Goal: Information Seeking & Learning: Learn about a topic

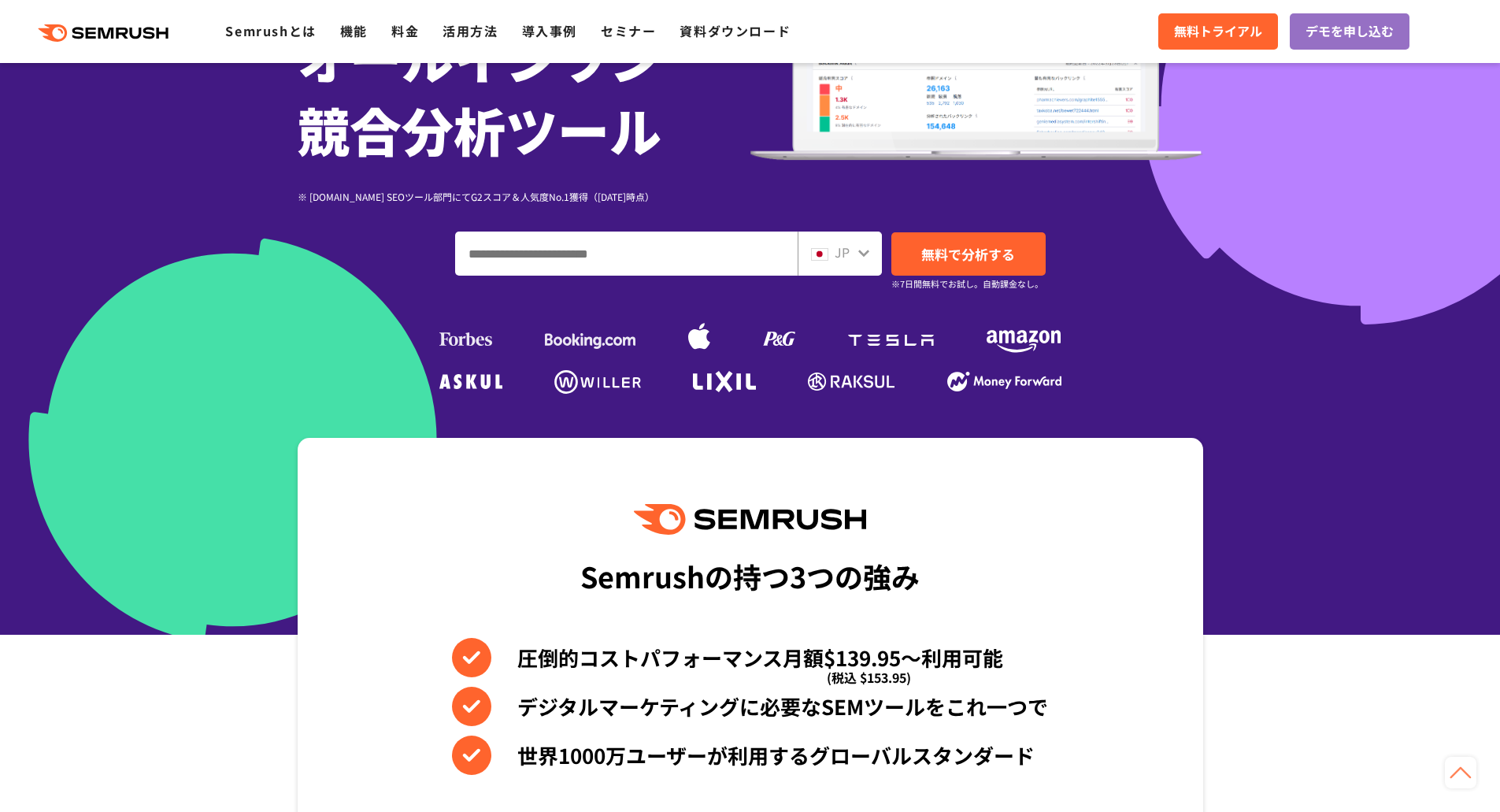
scroll to position [236, 0]
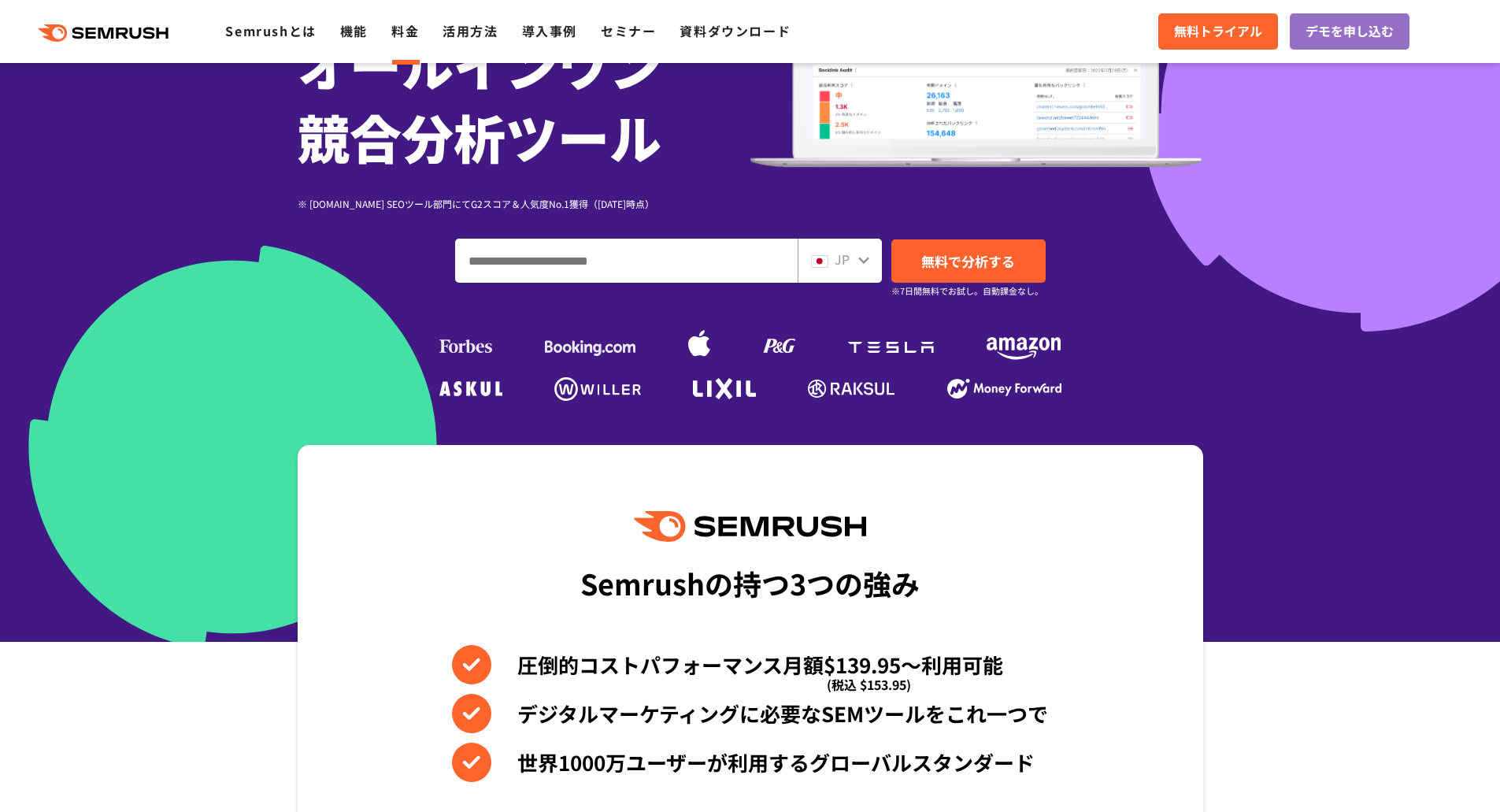
click at [404, 31] on link "料金" at bounding box center [405, 31] width 27 height 19
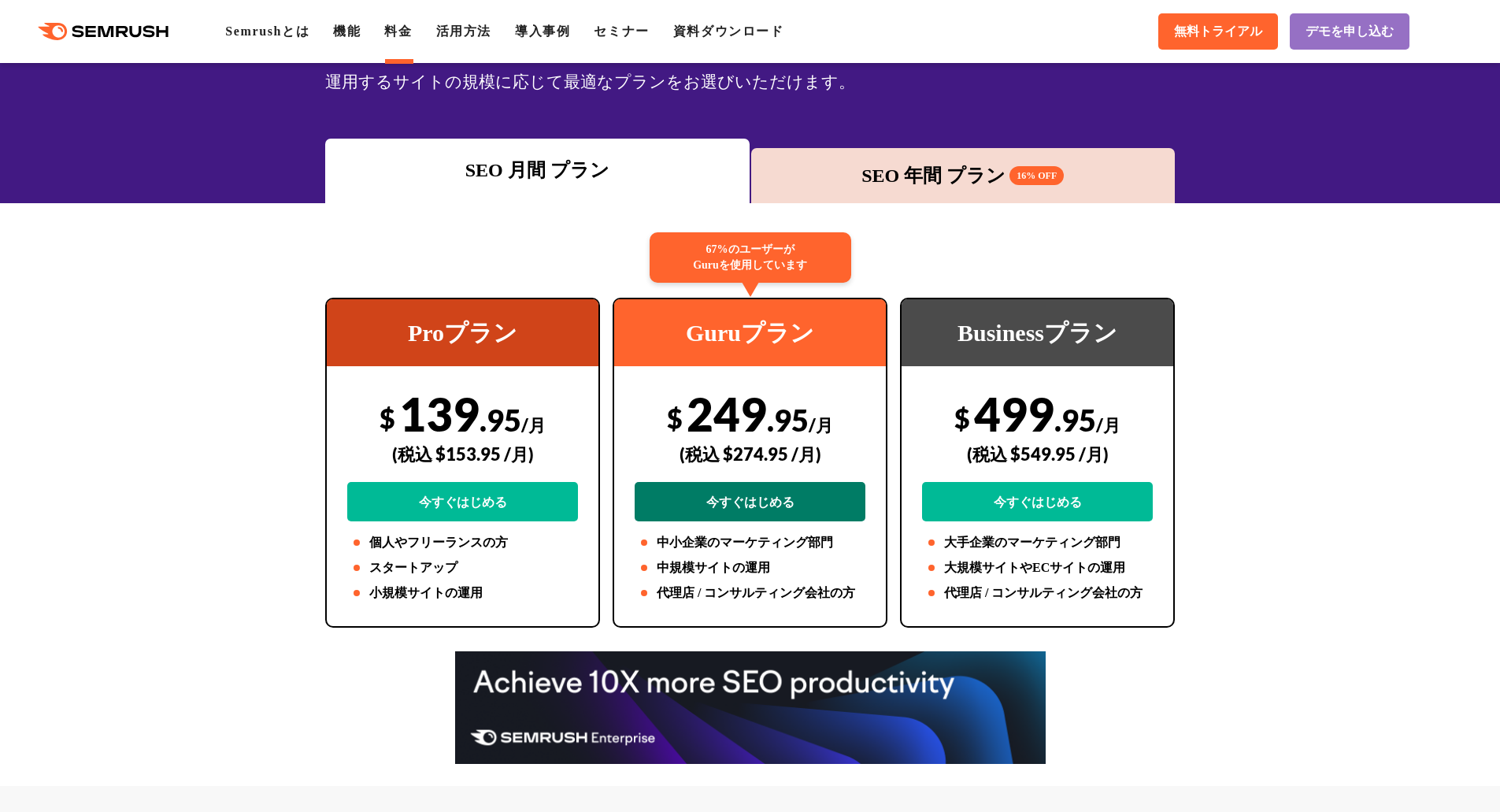
scroll to position [236, 0]
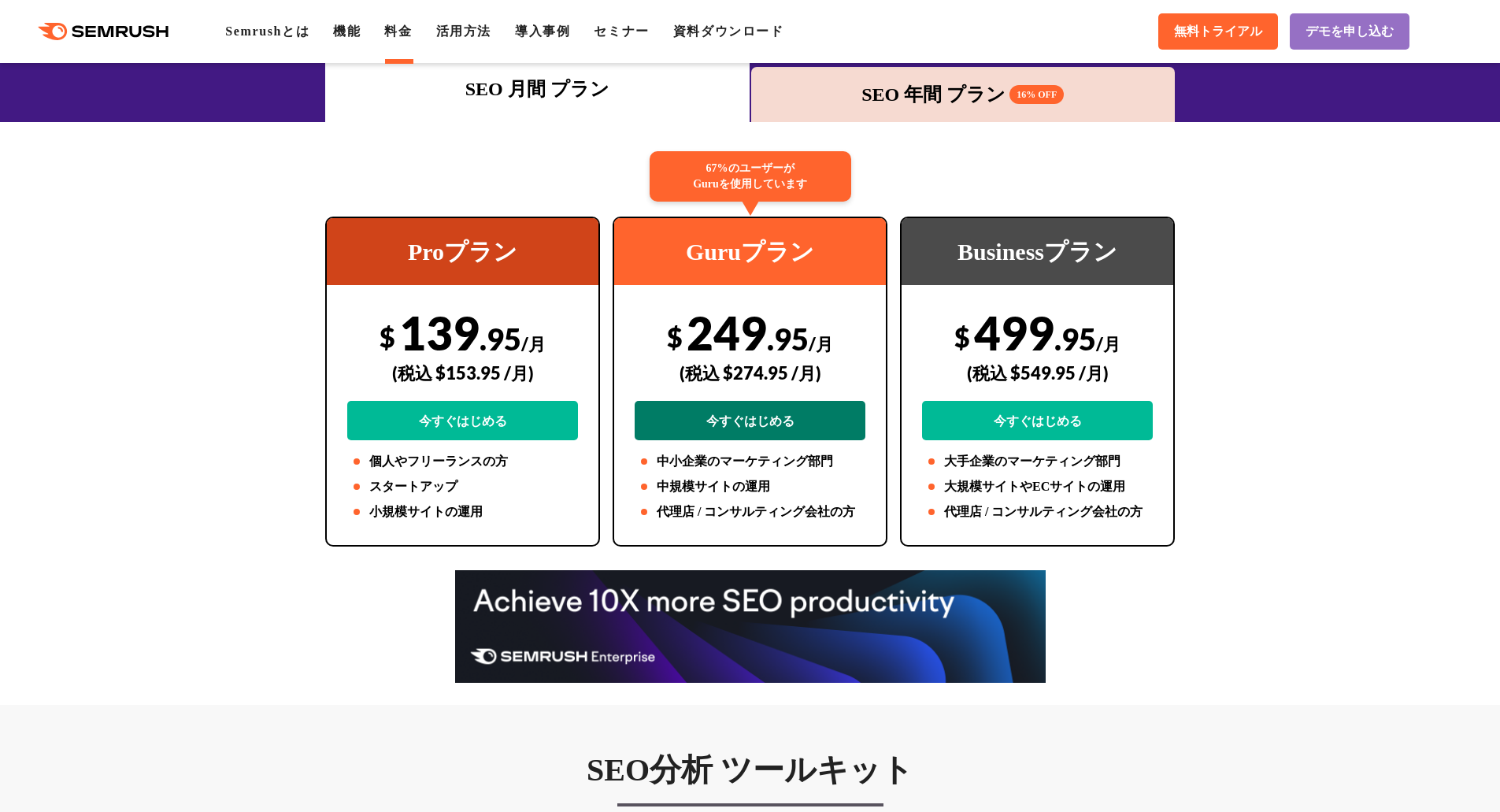
click at [753, 415] on link "今すぐはじめる" at bounding box center [750, 421] width 231 height 39
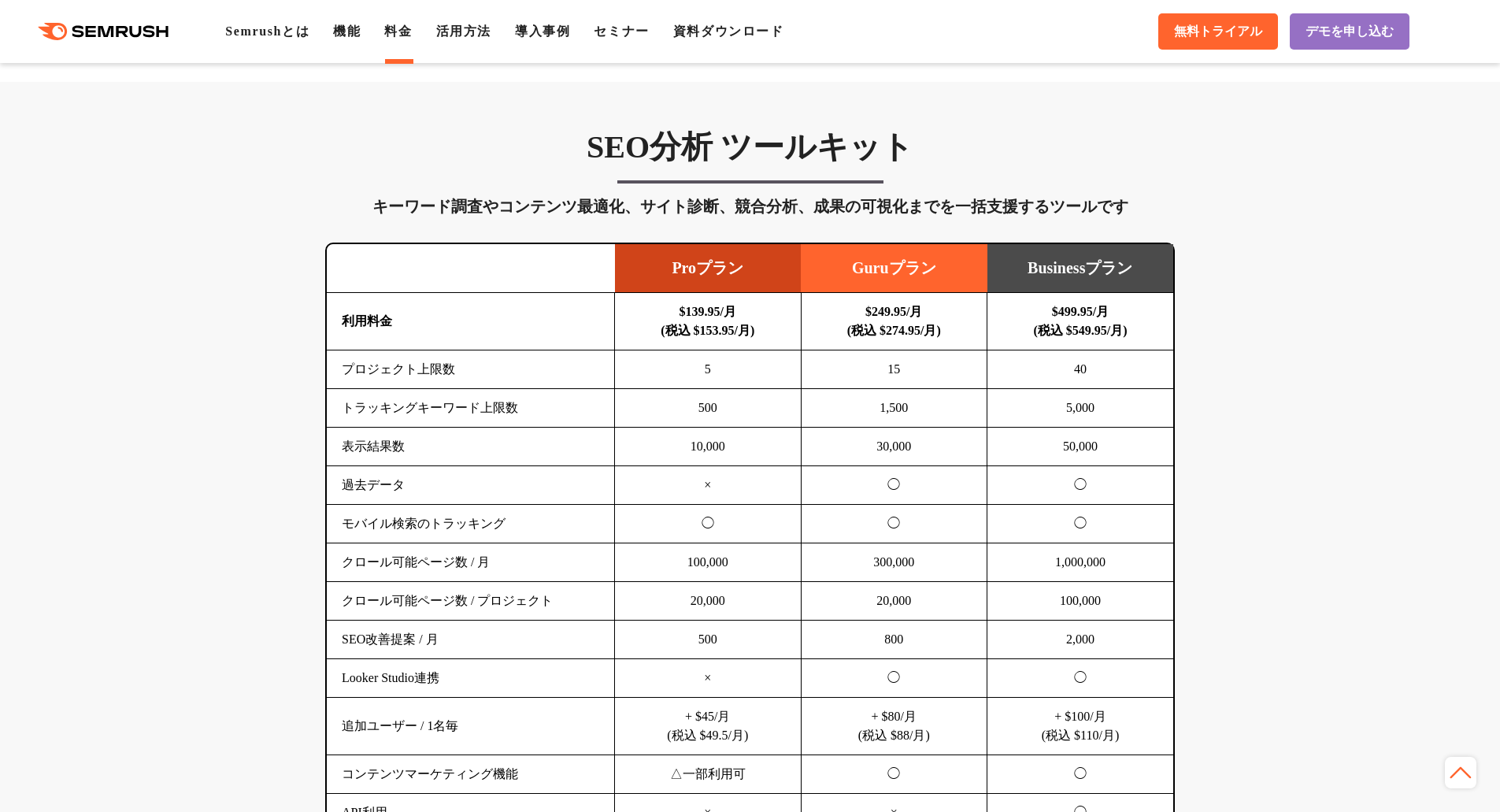
scroll to position [866, 0]
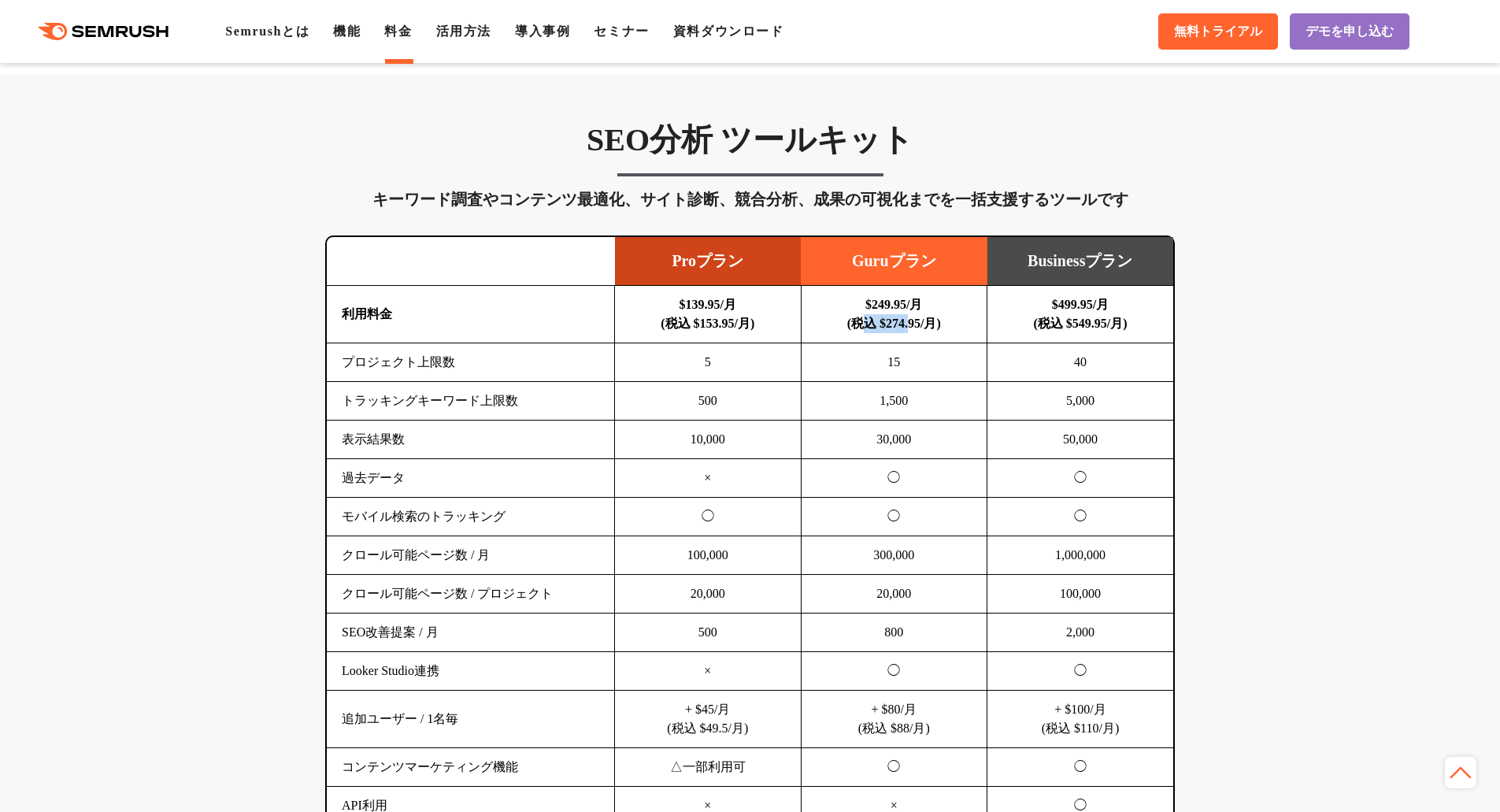
drag, startPoint x: 852, startPoint y: 322, endPoint x: 909, endPoint y: 320, distance: 57.0
click at [909, 320] on b "$249.95/月 (税込 $274.95/月)" at bounding box center [894, 314] width 94 height 32
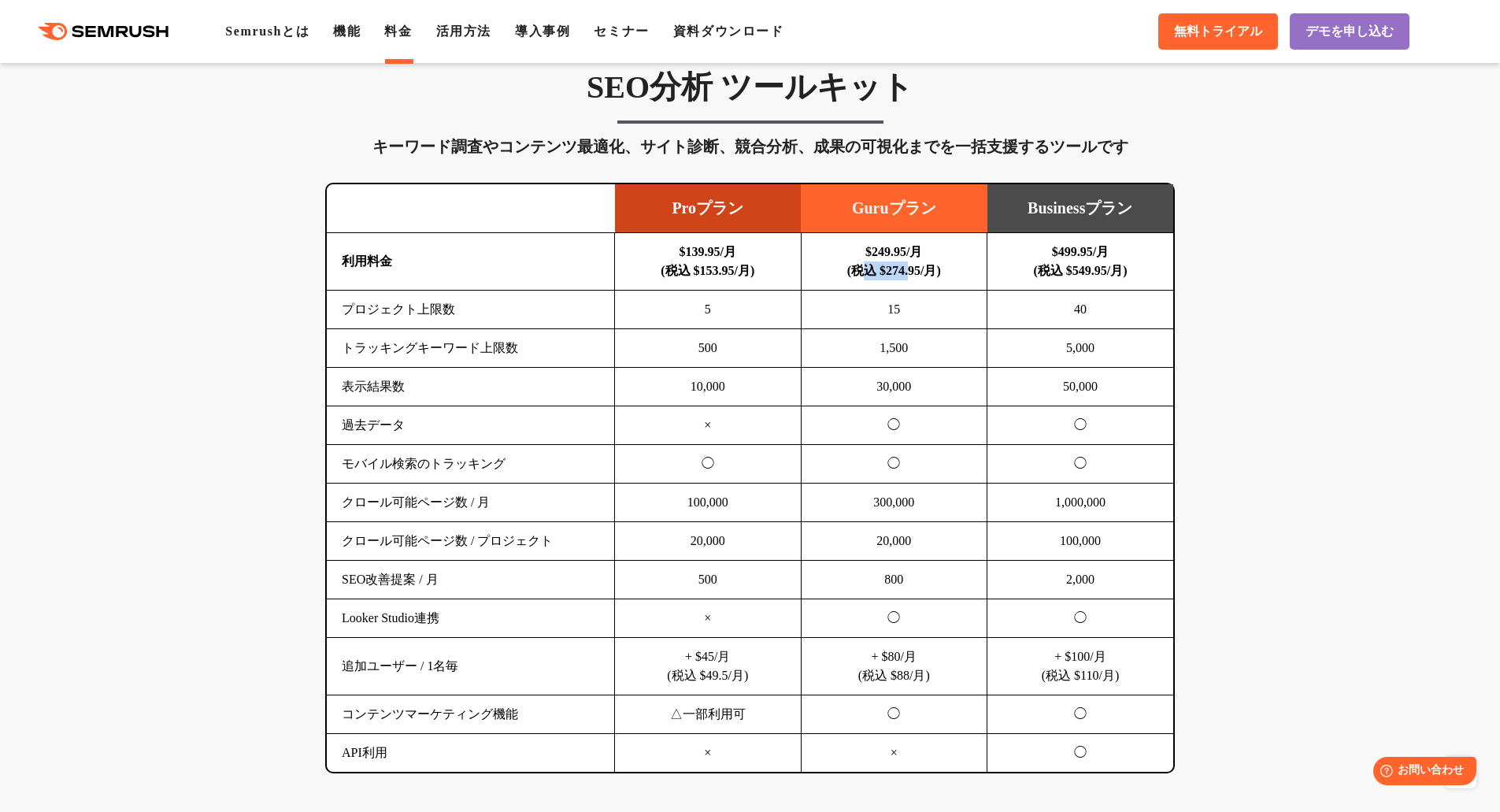
scroll to position [944, 0]
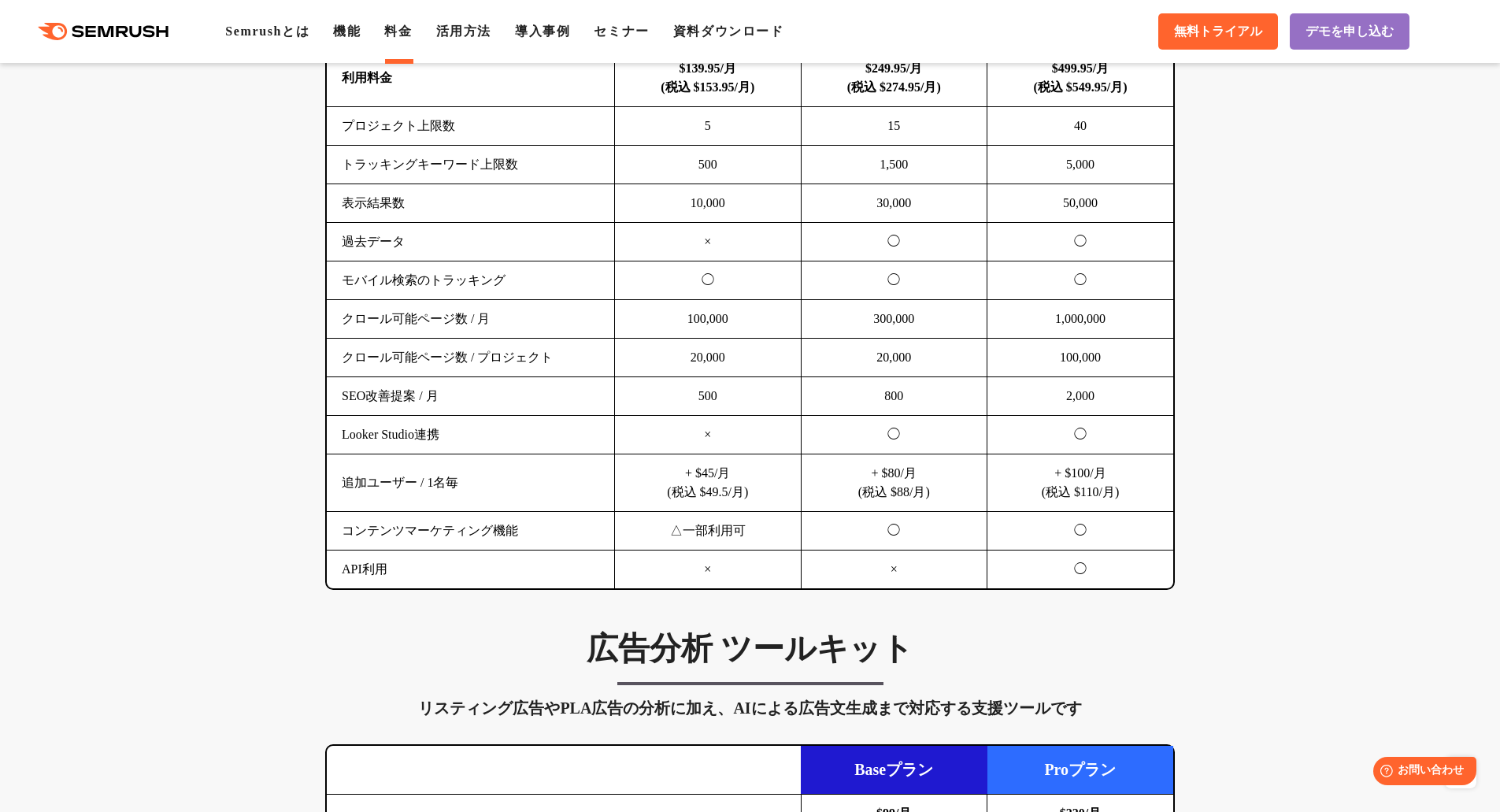
scroll to position [866, 0]
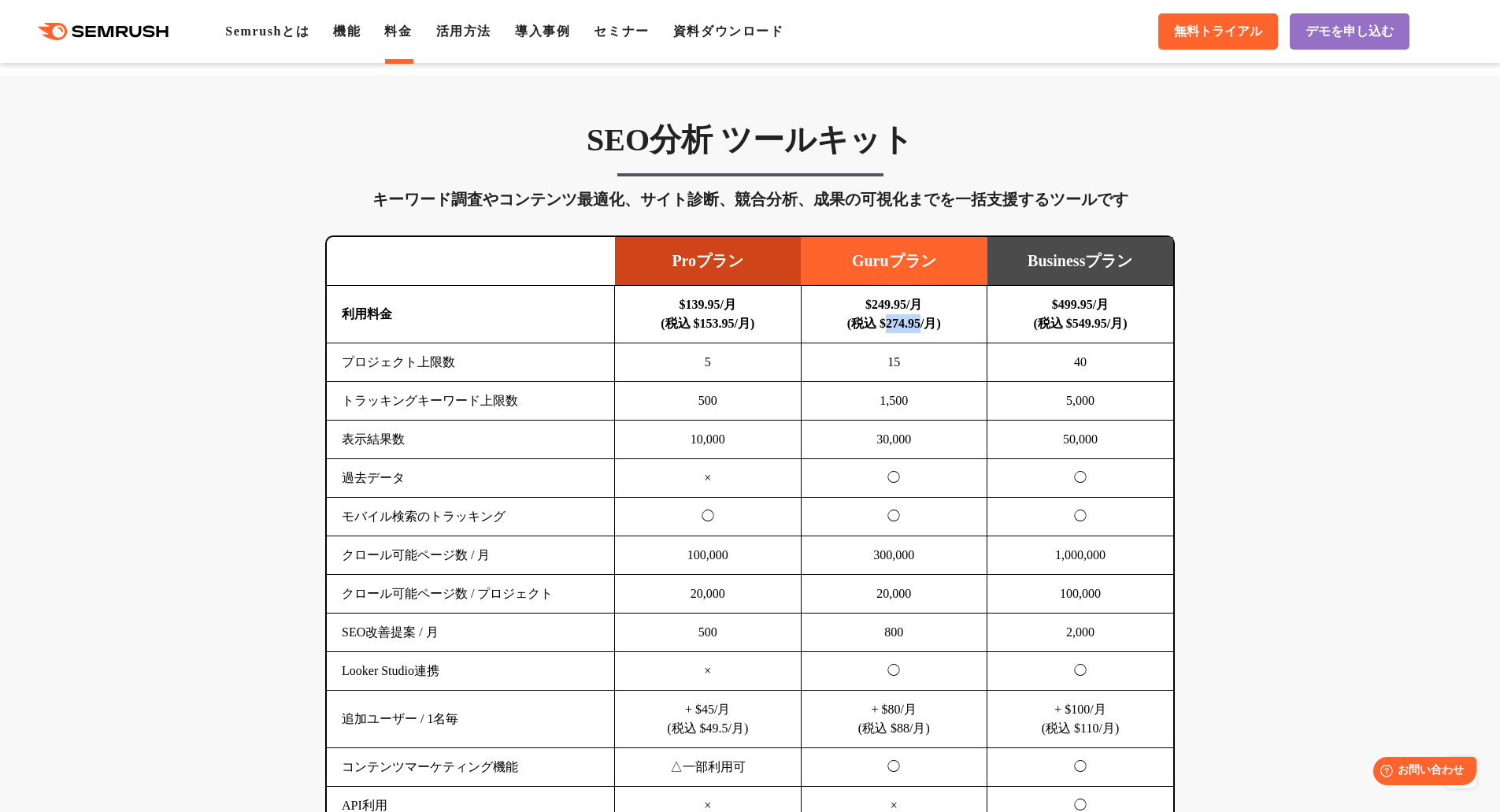
drag, startPoint x: 880, startPoint y: 321, endPoint x: 926, endPoint y: 321, distance: 46.0
click at [926, 321] on b "$249.95/月 (税込 $274.95/月)" at bounding box center [894, 314] width 94 height 32
copy b "274.95"
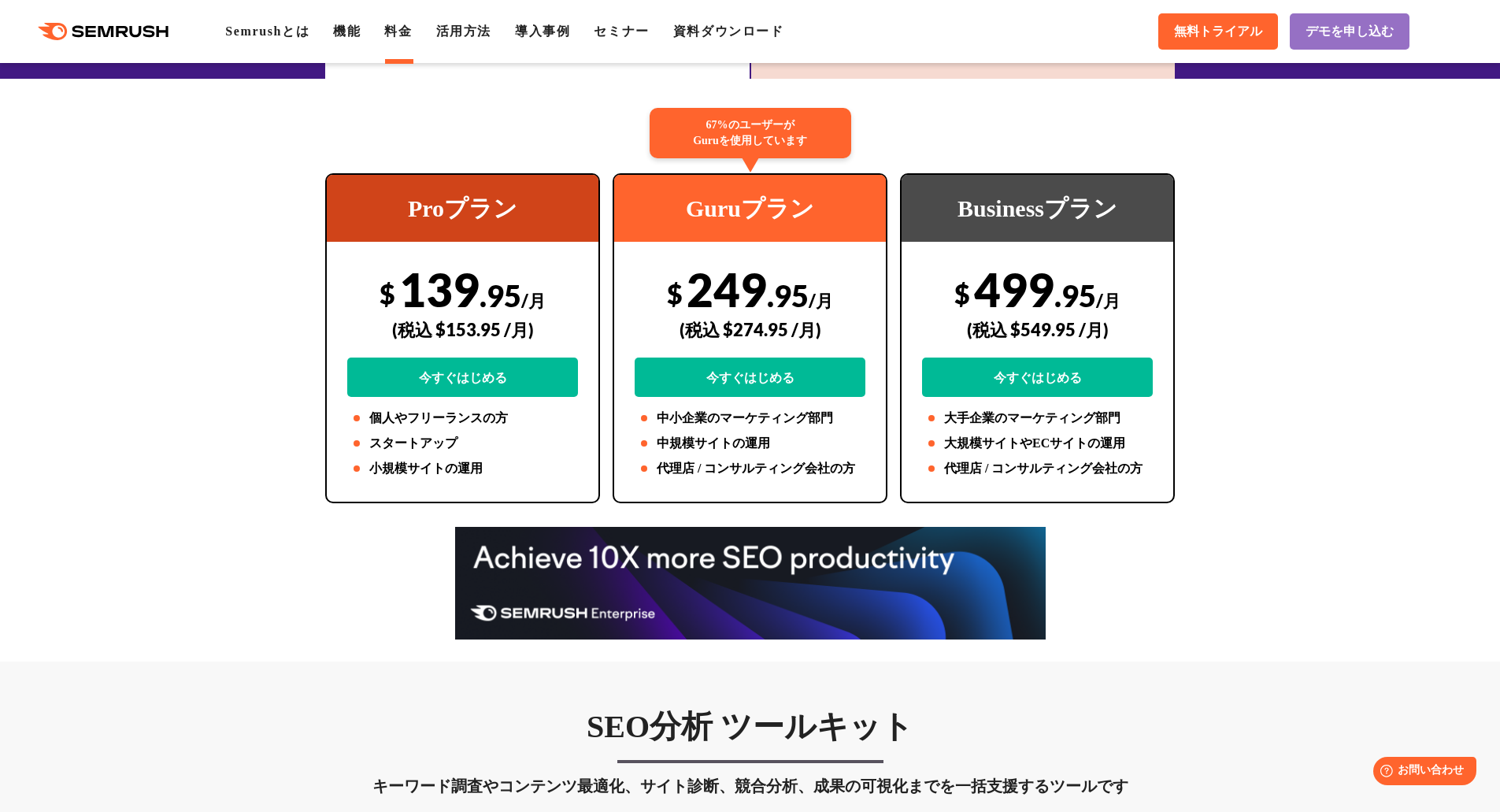
scroll to position [315, 0]
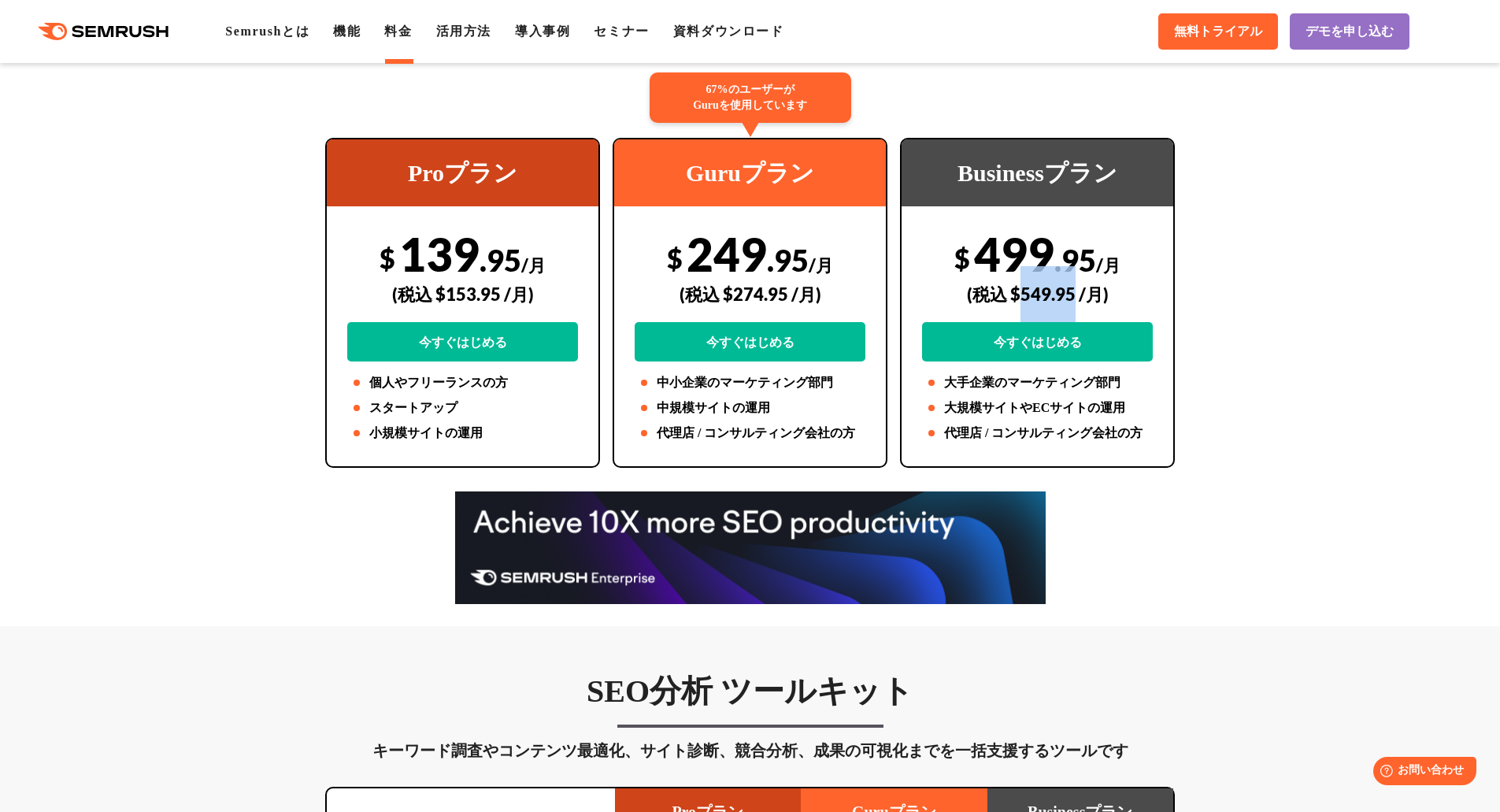
drag, startPoint x: 1016, startPoint y: 292, endPoint x: 1074, endPoint y: 291, distance: 58.0
click at [1074, 291] on div "(税込 $549.95 /月)" at bounding box center [1038, 293] width 231 height 56
copy div "549.95"
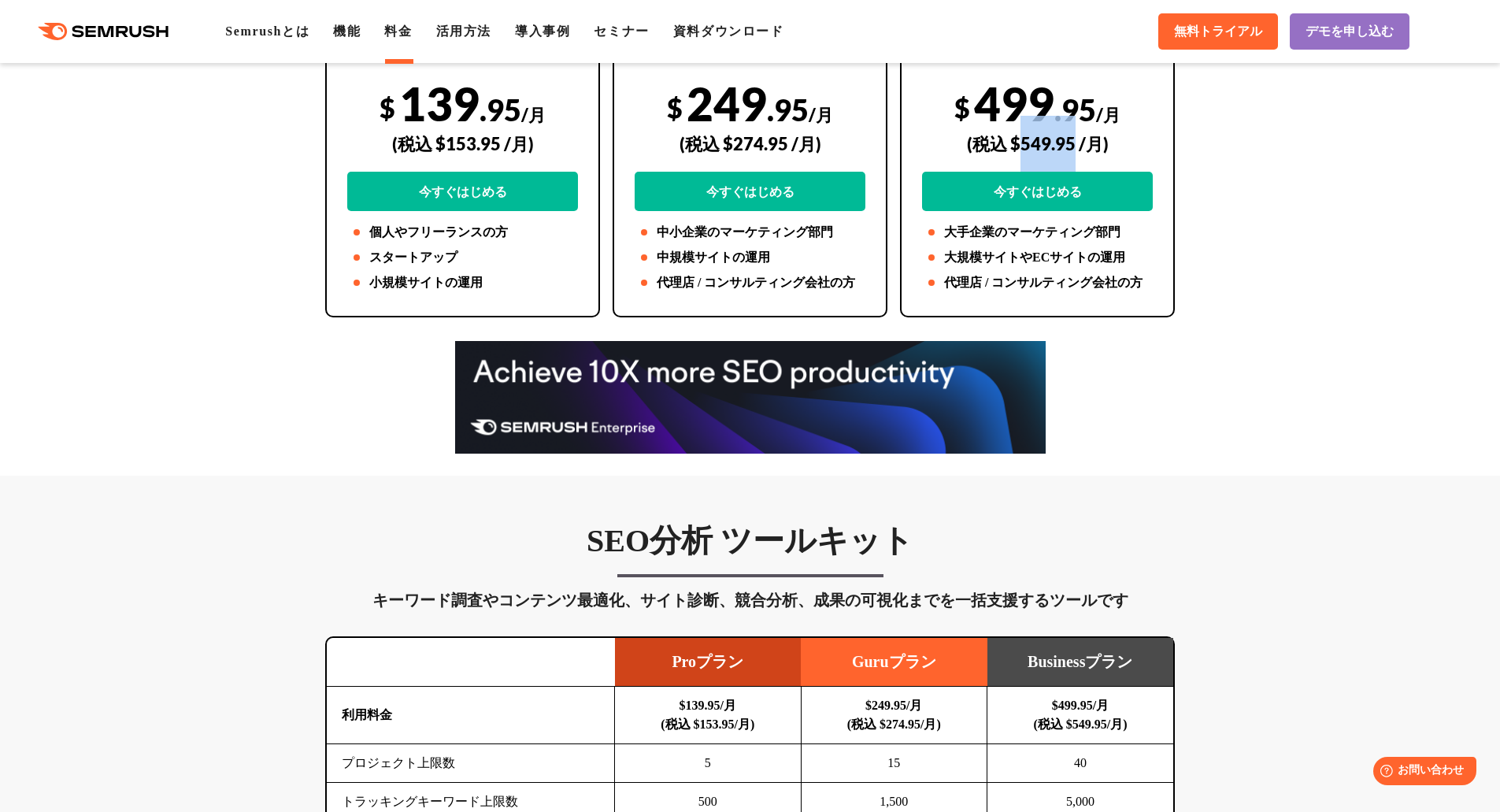
scroll to position [473, 0]
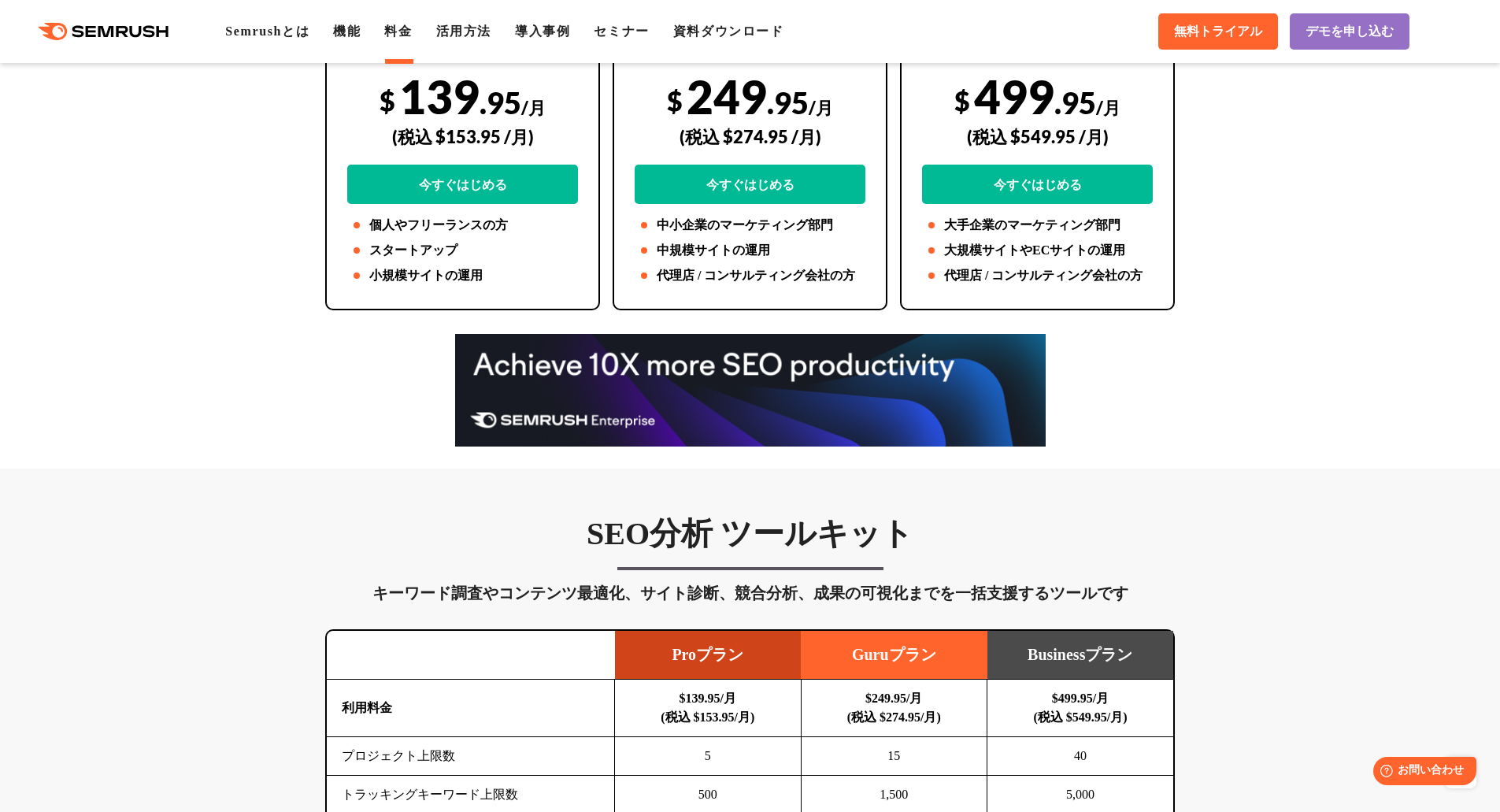
click at [1262, 343] on div at bounding box center [750, 391] width 1500 height 113
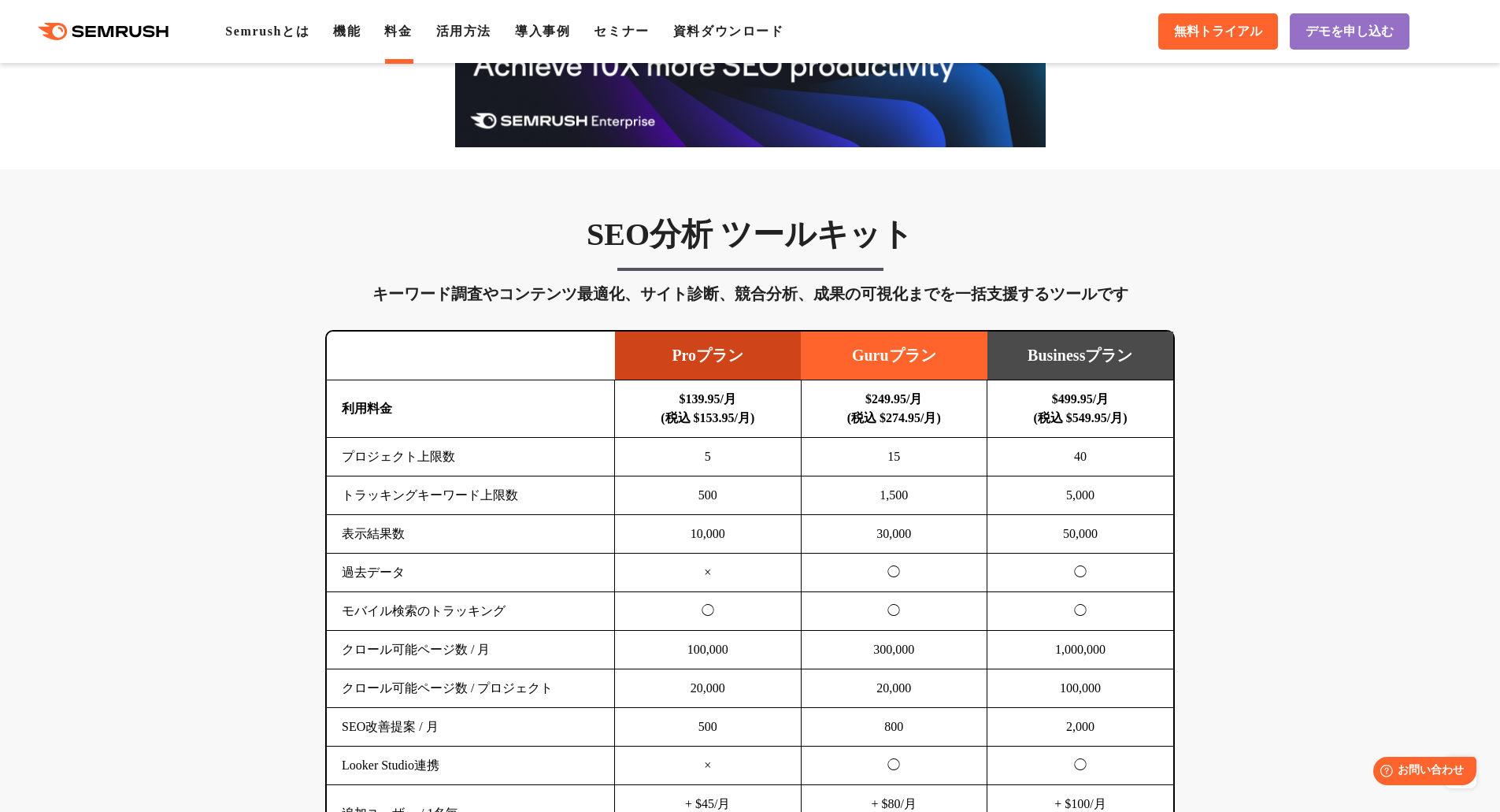
scroll to position [866, 0]
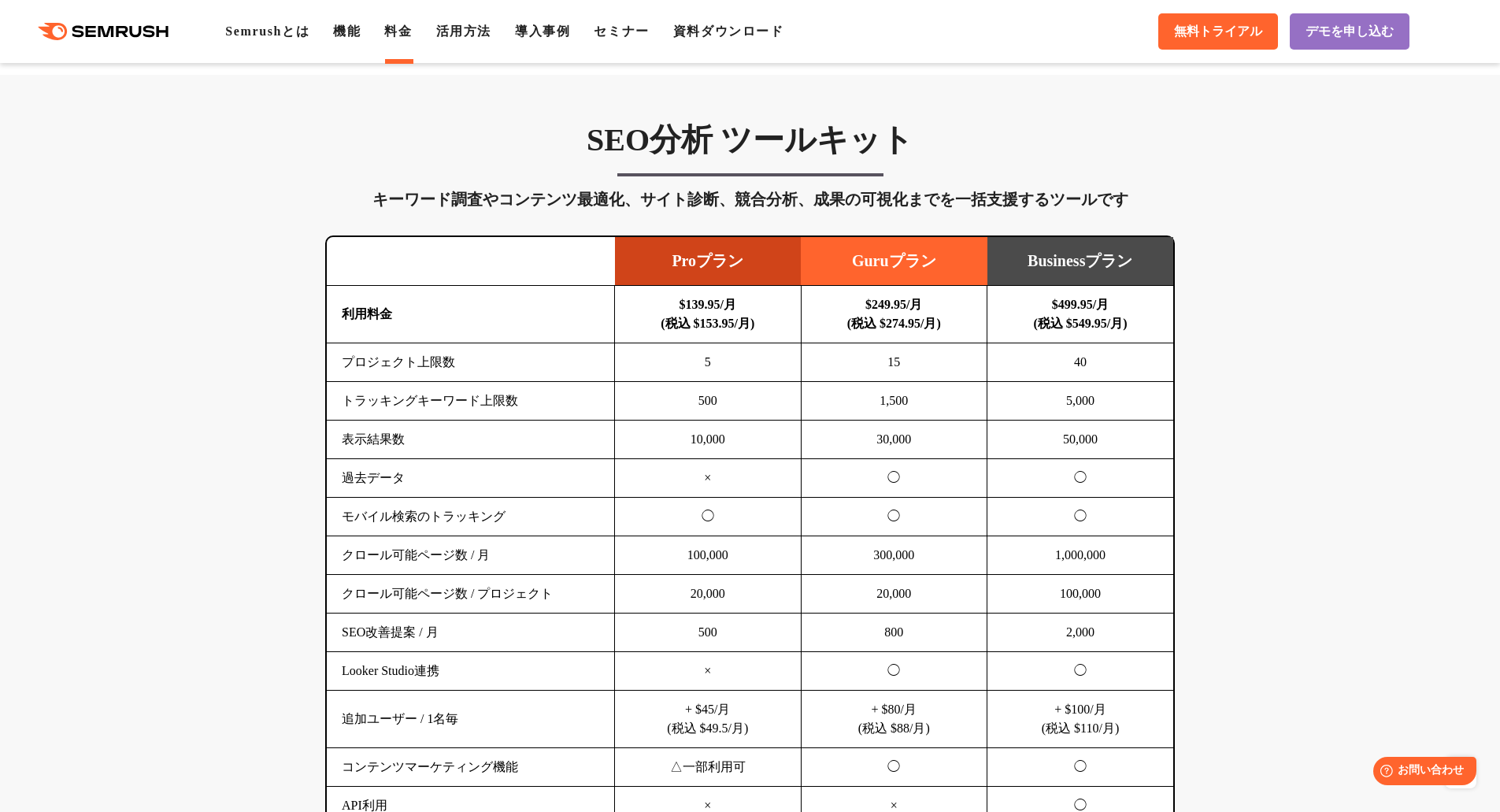
click at [438, 425] on td "表示結果数" at bounding box center [470, 439] width 288 height 38
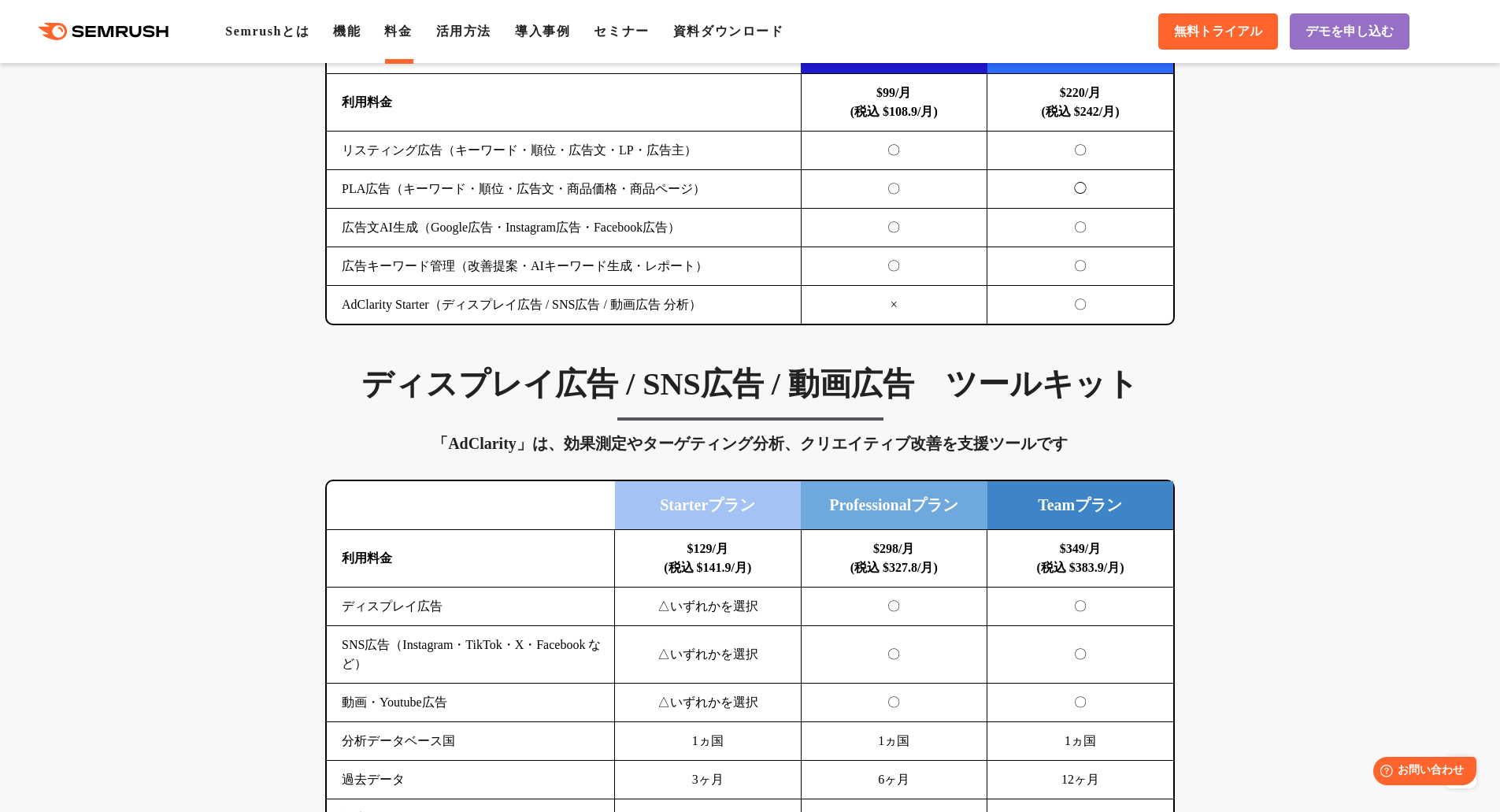
scroll to position [1574, 0]
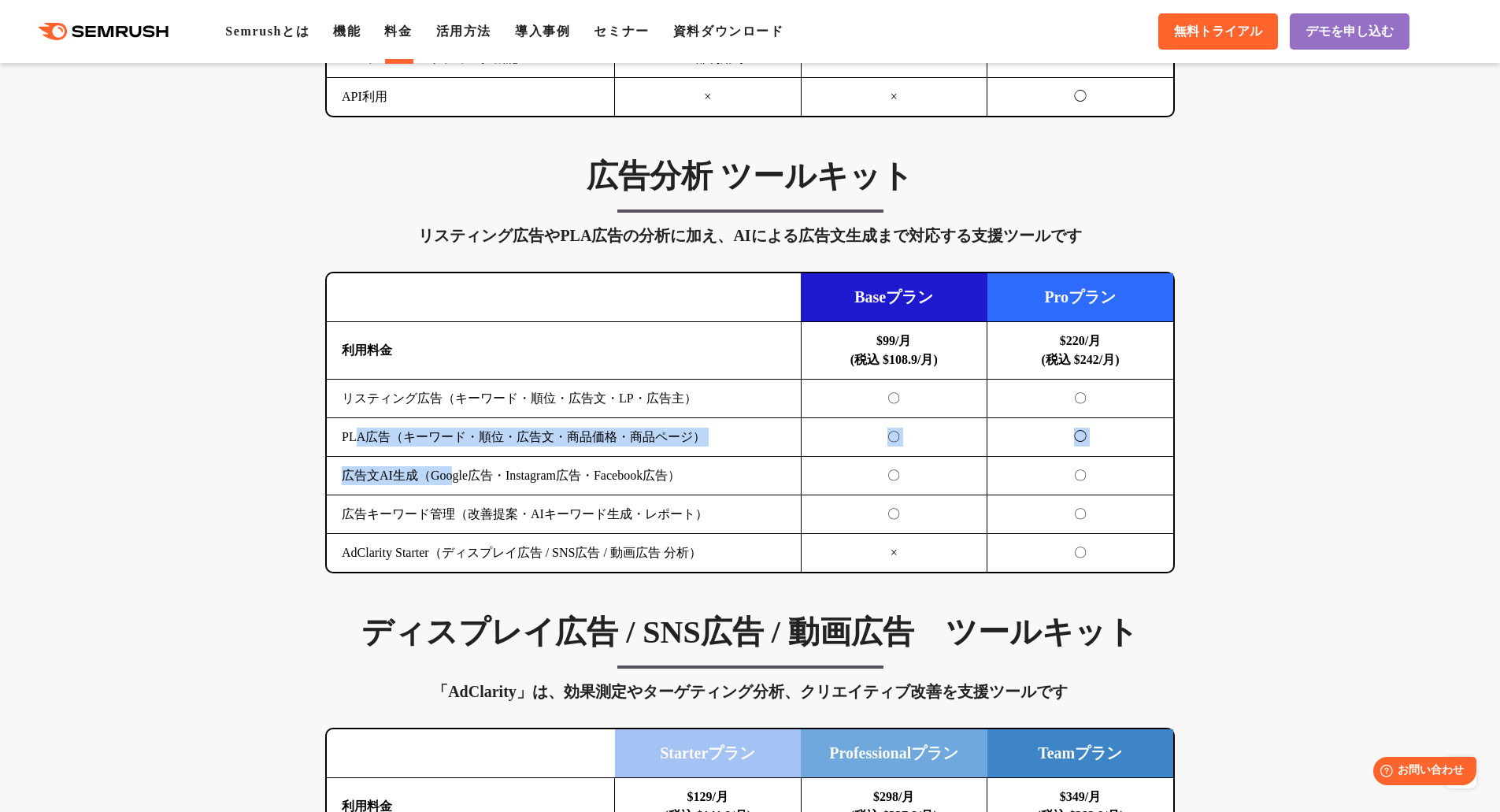
drag, startPoint x: 359, startPoint y: 434, endPoint x: 434, endPoint y: 481, distance: 88.5
click at [456, 486] on tbody "利用料金 $99/月 (税込 $108.9/月) $220/月 (税込 $242/月) リスティング広告（キーワード・順位・広告文・LP・広告主） 〇 〇 P…" at bounding box center [750, 447] width 846 height 250
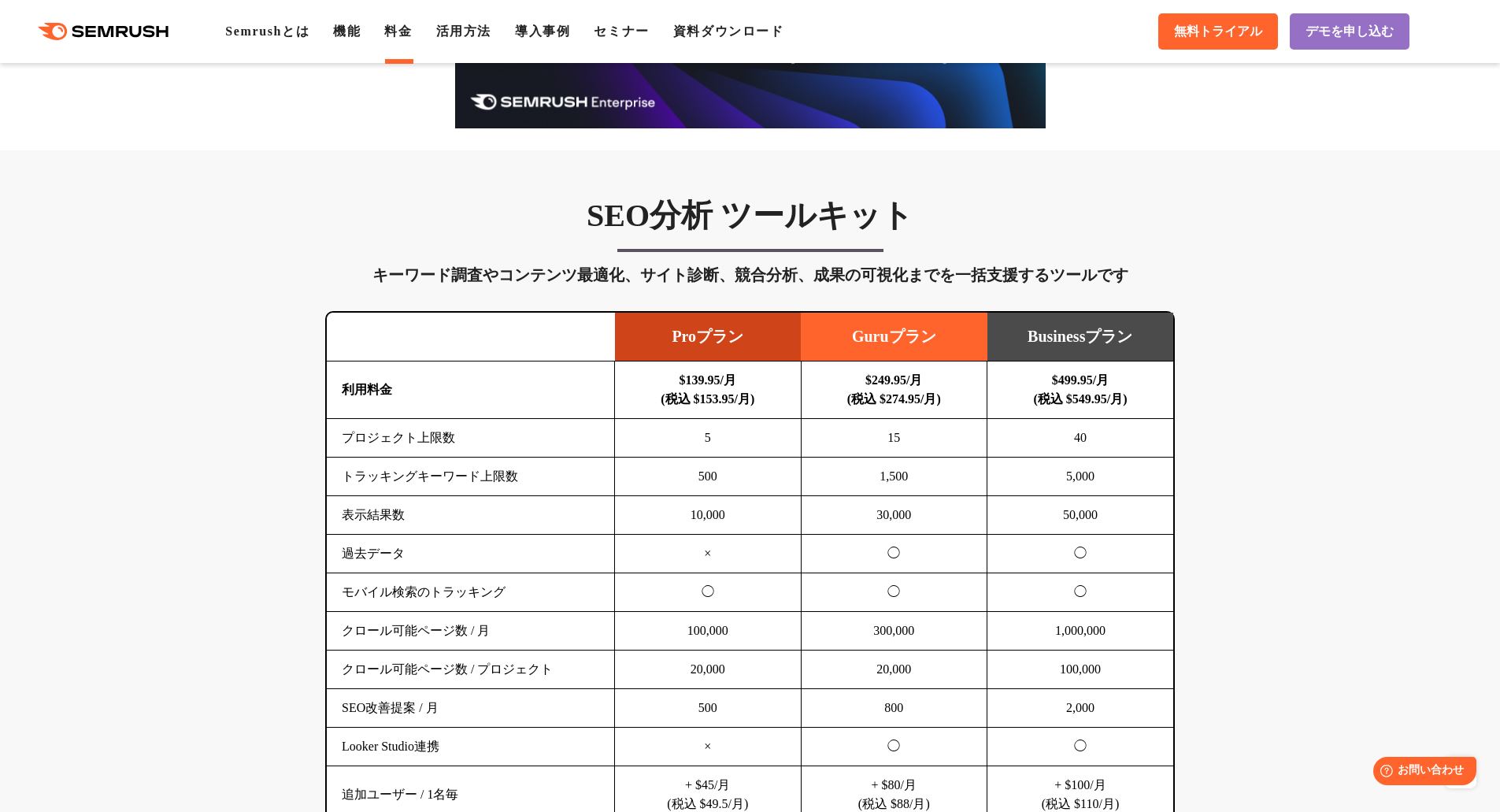
scroll to position [787, 0]
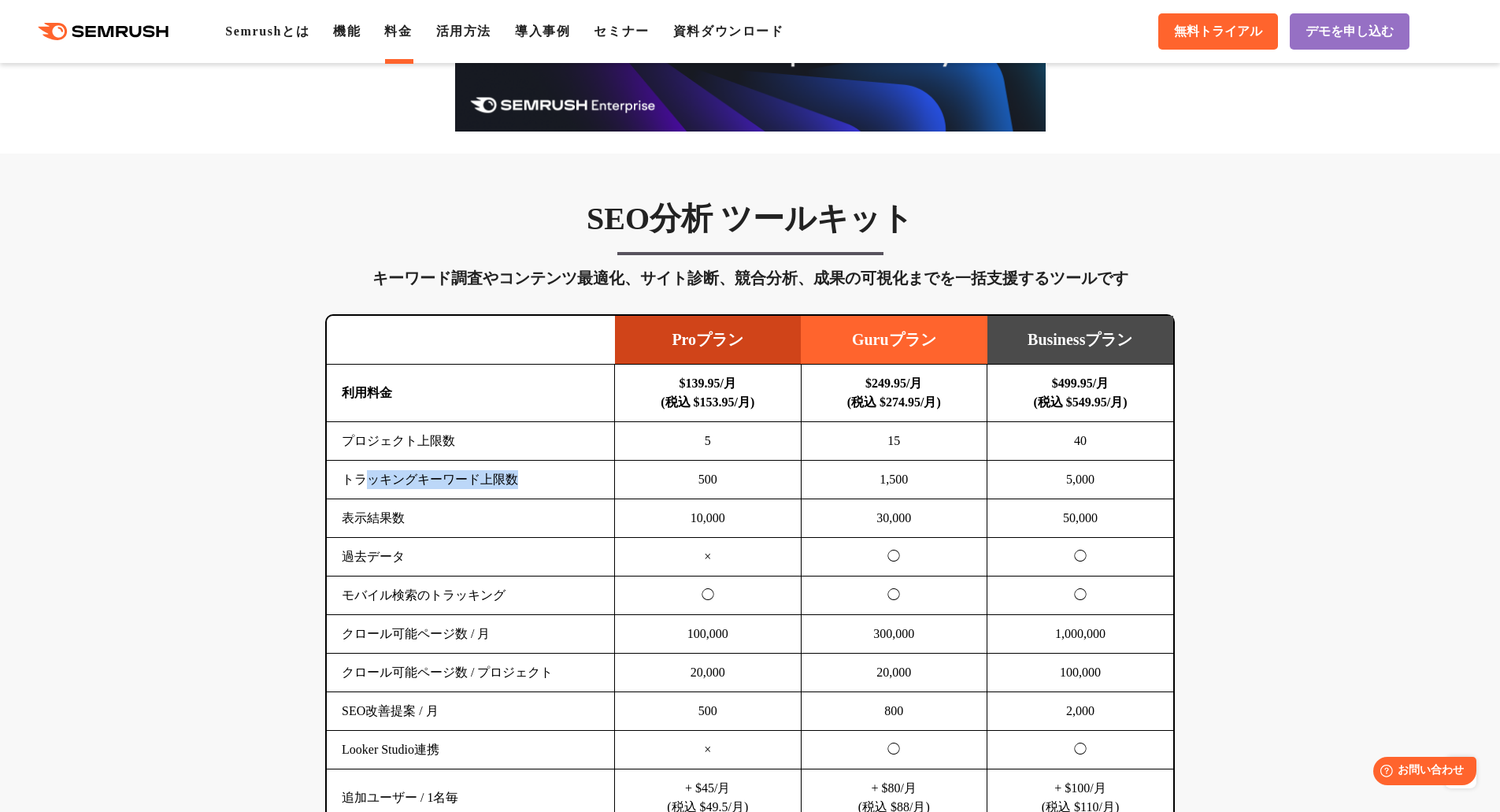
drag, startPoint x: 534, startPoint y: 481, endPoint x: 225, endPoint y: 523, distance: 311.8
click at [356, 497] on td "トラッキングキーワード上限数" at bounding box center [470, 480] width 288 height 38
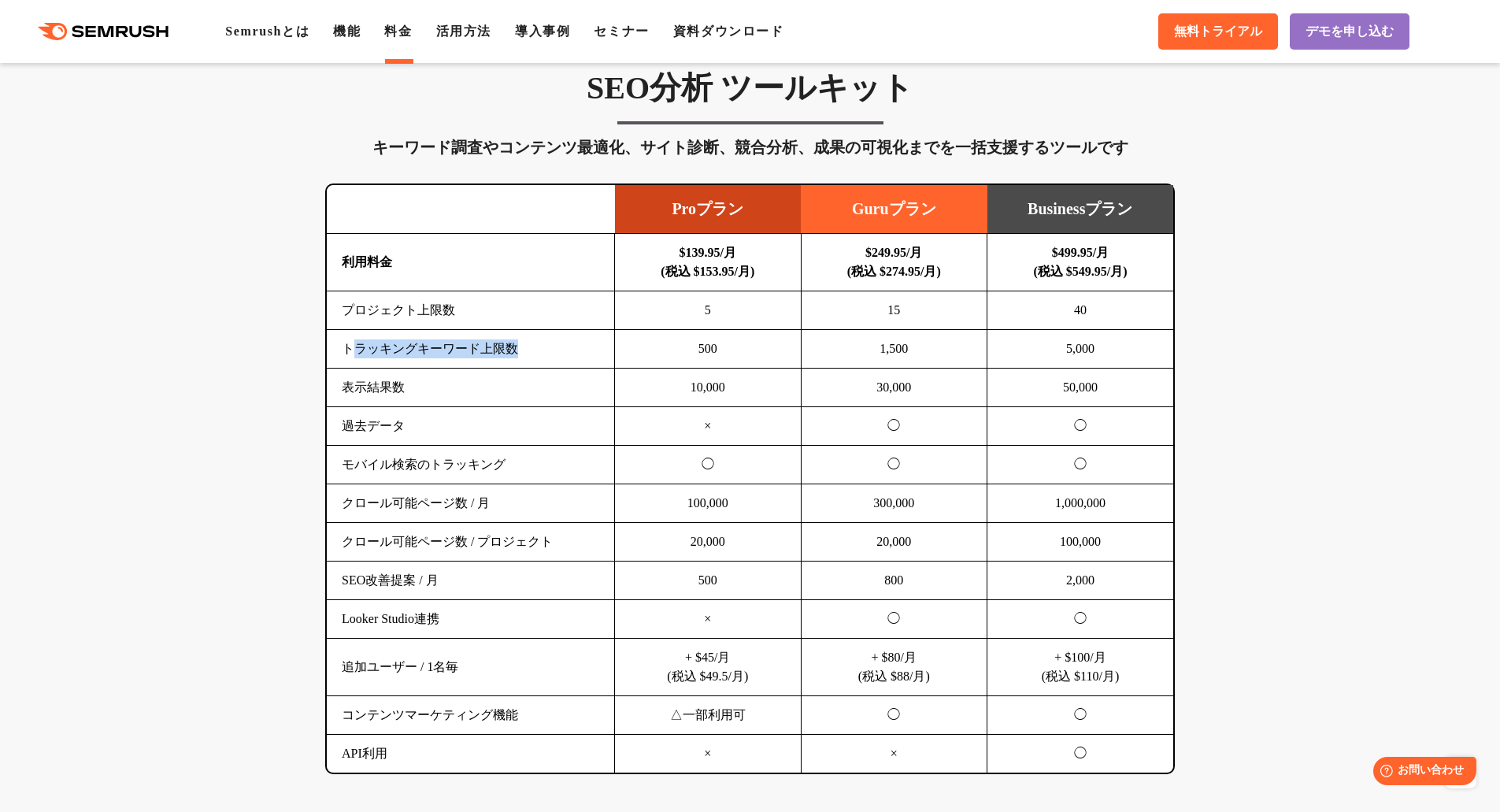
scroll to position [944, 0]
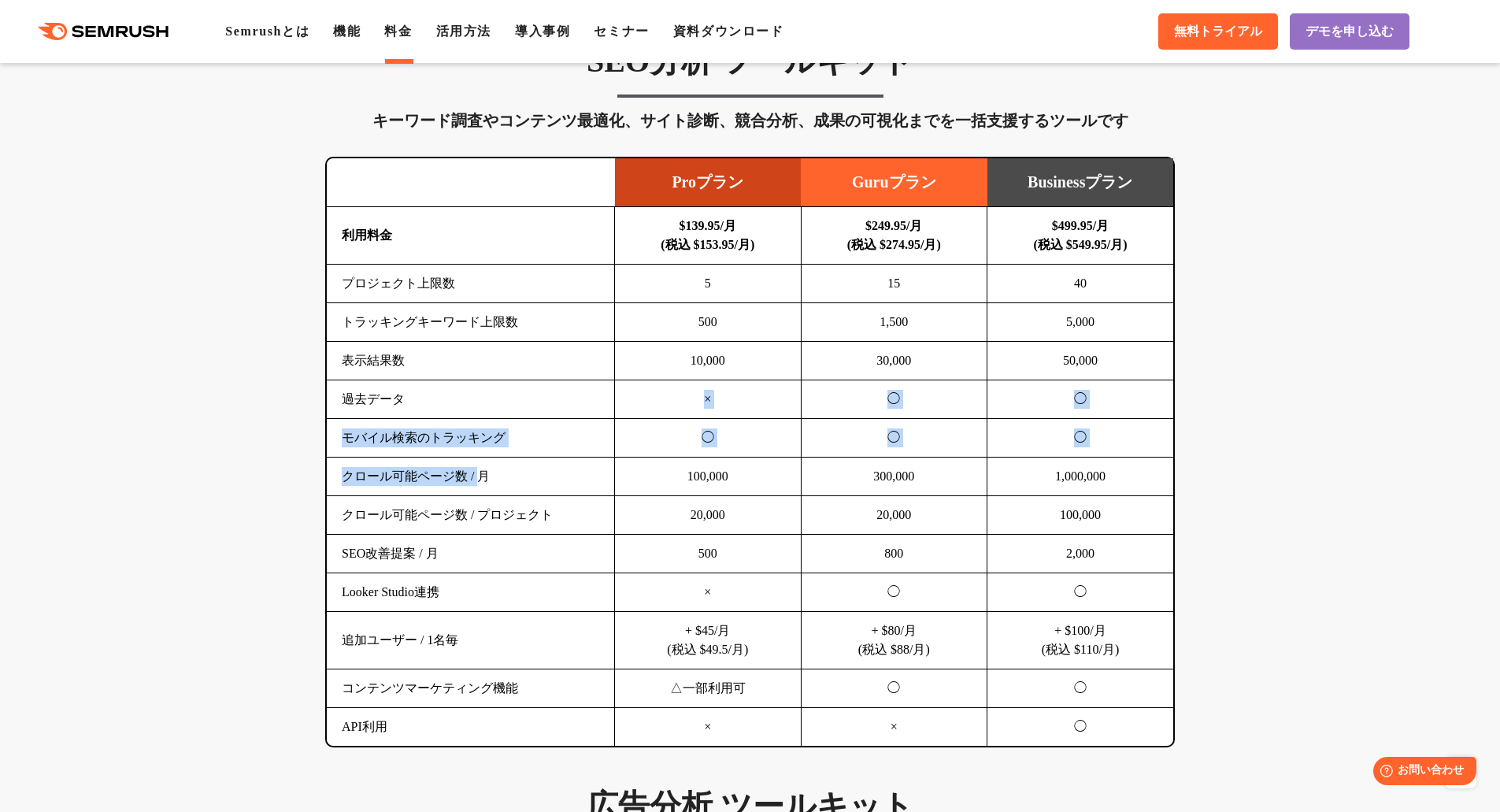
drag, startPoint x: 469, startPoint y: 413, endPoint x: 232, endPoint y: 486, distance: 248.0
click at [451, 474] on tbody "利用料金 $139.95/月 (税込 $153.95/月) $249.95/月 (税込 $274.95/月) $499.95/月 (税込 $549.95/月)…" at bounding box center [750, 476] width 846 height 539
click at [485, 477] on td "クロール可能ページ数 / 月" at bounding box center [470, 476] width 288 height 38
drag, startPoint x: 253, startPoint y: 583, endPoint x: 262, endPoint y: 581, distance: 9.2
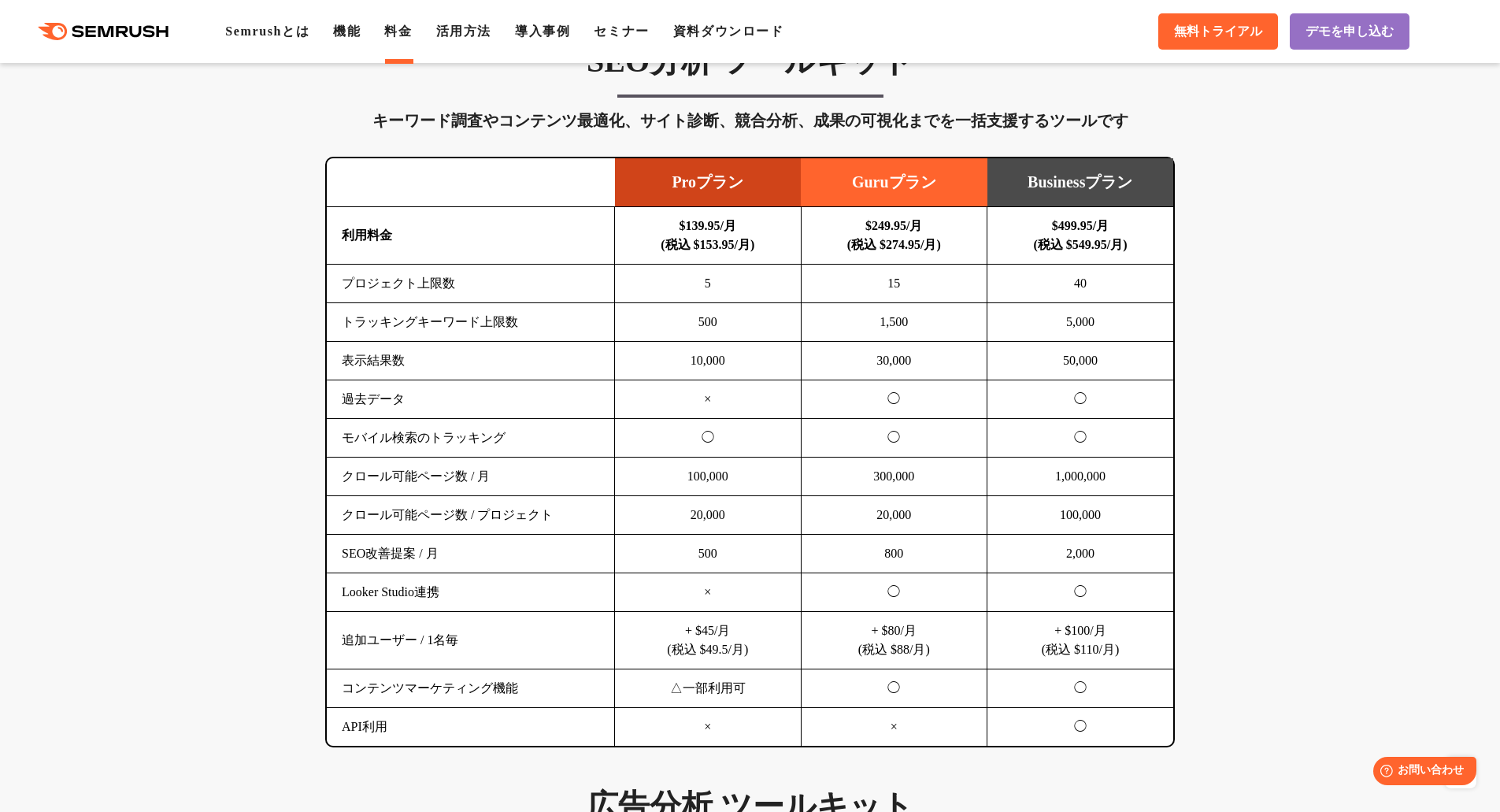
drag, startPoint x: 454, startPoint y: 553, endPoint x: 316, endPoint y: 564, distance: 138.4
click at [329, 561] on td "SEO改善提案 / 月" at bounding box center [470, 553] width 288 height 38
drag, startPoint x: 473, startPoint y: 636, endPoint x: 347, endPoint y: 642, distance: 126.1
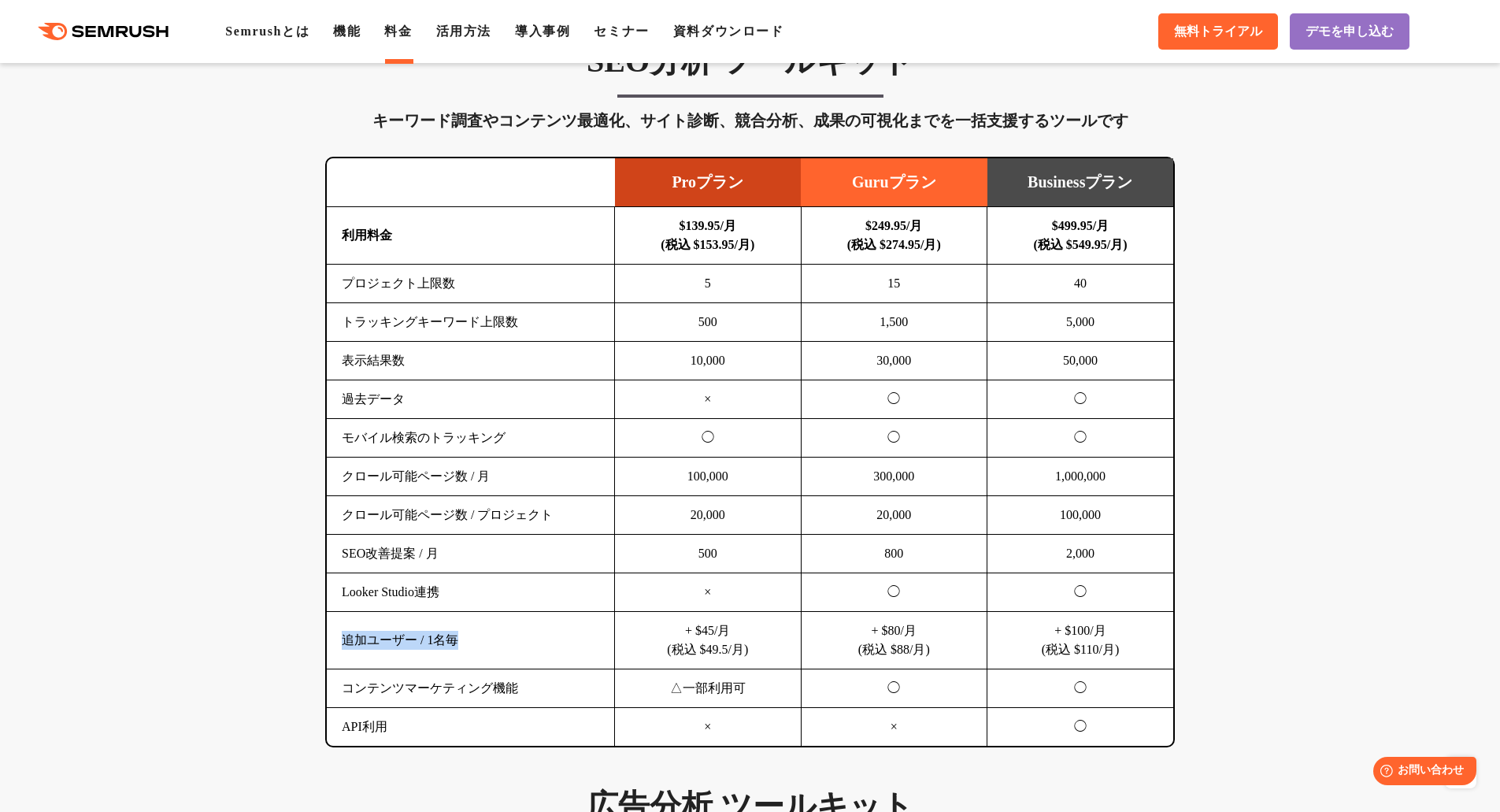
click at [347, 642] on td "追加ユーザー / 1名毎" at bounding box center [470, 640] width 288 height 57
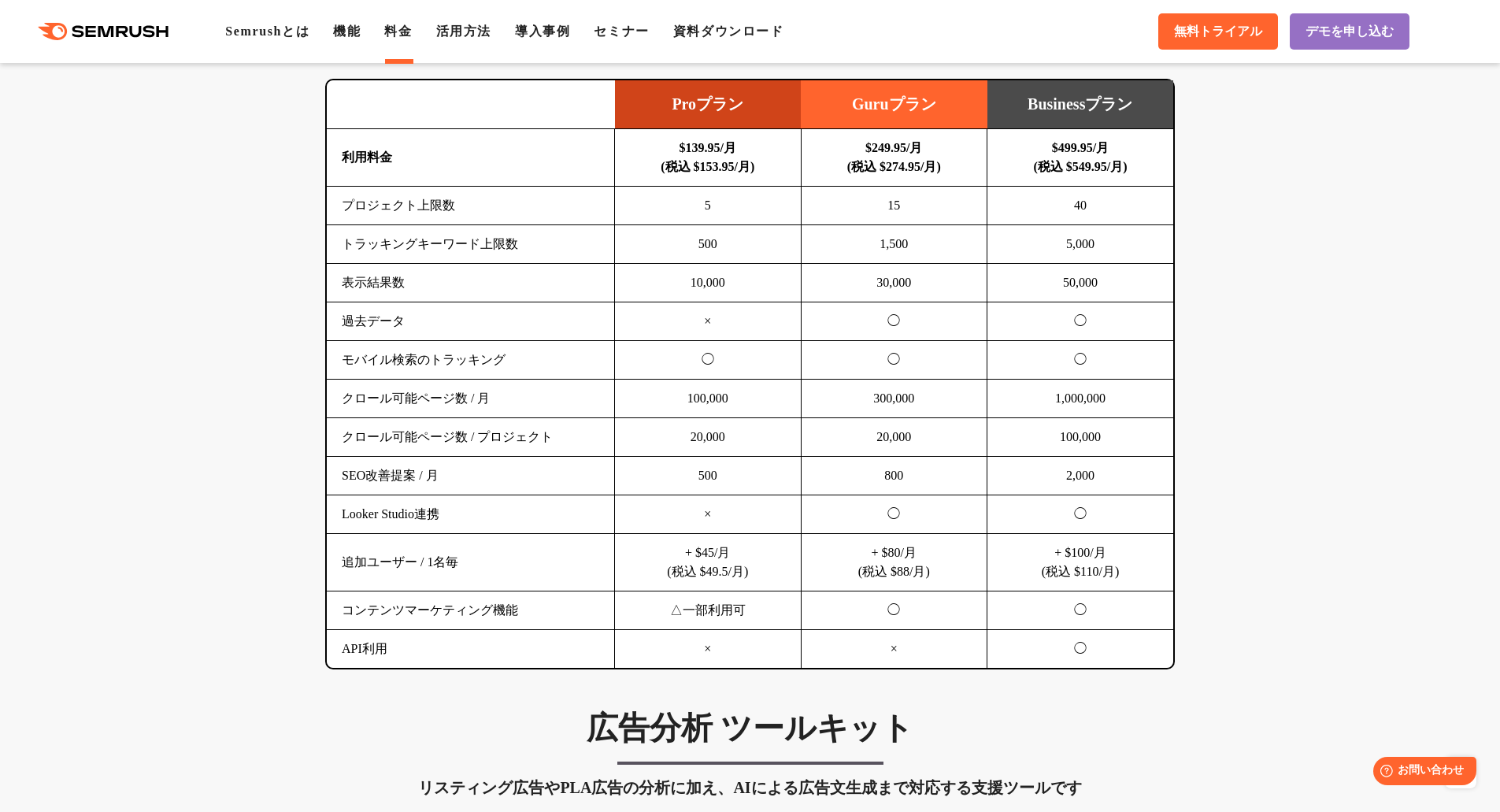
scroll to position [1023, 0]
drag, startPoint x: 527, startPoint y: 610, endPoint x: 323, endPoint y: 630, distance: 205.0
click at [334, 624] on td "コンテンツマーケティング機能" at bounding box center [470, 609] width 288 height 38
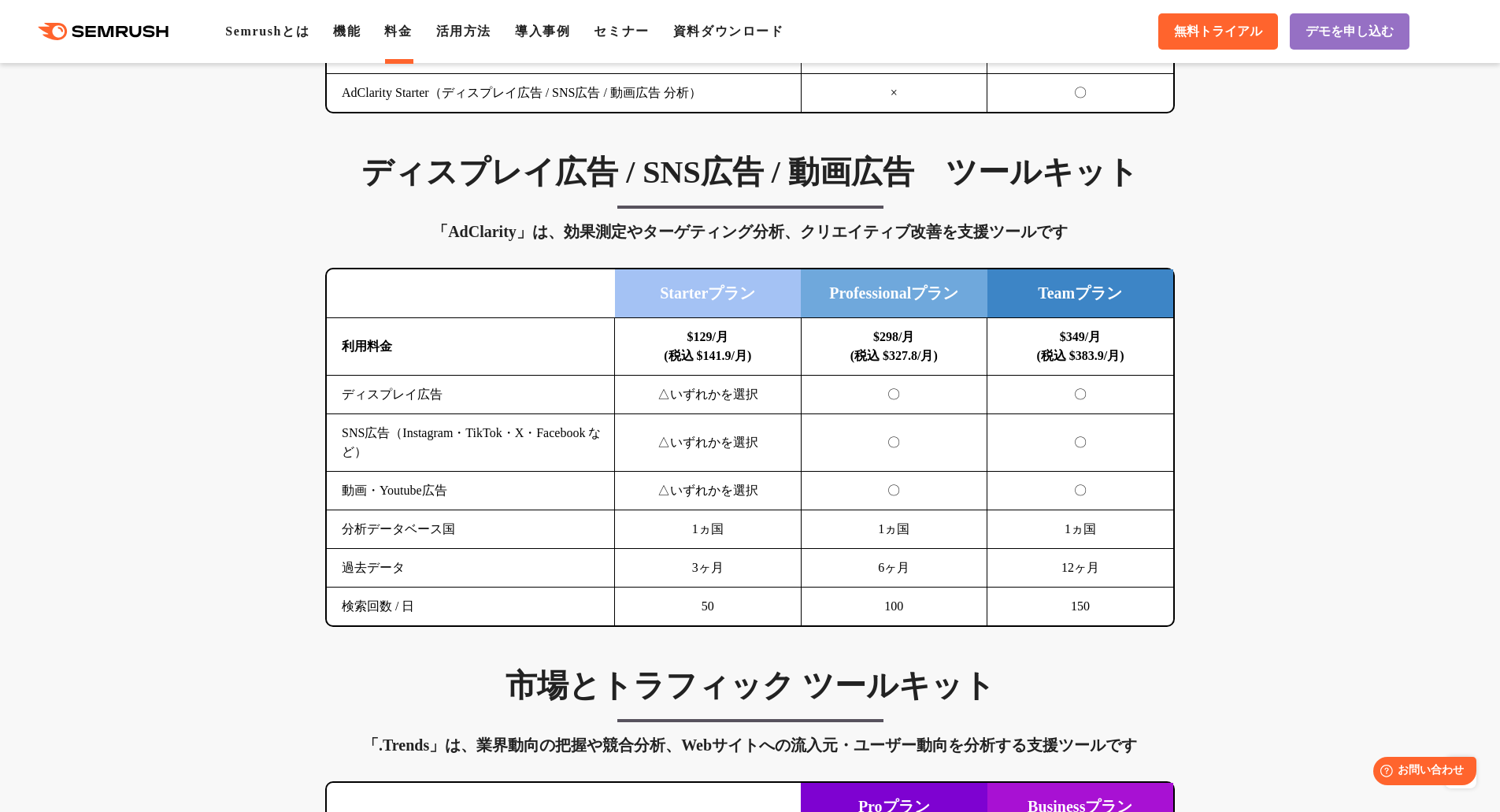
scroll to position [2047, 0]
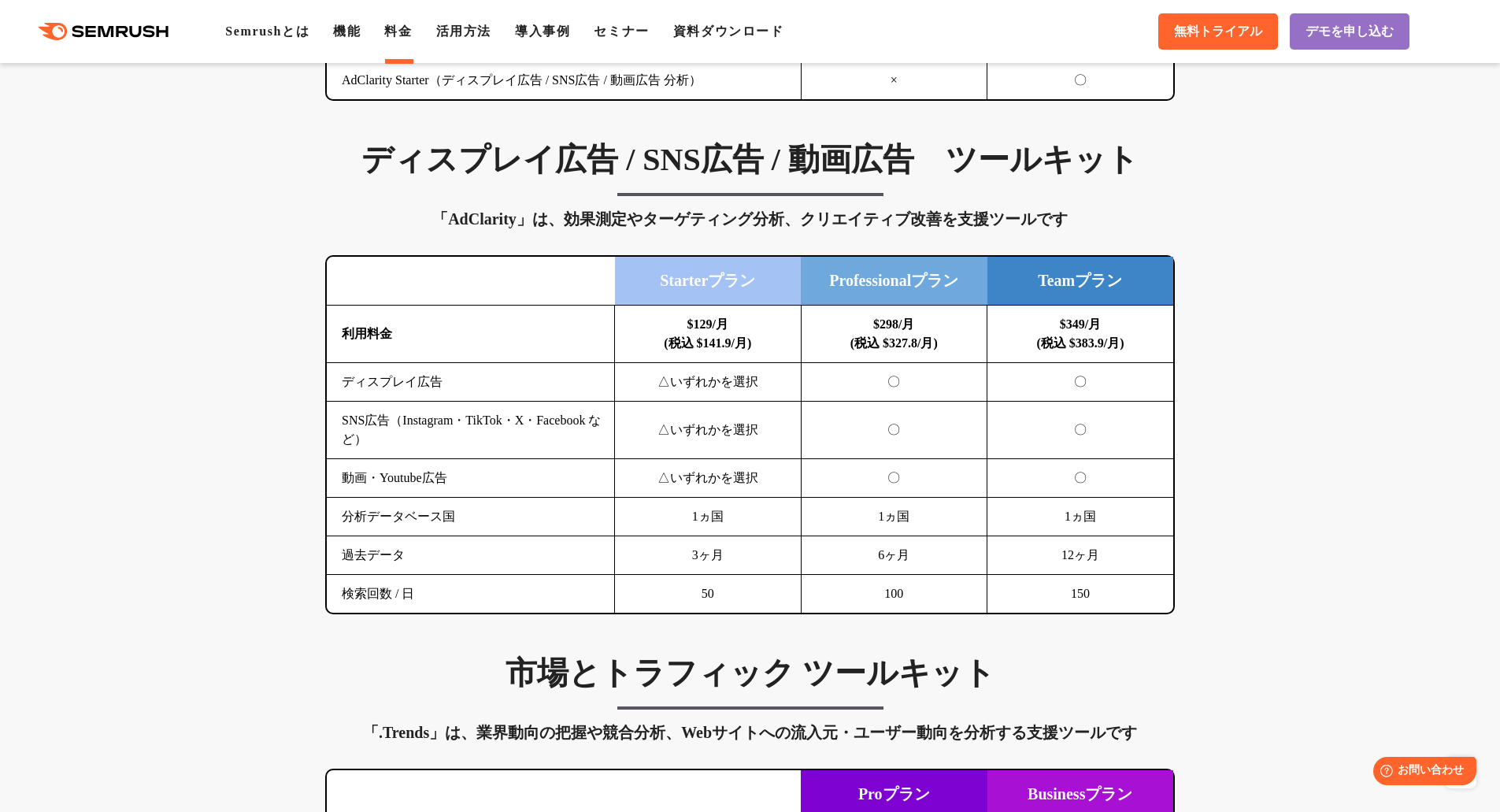
click at [1193, 203] on div "SEO分析 ツールキット キーワード調査やコンテンツ最適化、サイト診断、競合分析、成果の可視化までを一括支援するツールです 横にスワイプしてください Proプ…" at bounding box center [750, 633] width 1500 height 3479
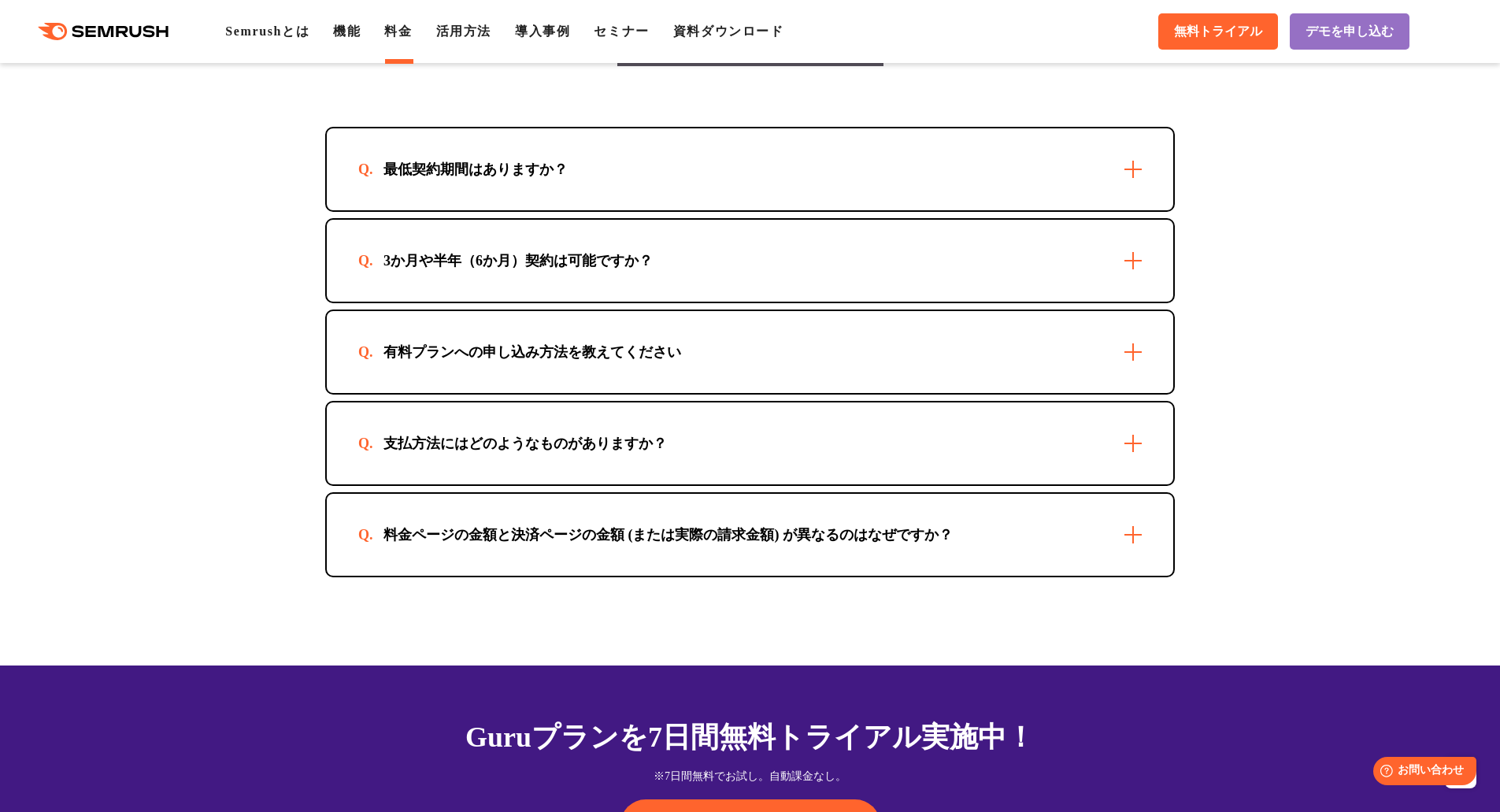
scroll to position [4542, 0]
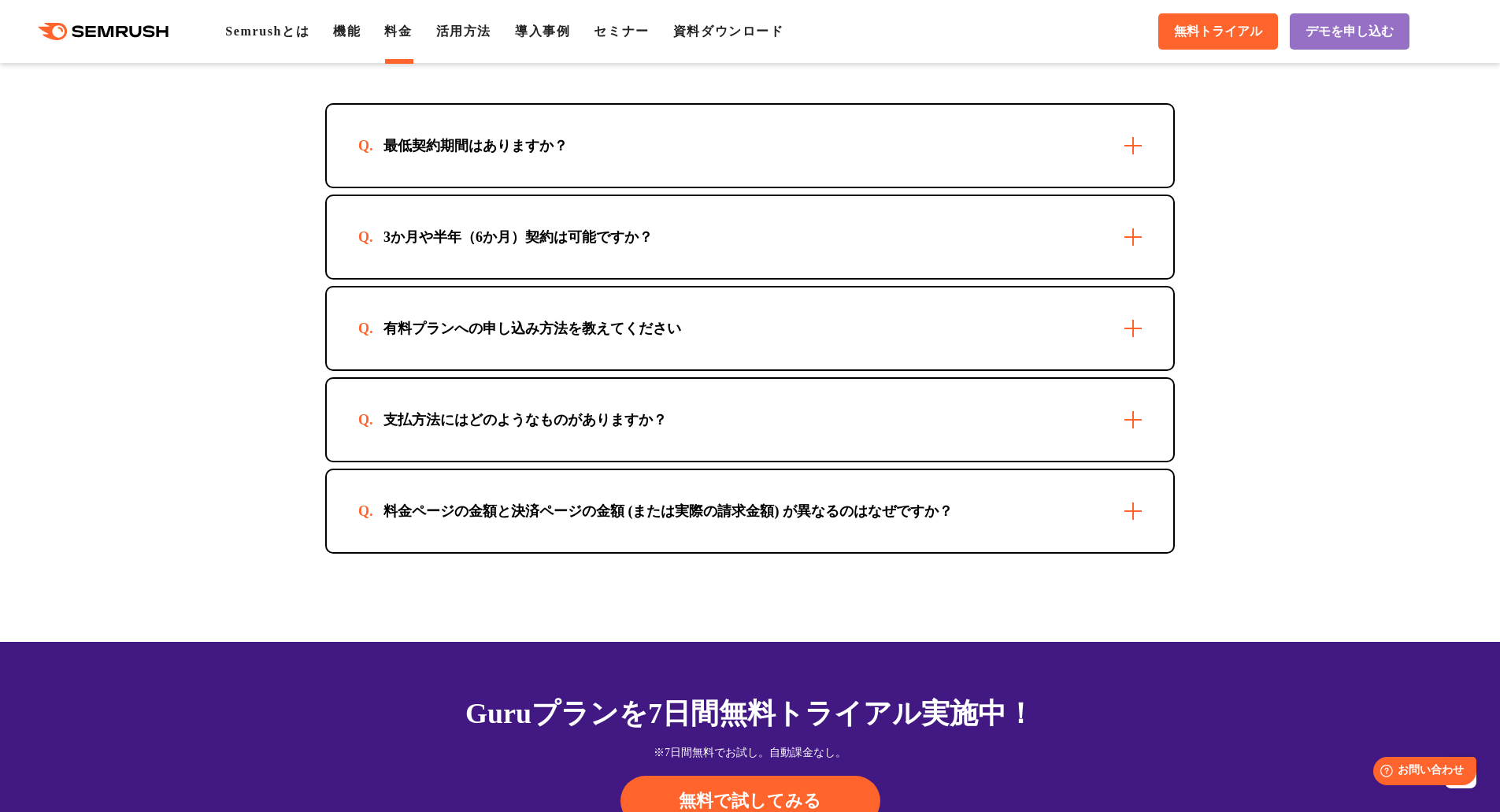
click at [1122, 242] on div "3か月や半年（6か月）契約は可能ですか？" at bounding box center [750, 237] width 846 height 82
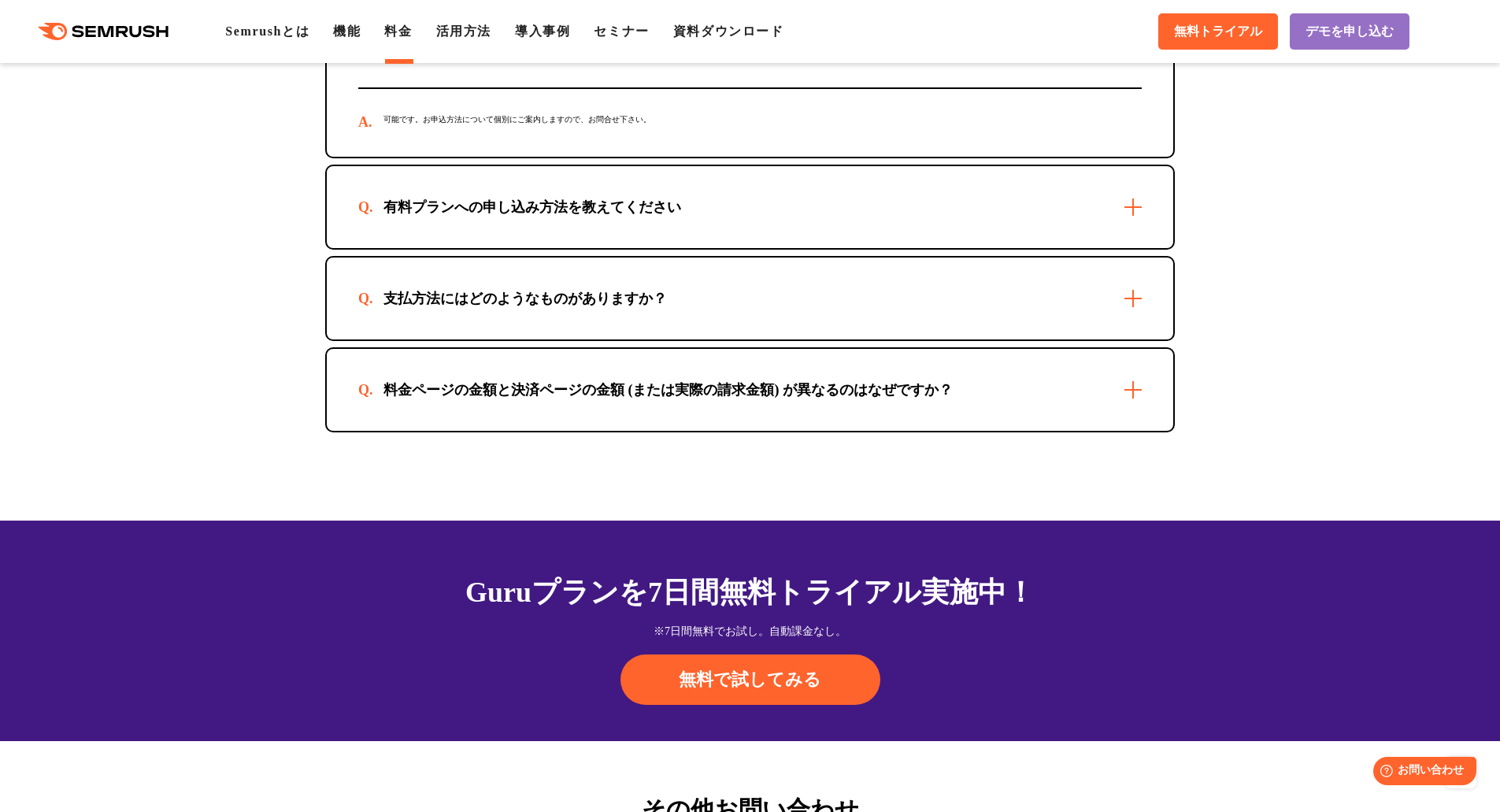
scroll to position [4487, 0]
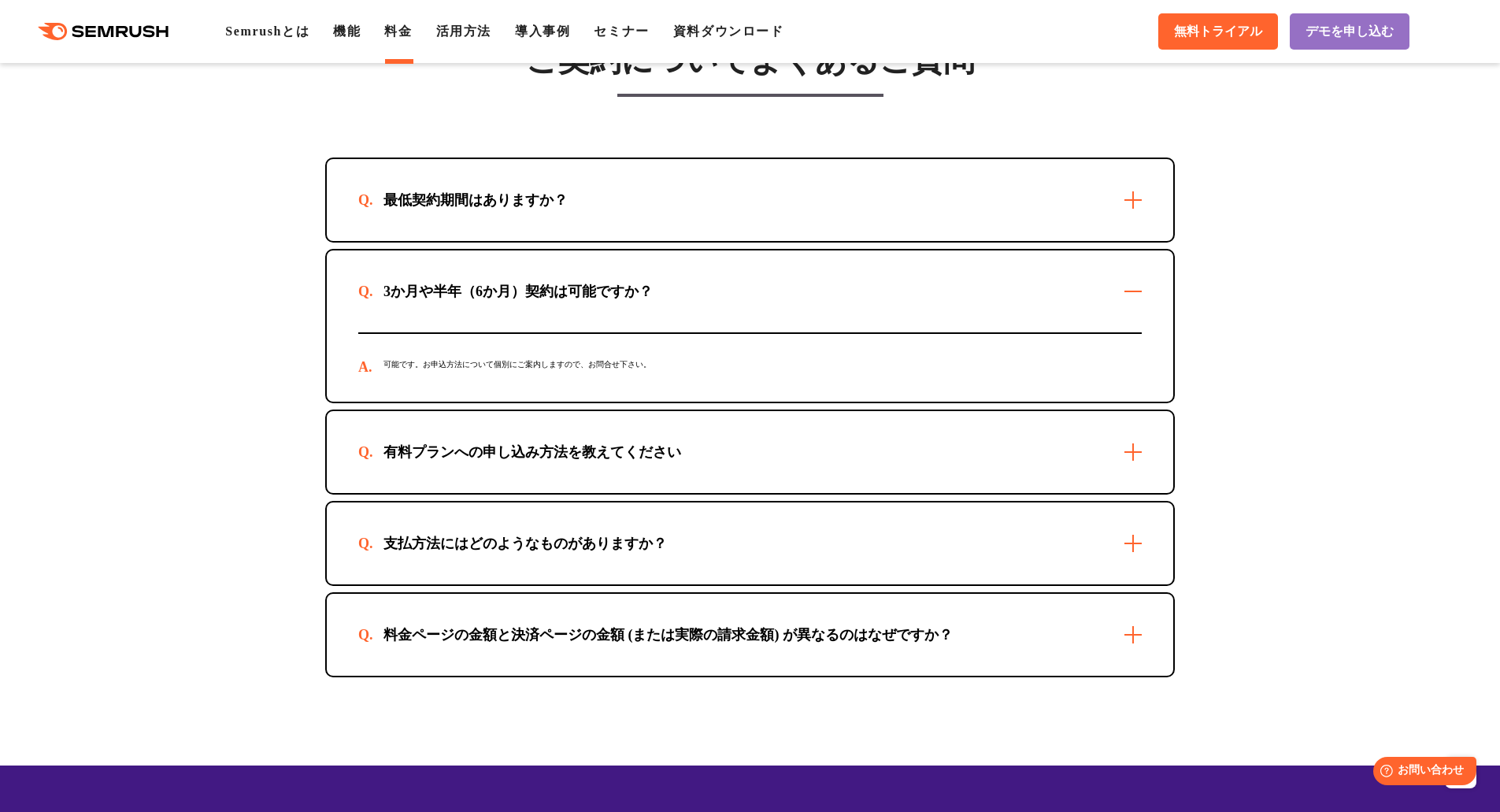
click at [1138, 217] on div "最低契約期間はありますか？" at bounding box center [750, 200] width 846 height 82
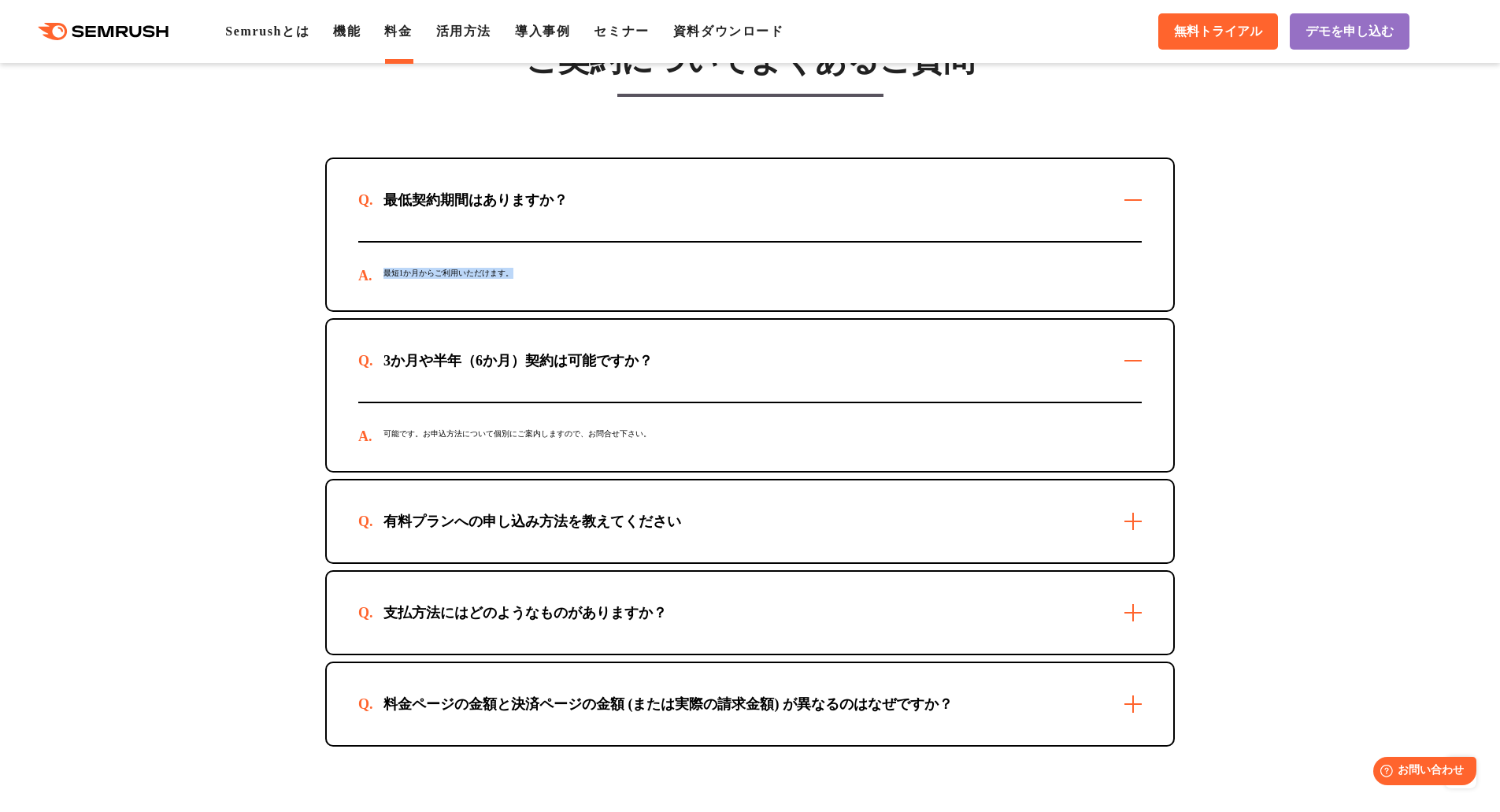
drag, startPoint x: 401, startPoint y: 297, endPoint x: 317, endPoint y: 303, distance: 84.2
click at [317, 303] on div "ご契約についてよくあるご質問 最低契約期間はありますか？ 最短1か月からご利用いただけます。 3か月や半年（6か月）契約は可能ですか？ 可能です。お申込方法に…" at bounding box center [750, 393] width 881 height 705
click at [152, 429] on section "ご契約についてよくあるご質問 最低契約期間はありますか？ 最短1か月からご利用いただけます。 3か月や半年（6か月）契約は可能ですか？ 可能です。お申込方法に…" at bounding box center [750, 384] width 1500 height 903
drag, startPoint x: 382, startPoint y: 454, endPoint x: 654, endPoint y: 457, distance: 272.0
click at [654, 457] on div "可能です。お申込方法について個別にご案内しますので、お問合せ下さい。" at bounding box center [750, 437] width 784 height 68
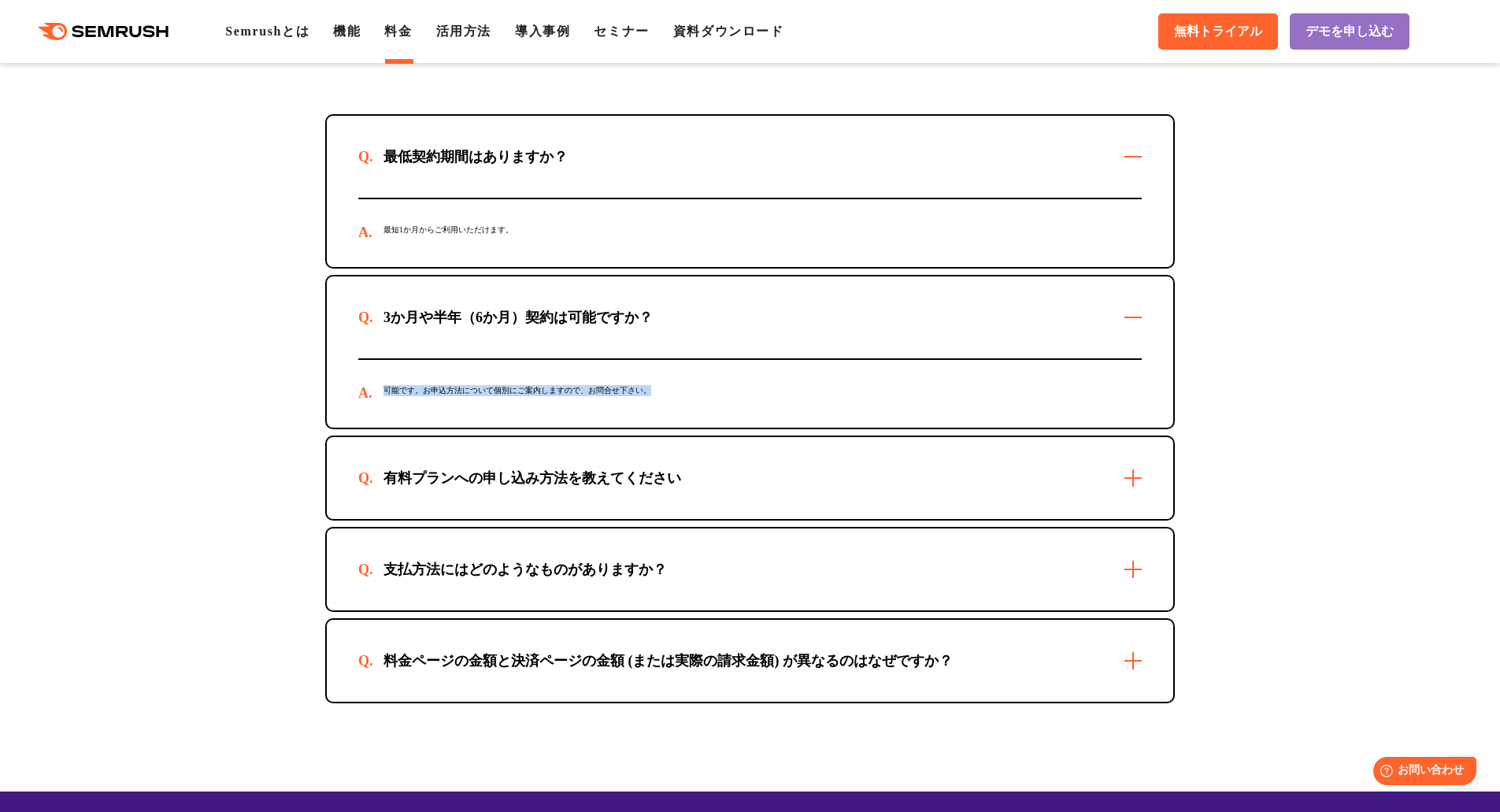
scroll to position [4645, 0]
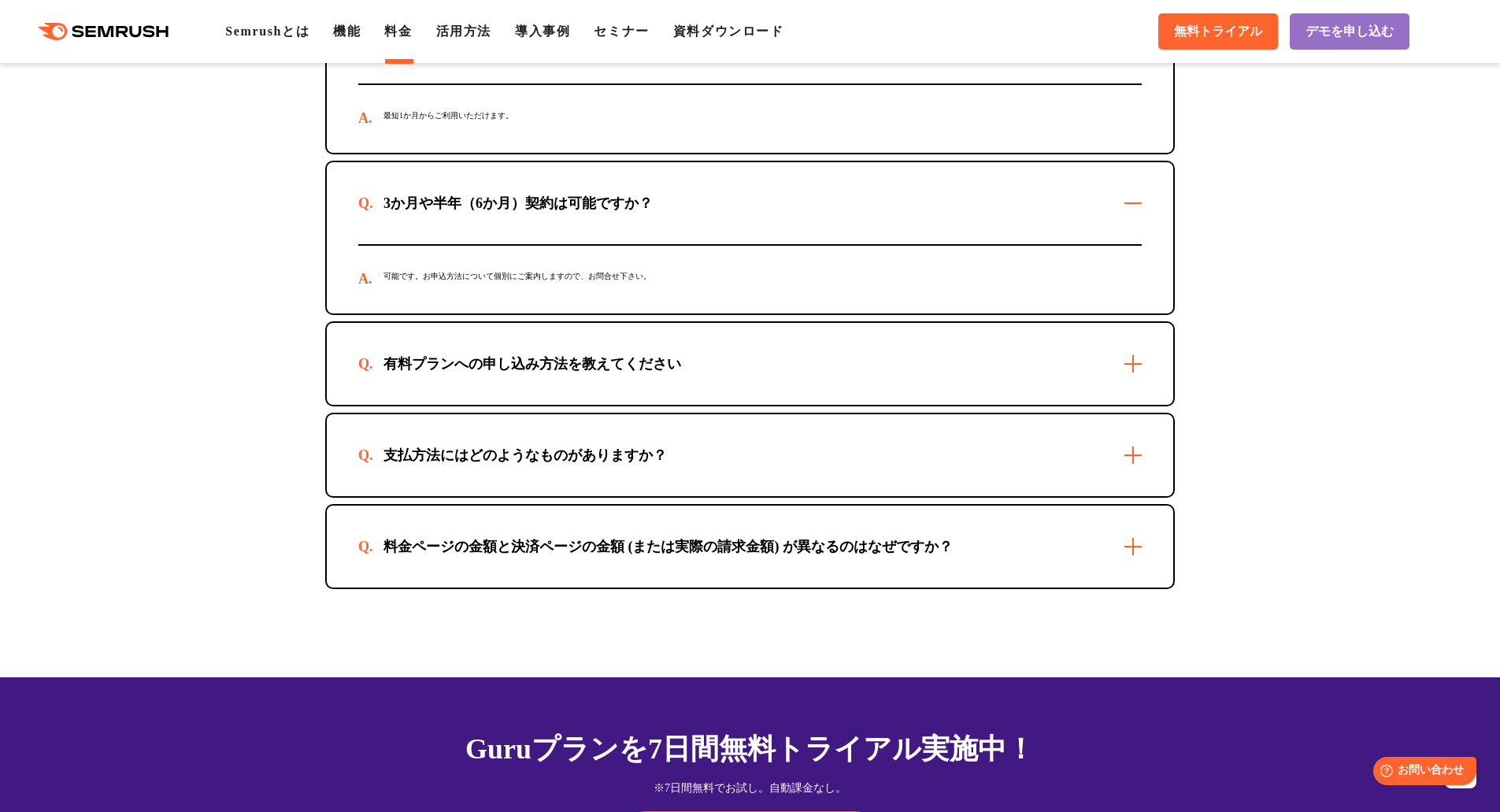
click at [252, 429] on section "ご契約についてよくあるご質問 最低契約期間はありますか？ 最短1か月からご利用いただけます。 3か月や半年（6か月）契約は可能ですか？ 可能です。お申込方法に…" at bounding box center [750, 227] width 1500 height 903
click at [1131, 385] on div "有料プランへの申し込み方法を教えてください" at bounding box center [750, 364] width 846 height 82
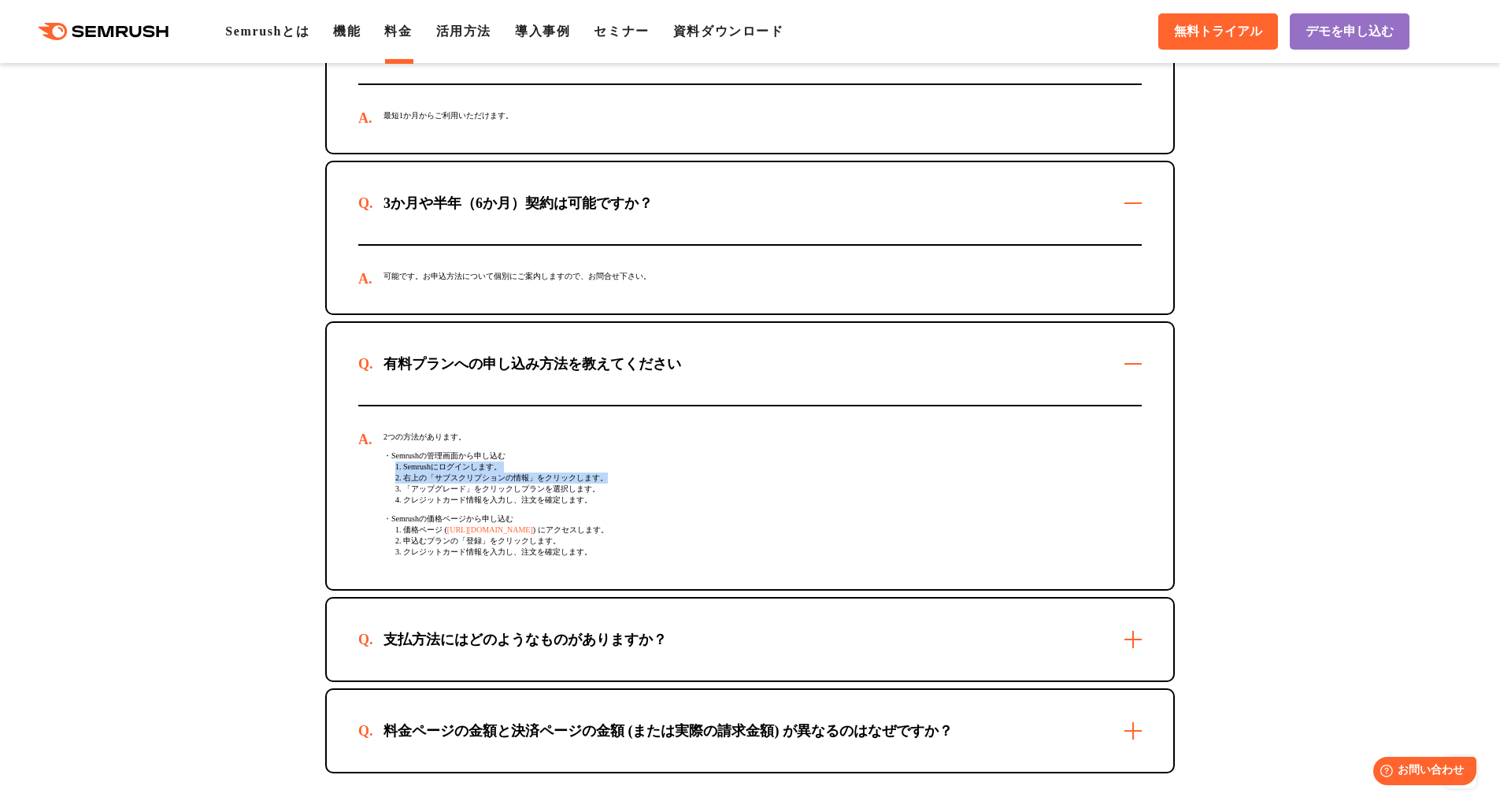
drag, startPoint x: 540, startPoint y: 481, endPoint x: 612, endPoint y: 503, distance: 75.3
click at [612, 503] on div "2つの方法があります。 ・Semrushの管理画面から申し込む 1. Semrushにログインします。 2. 右上の「サブスクリプションの情報」をクリックしま…" at bounding box center [750, 497] width 784 height 183
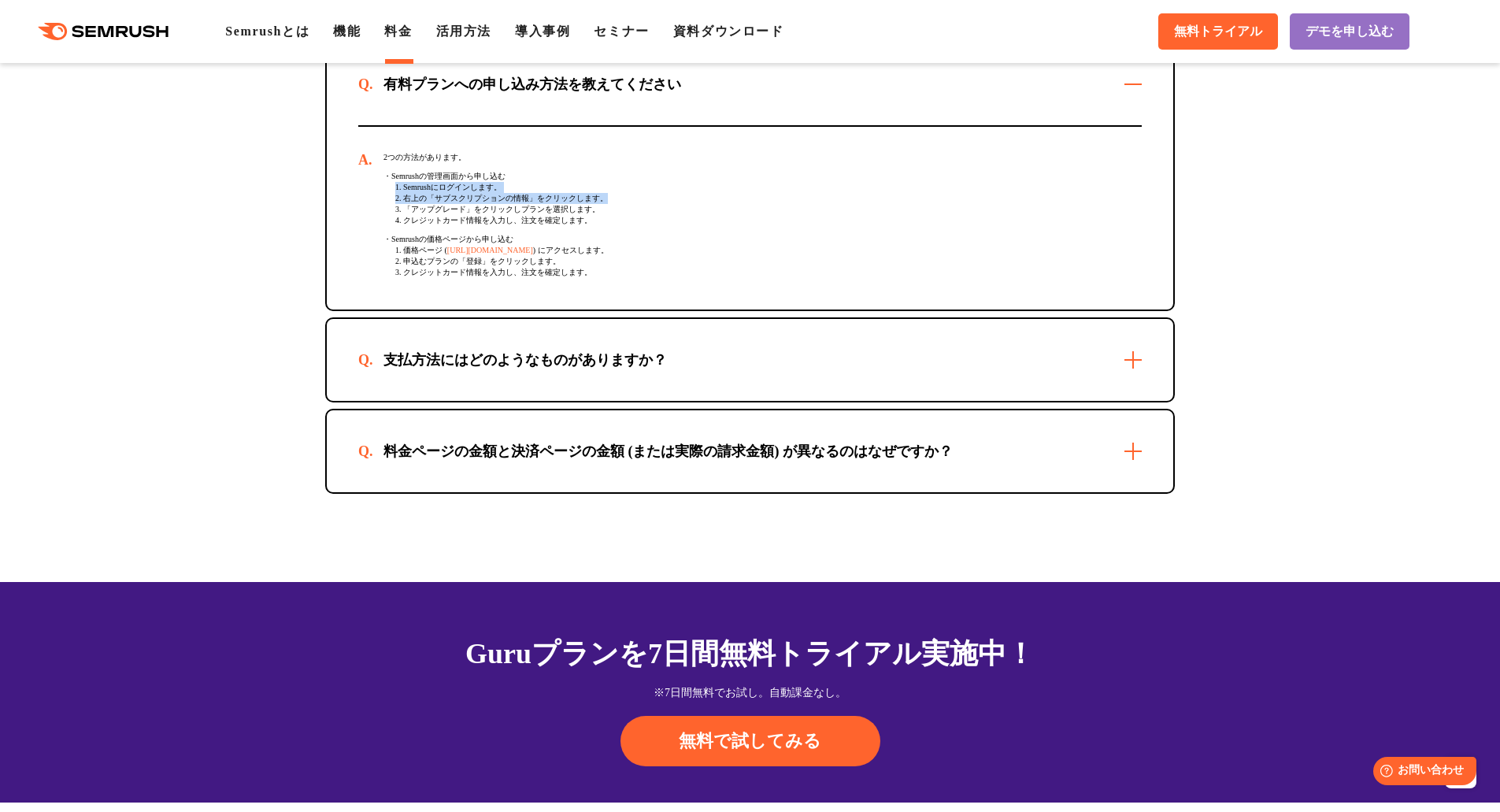
scroll to position [4960, 0]
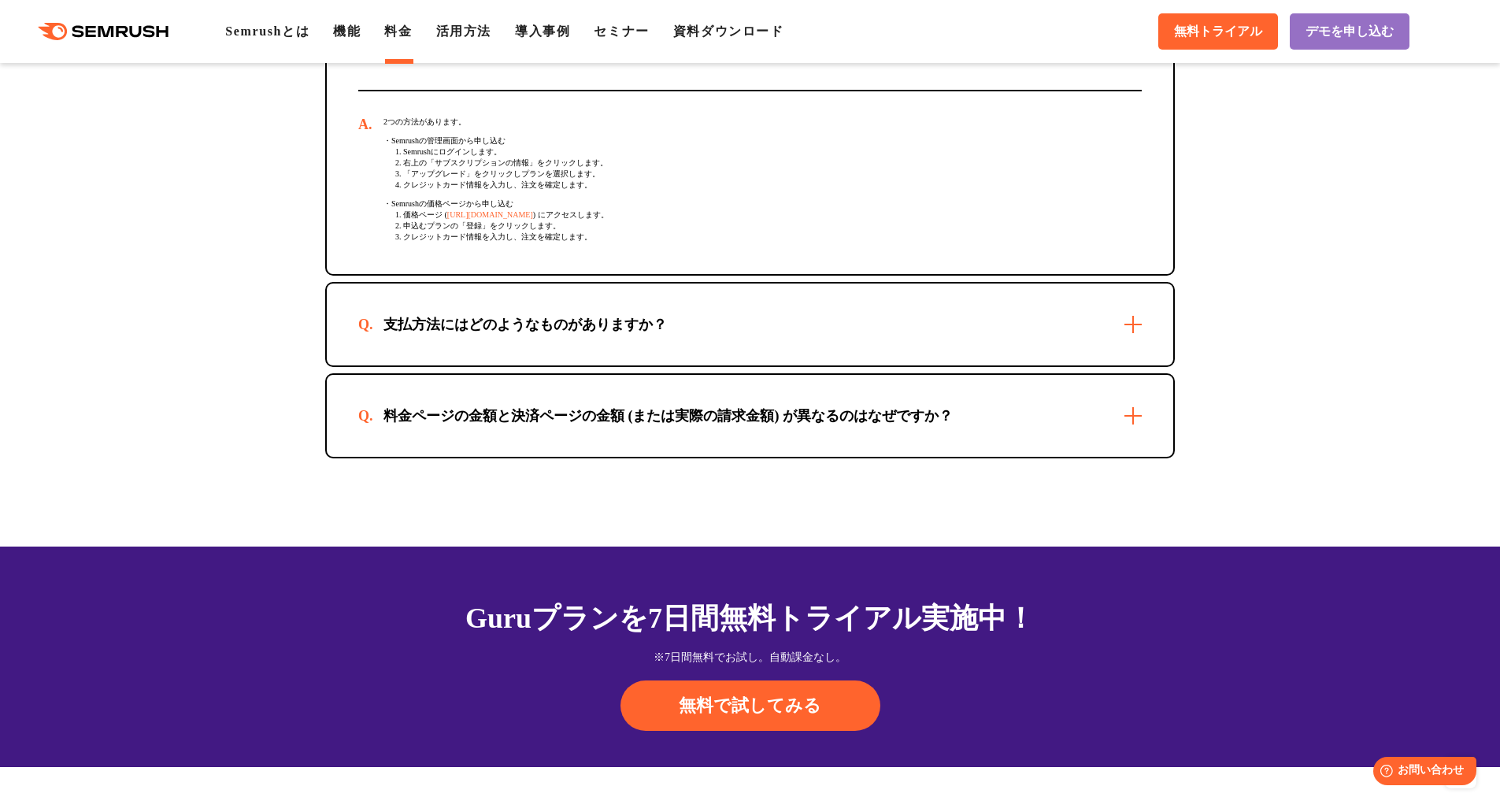
click at [1133, 356] on div "支払方法にはどのようなものがありますか？" at bounding box center [750, 325] width 846 height 82
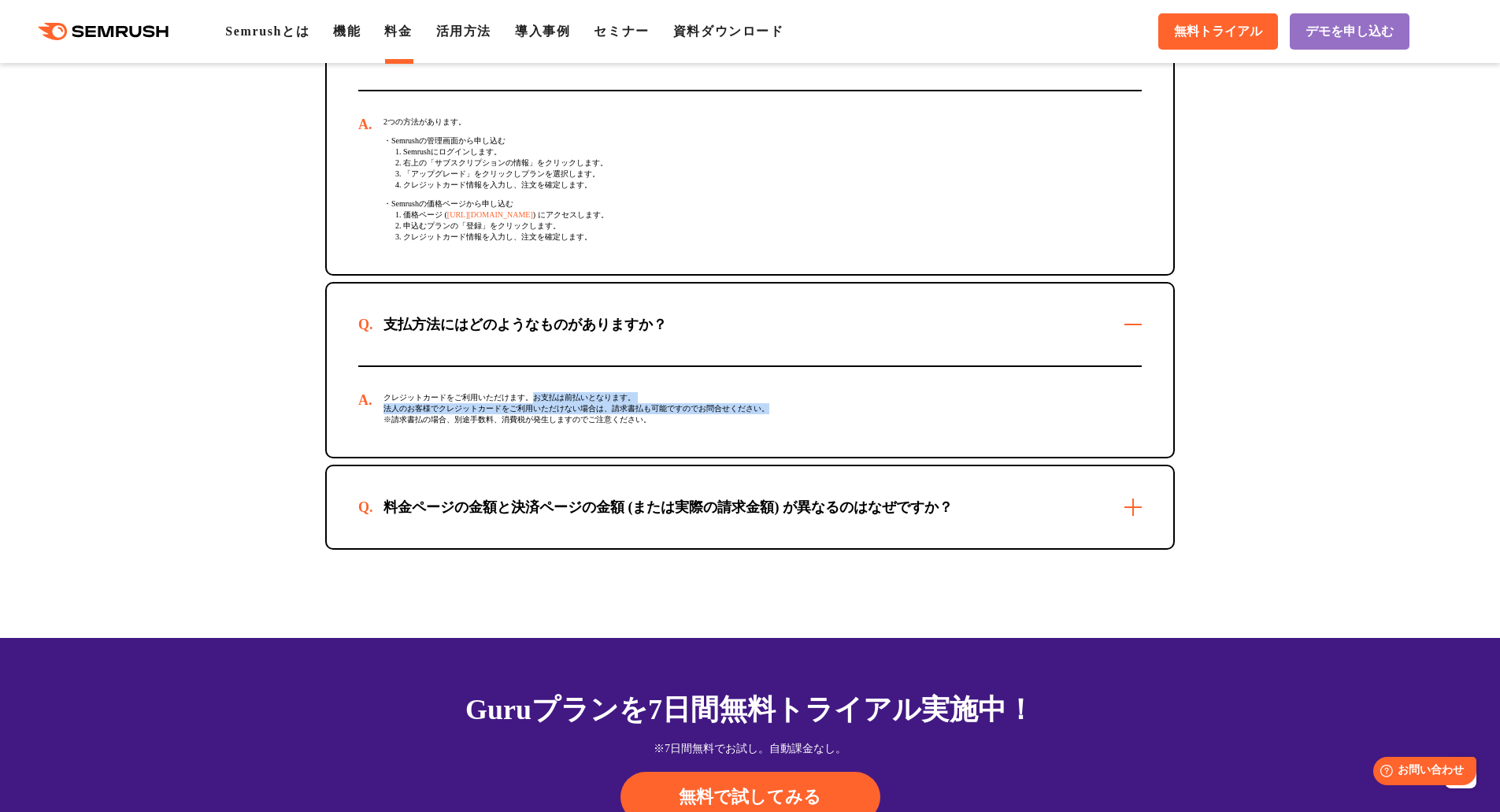
drag, startPoint x: 537, startPoint y: 425, endPoint x: 774, endPoint y: 436, distance: 237.3
click at [774, 436] on div "クレジットカードをご利用いただけます。お支払は前払いとなります。 法人のお客様でクレジットカードをご利用いただけない場合は、請求書払も可能ですのでお問合せくだ…" at bounding box center [750, 411] width 784 height 90
click at [209, 468] on section "ご契約についてよくあるご質問 最低契約期間はありますか？ 最短1か月からご利用いただけます。 3か月や半年（6か月）契約は可能ですか？ 可能です。お申込方法に…" at bounding box center [750, 49] width 1500 height 1178
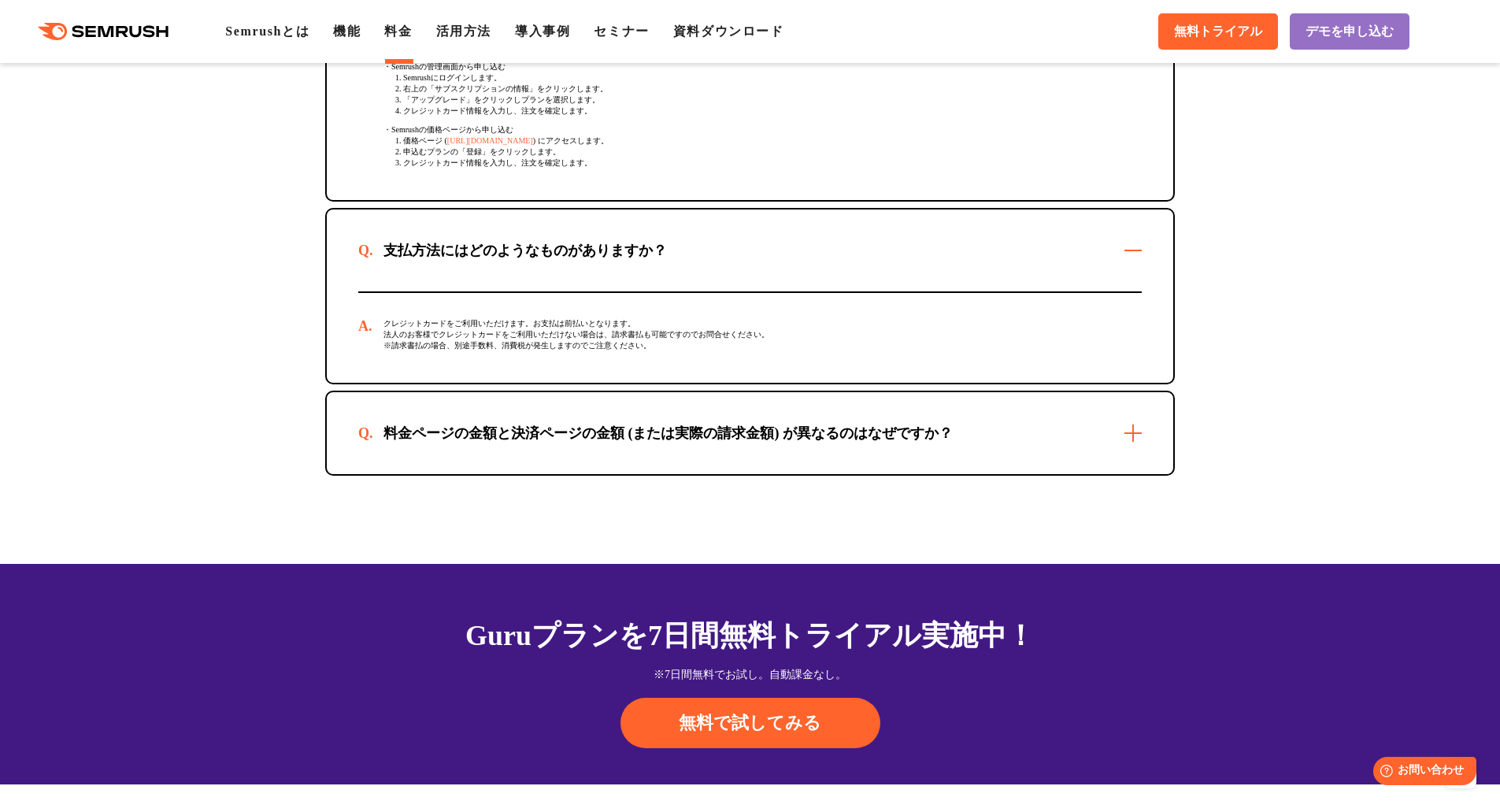
scroll to position [5117, 0]
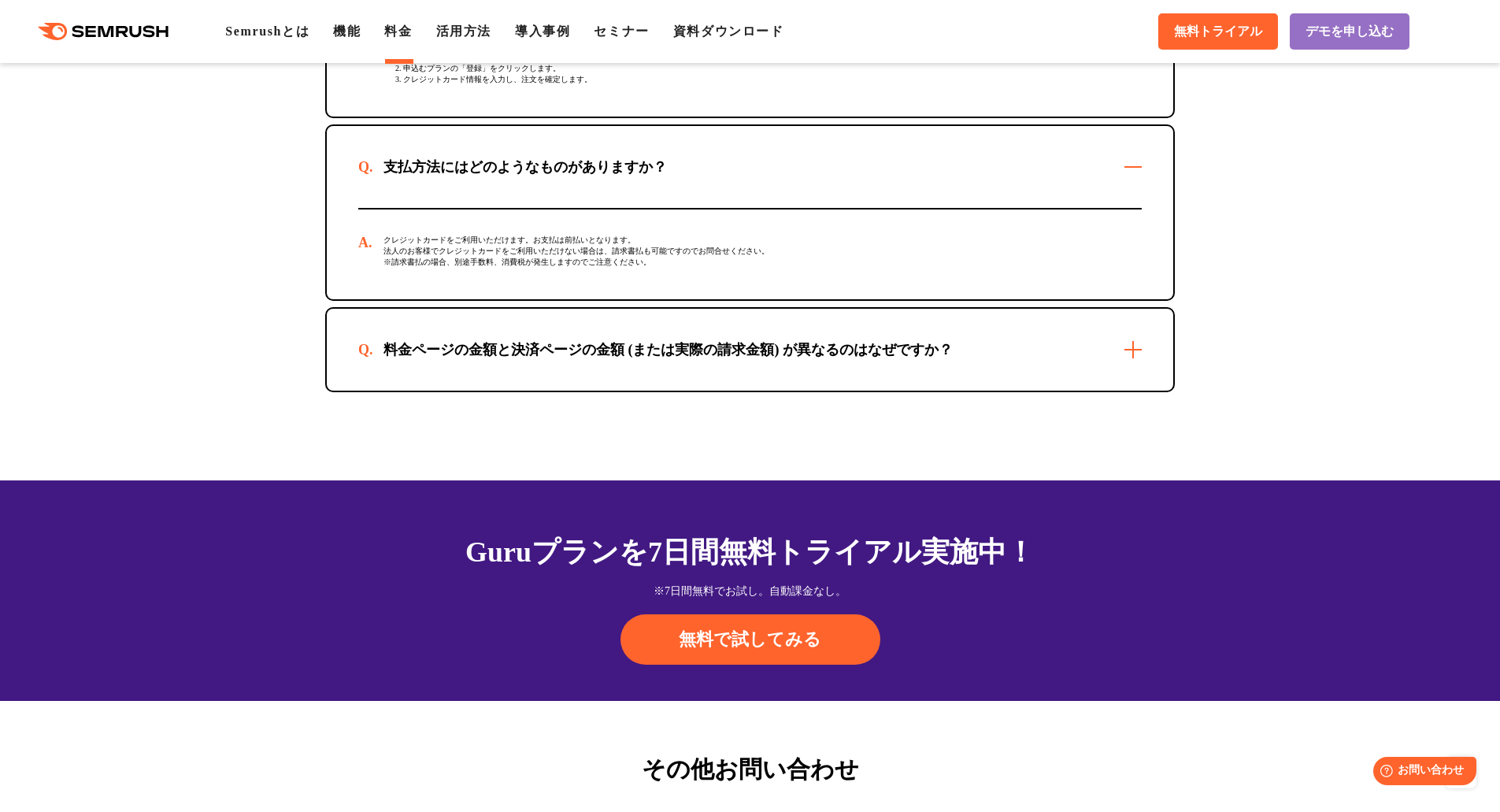
click at [1056, 390] on div "料金ページの金額と決済ページの金額 (または実際の請求金額) が異なるのはなぜですか？" at bounding box center [750, 350] width 846 height 82
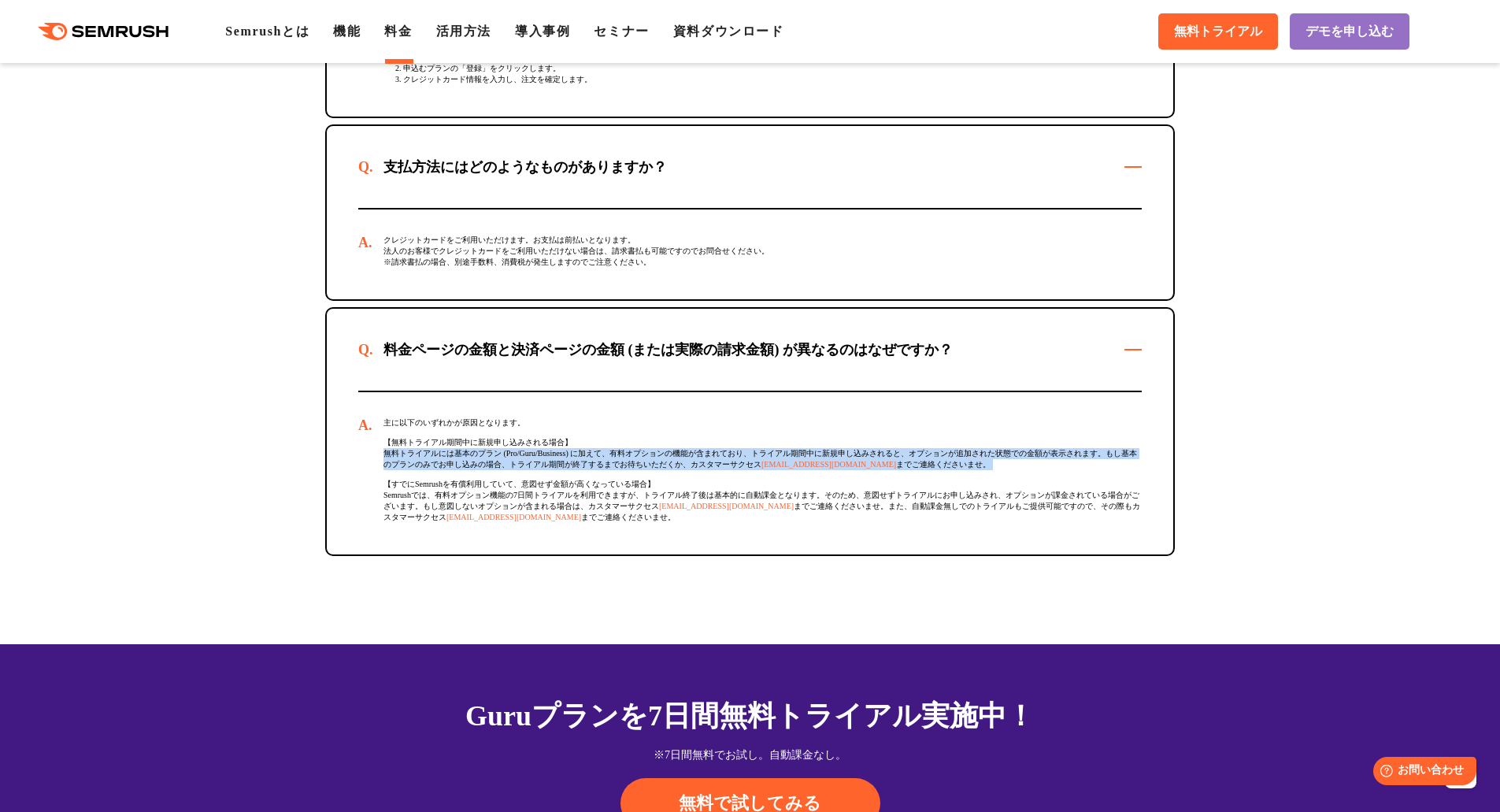
drag, startPoint x: 380, startPoint y: 487, endPoint x: 721, endPoint y: 508, distance: 341.6
click at [721, 508] on div "主に以下のいずれかが原因となります。 【無料トライアル期間中に新規申し込みされる場合】 無料トライアルには基本のプラン (Pro/Guru/Business)…" at bounding box center [750, 474] width 784 height 162
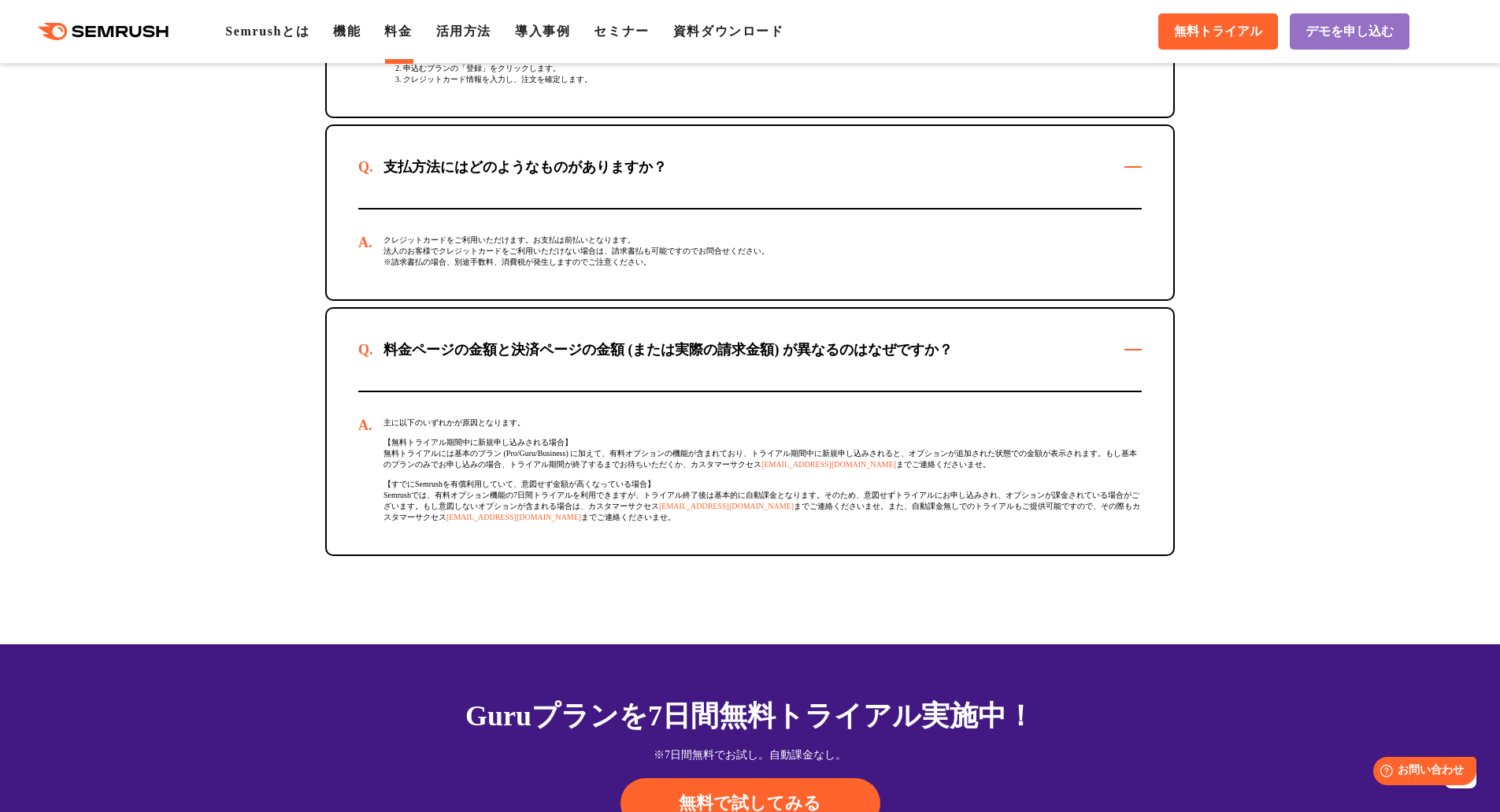
drag, startPoint x: 544, startPoint y: 514, endPoint x: 732, endPoint y: 532, distance: 188.9
click at [732, 532] on div "主に以下のいずれかが原因となります。 【無料トライアル期間中に新規申し込みされる場合】 無料トライアルには基本のプラン (Pro/Guru/Business)…" at bounding box center [750, 474] width 784 height 162
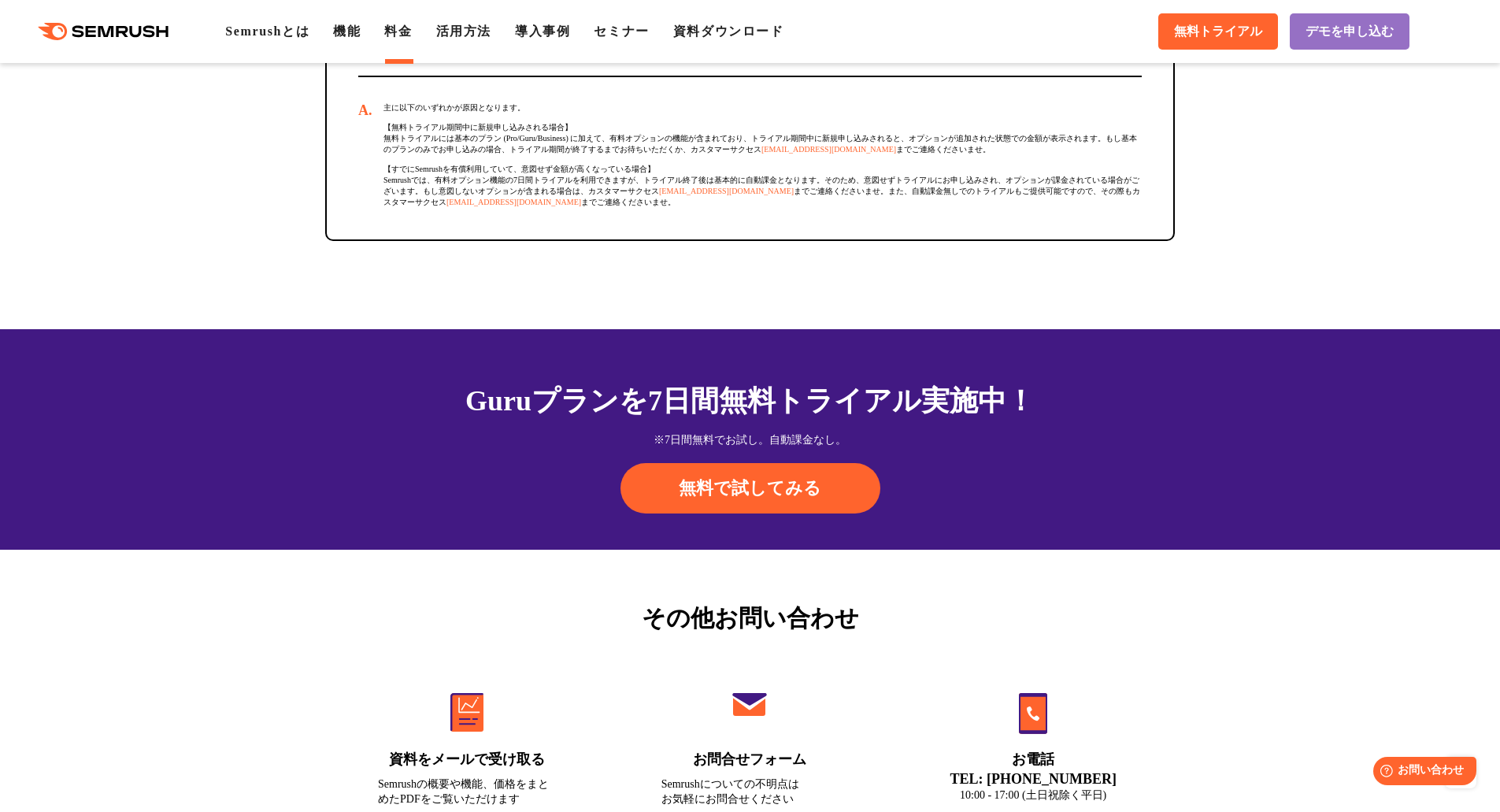
scroll to position [5833, 0]
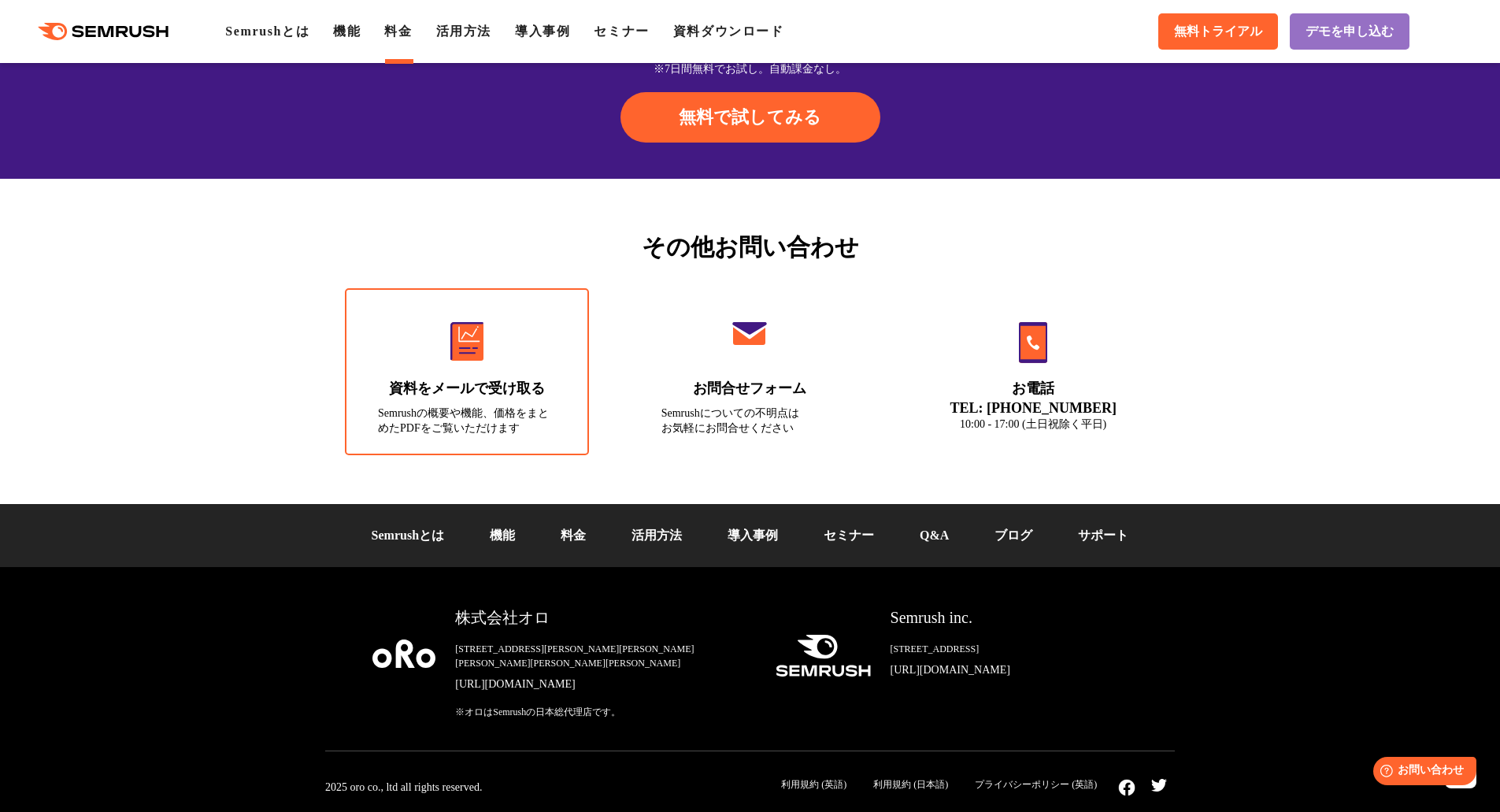
click at [467, 351] on img at bounding box center [467, 341] width 33 height 38
click at [944, 542] on link "Q&A" at bounding box center [934, 535] width 29 height 14
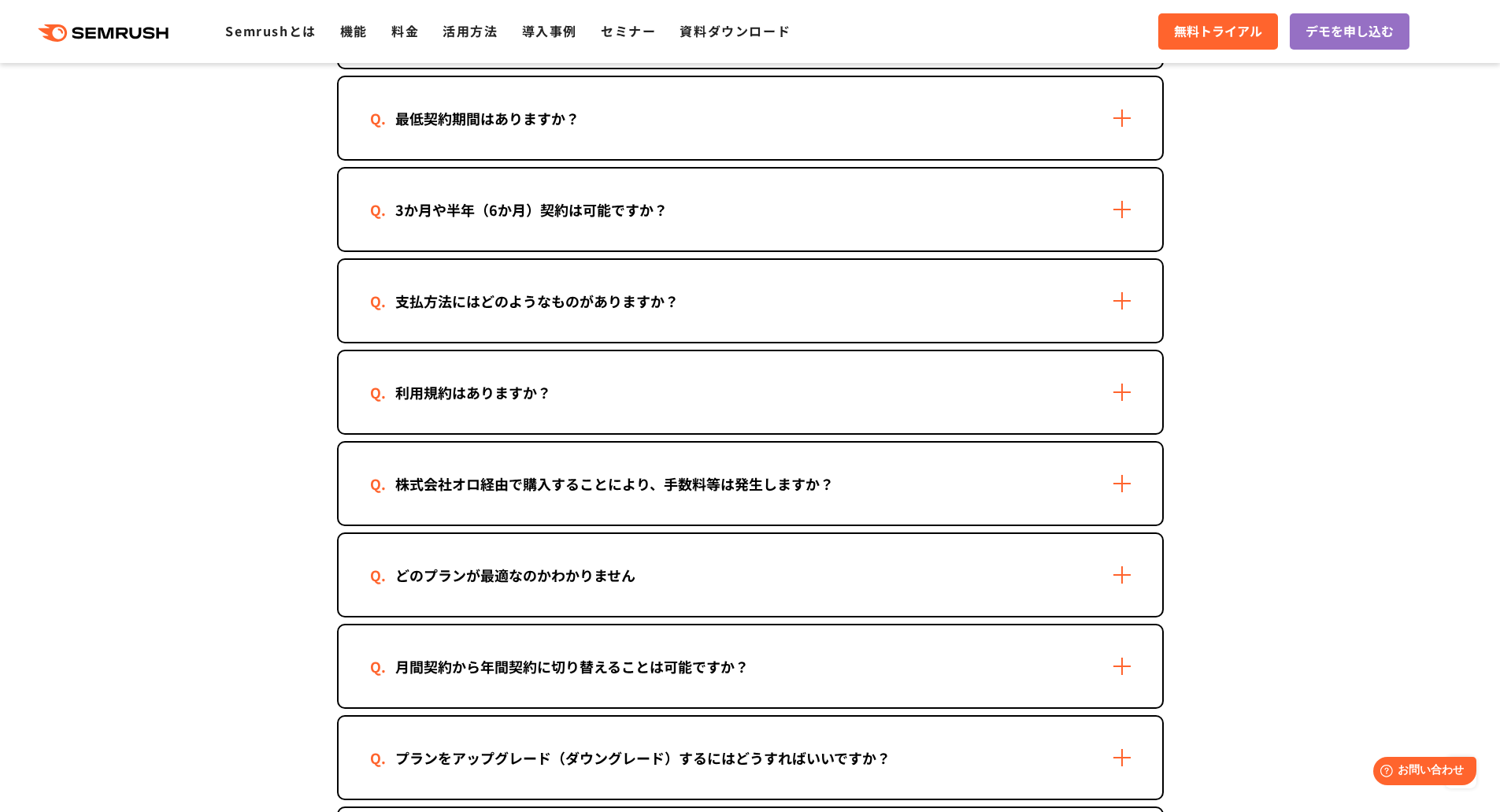
scroll to position [630, 0]
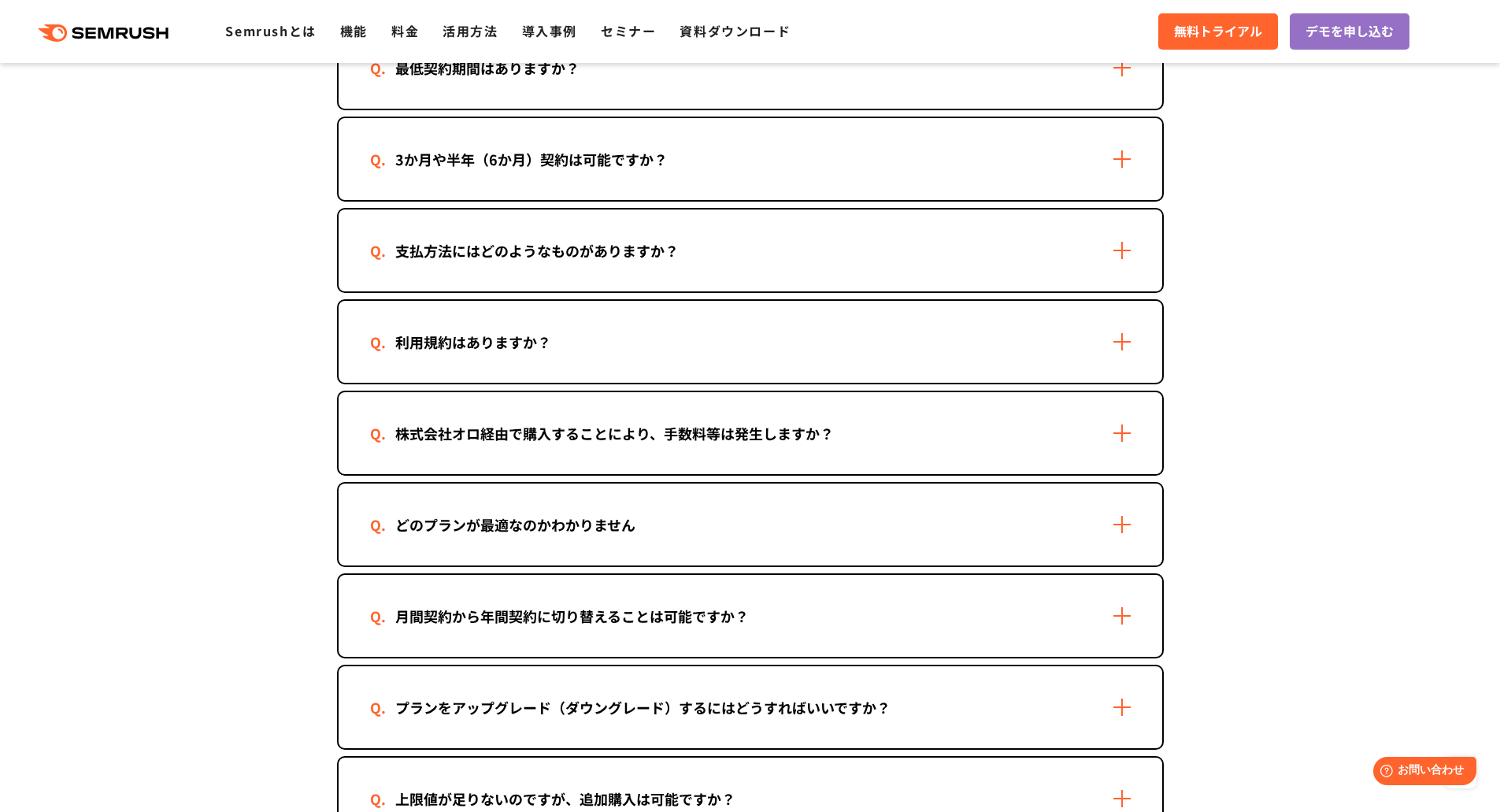
click at [1126, 614] on div "月間契約から年間契約に切り替えることは可能ですか？" at bounding box center [750, 615] width 824 height 82
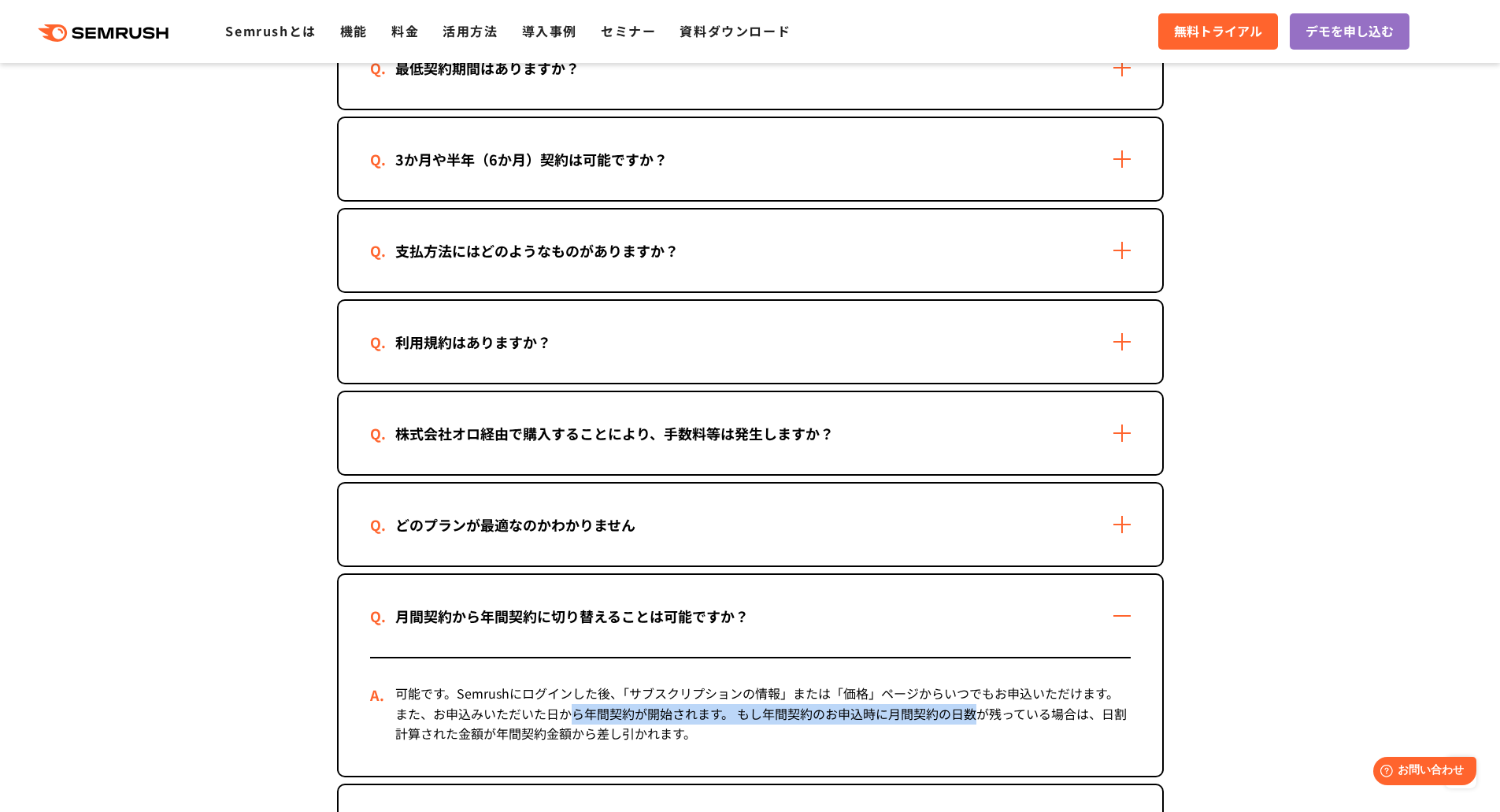
drag, startPoint x: 797, startPoint y: 697, endPoint x: 981, endPoint y: 723, distance: 185.8
click at [981, 723] on div "可能です。Semrushにログインした後、「サブスクリプションの情報」または「価格」ページからいつでもお申込いただけます。 また、お申込みいただいた日から年間…" at bounding box center [750, 716] width 761 height 117
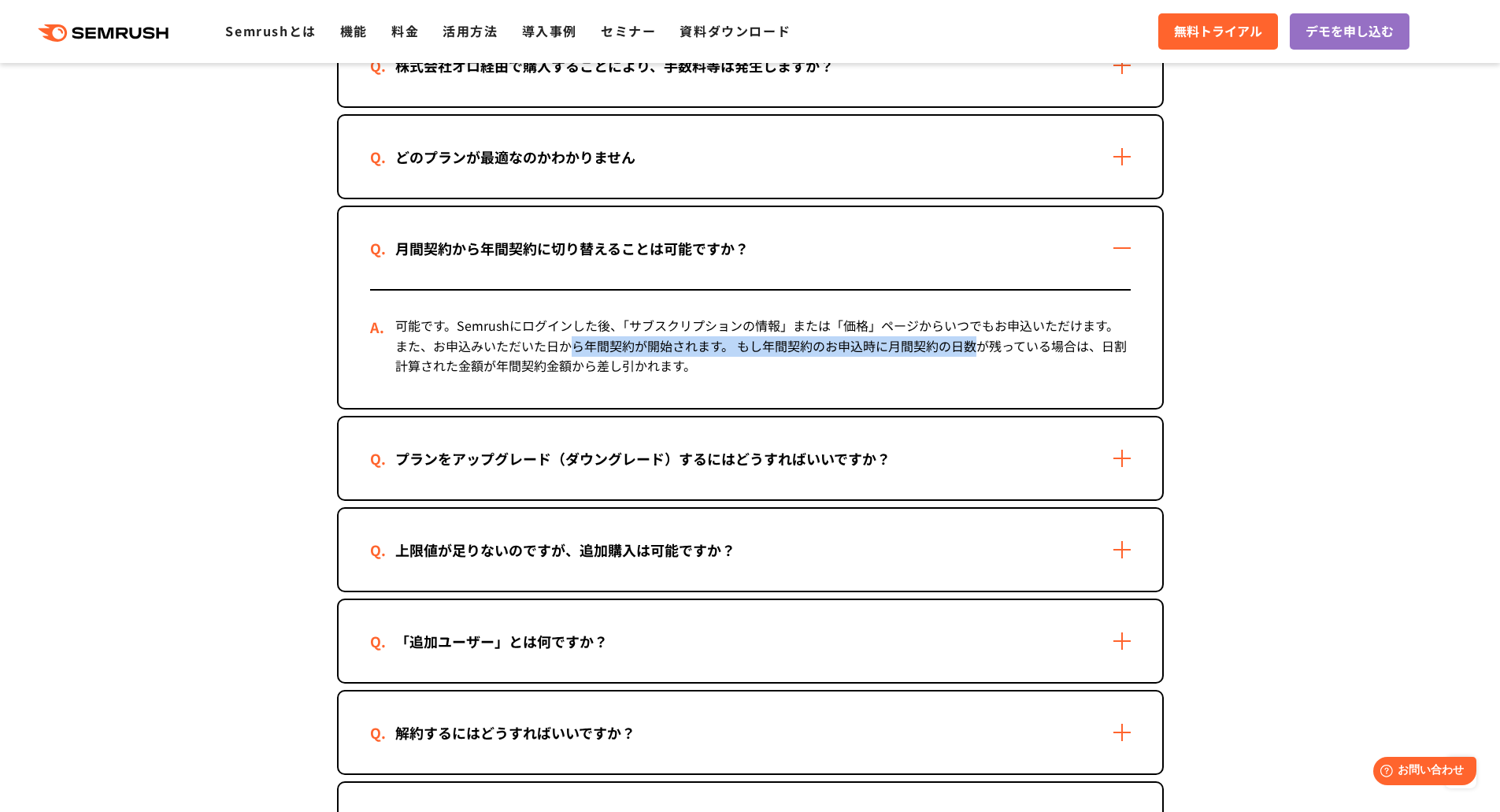
scroll to position [1103, 0]
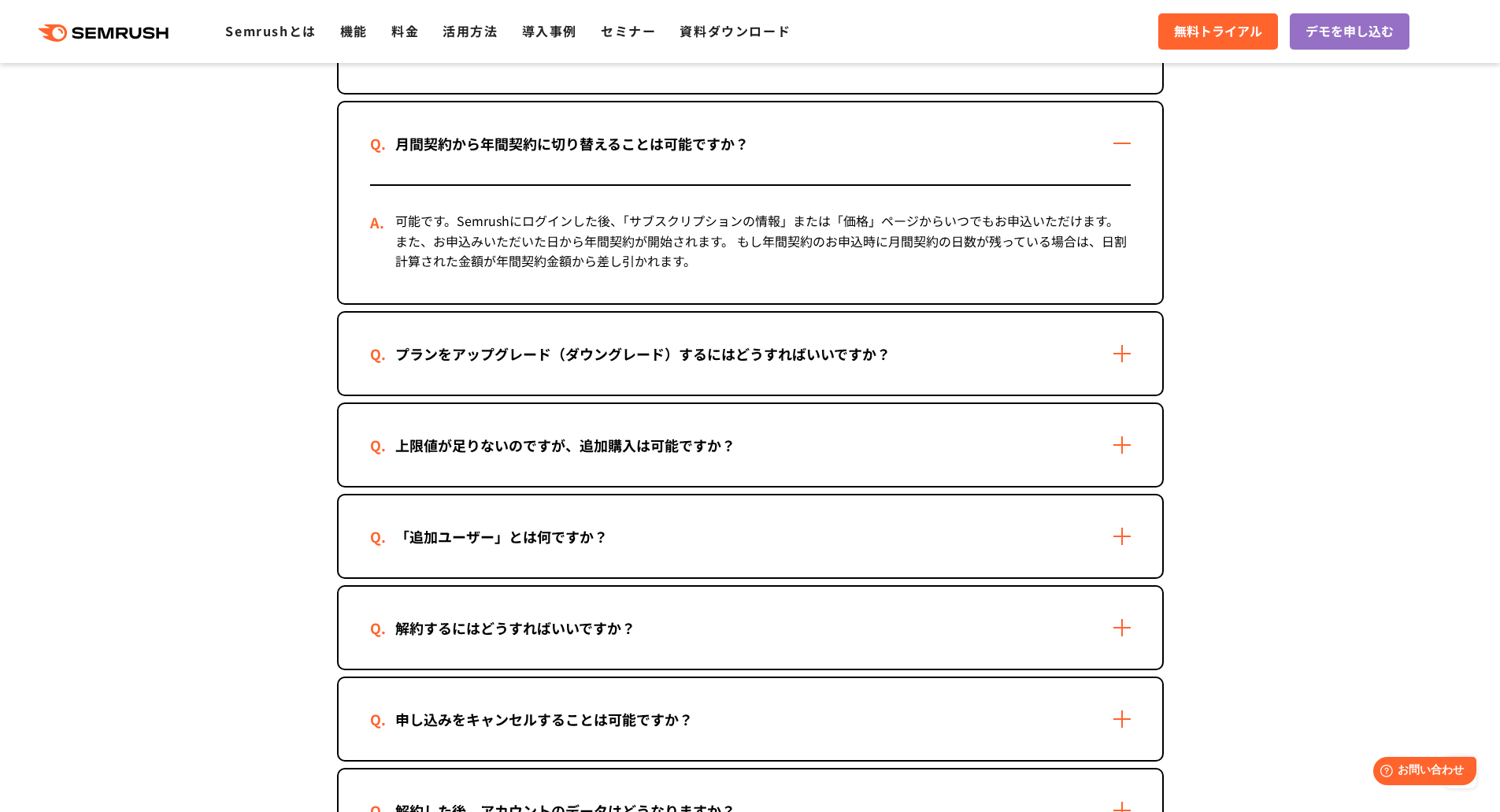
click at [1108, 538] on div "「追加ユーザー」とは何ですか？" at bounding box center [750, 536] width 824 height 82
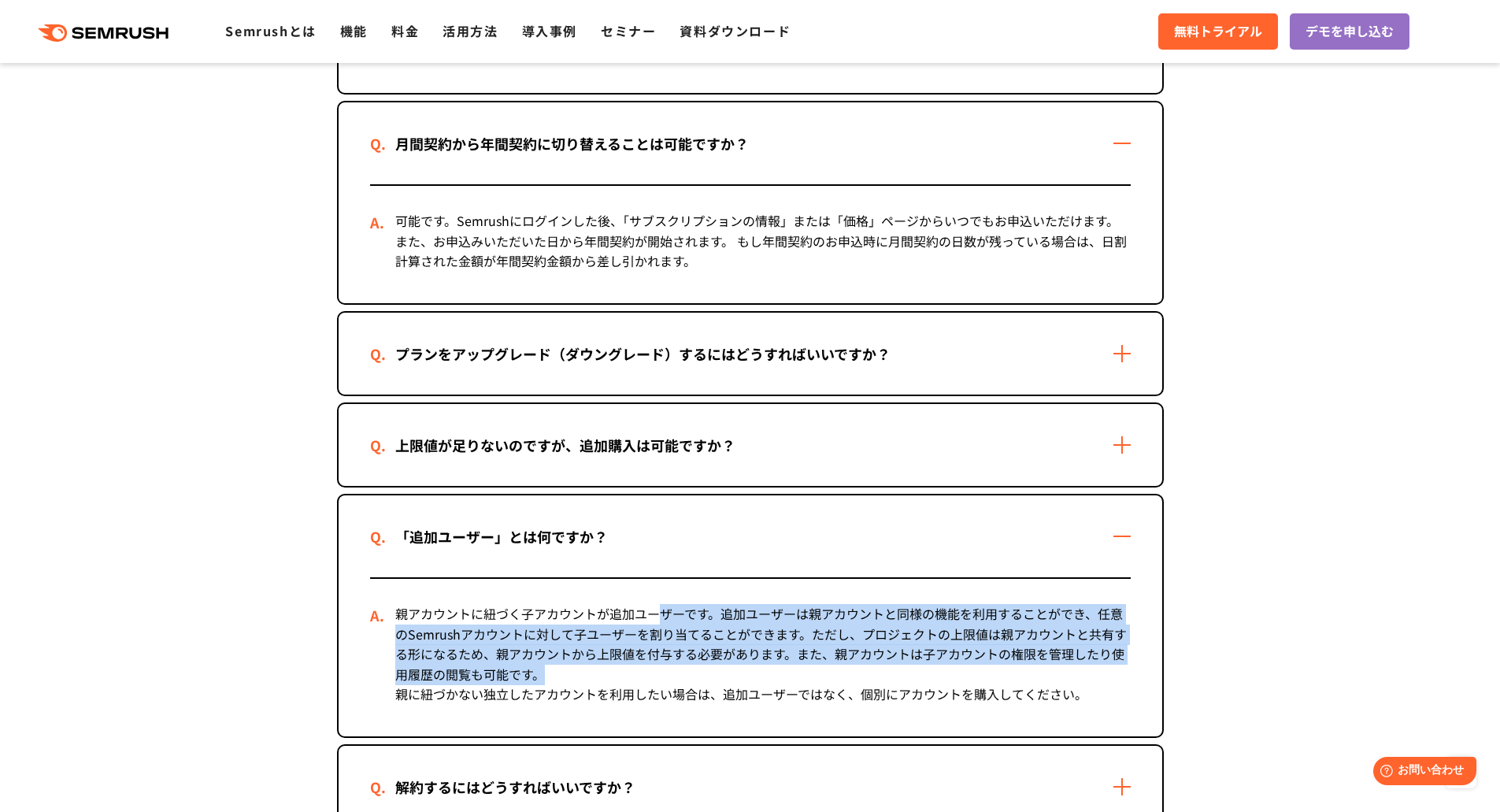
drag, startPoint x: 654, startPoint y: 614, endPoint x: 946, endPoint y: 683, distance: 300.0
click at [946, 683] on div "親アカウントに紐づく子アカウントが追加ユーザーです。追加ユーザーは親アカウントと同様の機能を利用することができ、任意のSemrushアカウントに対して子ユーザ…" at bounding box center [750, 657] width 761 height 157
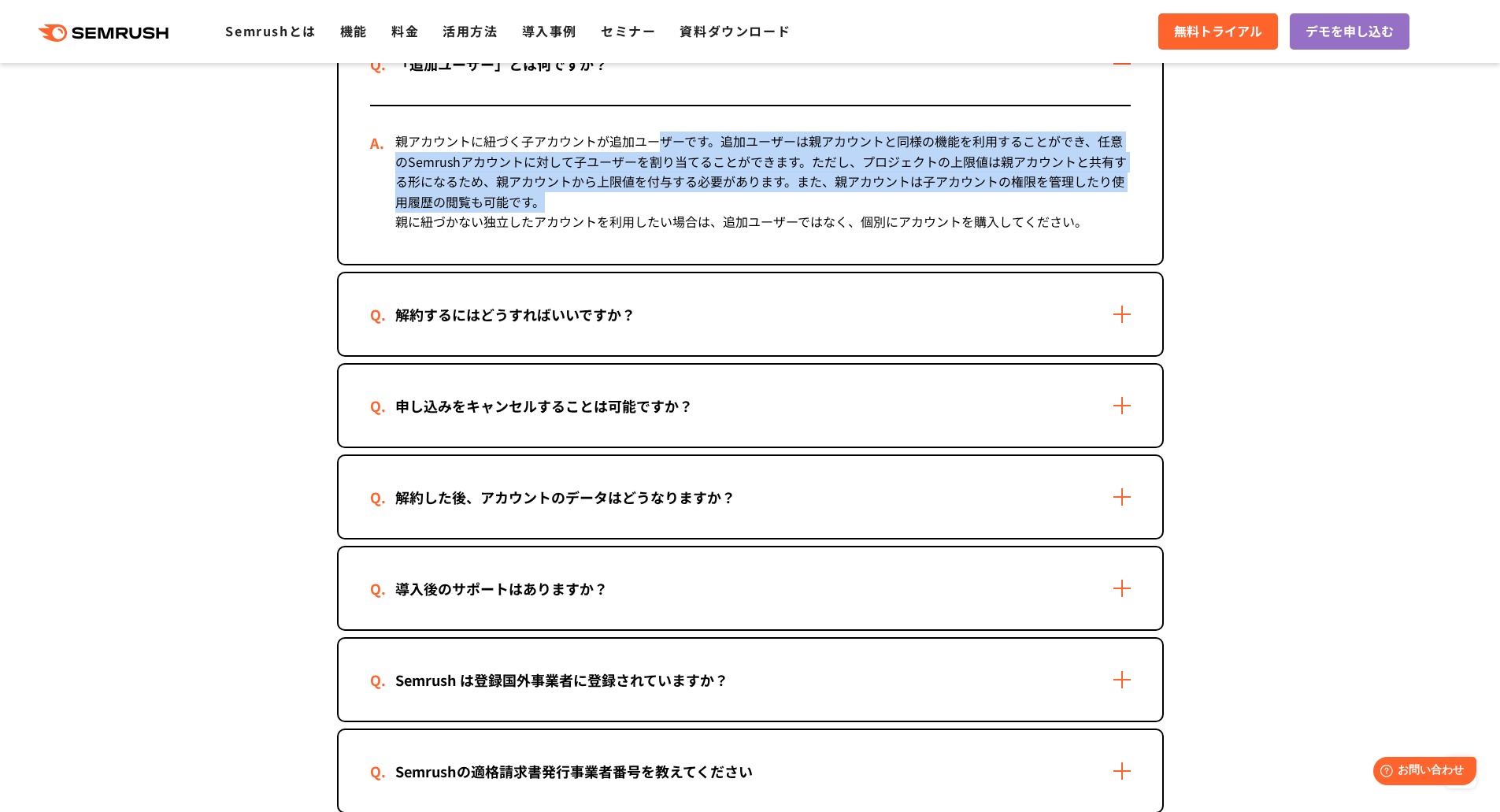
scroll to position [1653, 0]
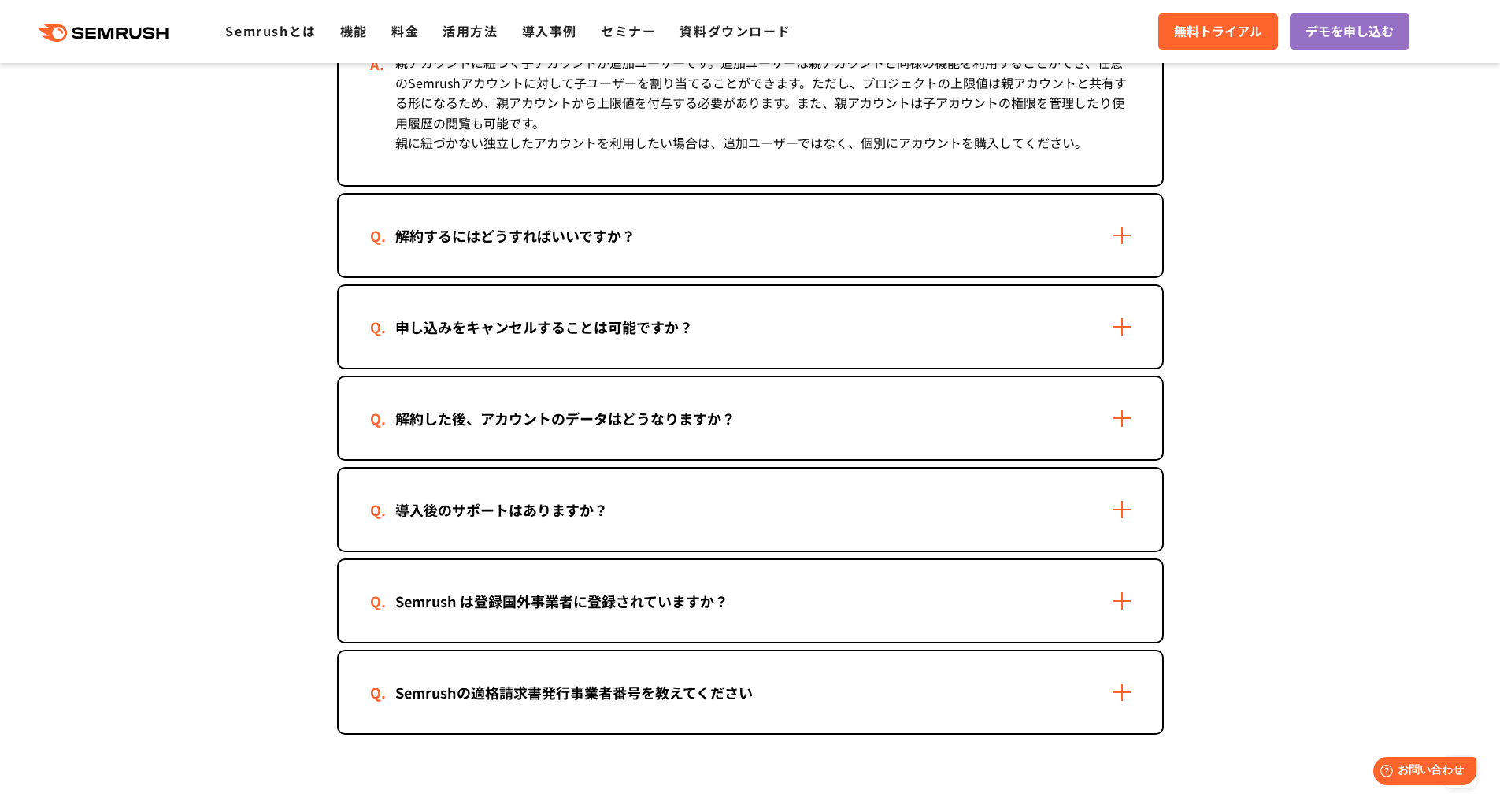
click at [1026, 521] on div "導入後のサポートはありますか？" at bounding box center [750, 509] width 824 height 82
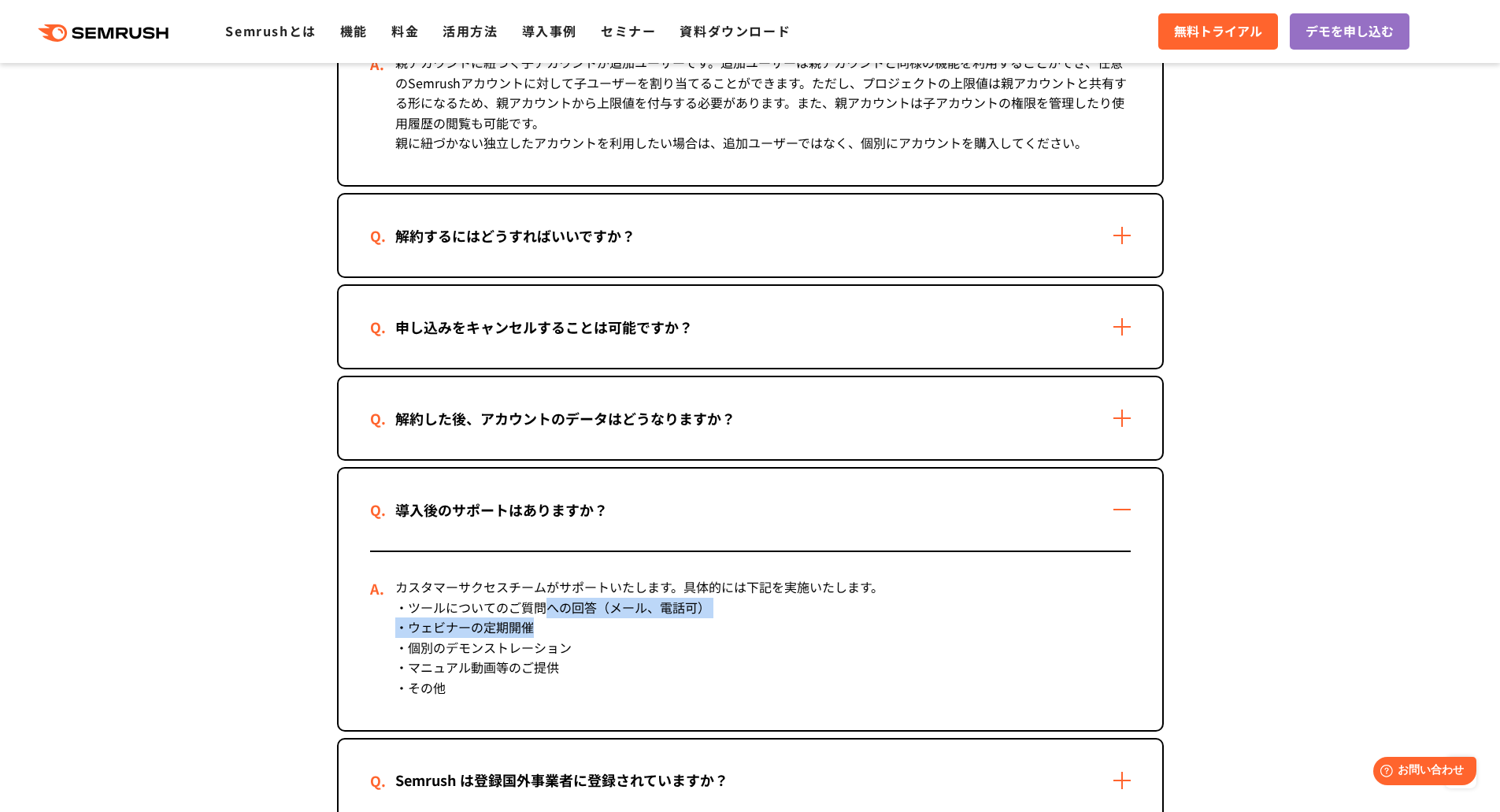
drag, startPoint x: 679, startPoint y: 606, endPoint x: 829, endPoint y: 620, distance: 150.7
click at [829, 620] on div "・ツールについてのご質問への回答（メール、電話可） ・ウェビナーの定期開催 ・個別のデモンストレーション ・マニュアル動画等のご提供 ・その他" at bounding box center [762, 648] width 735 height 101
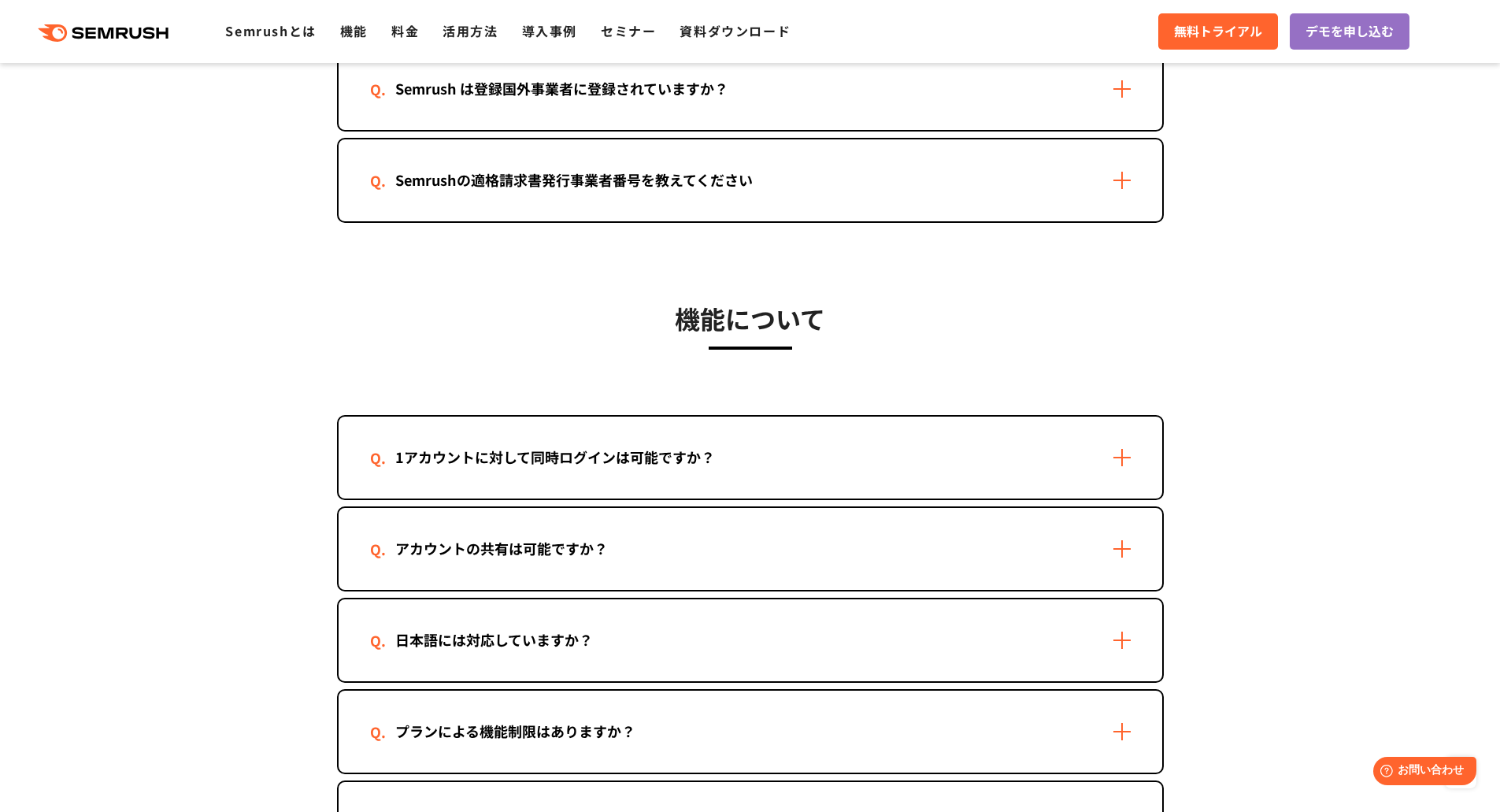
scroll to position [2204, 0]
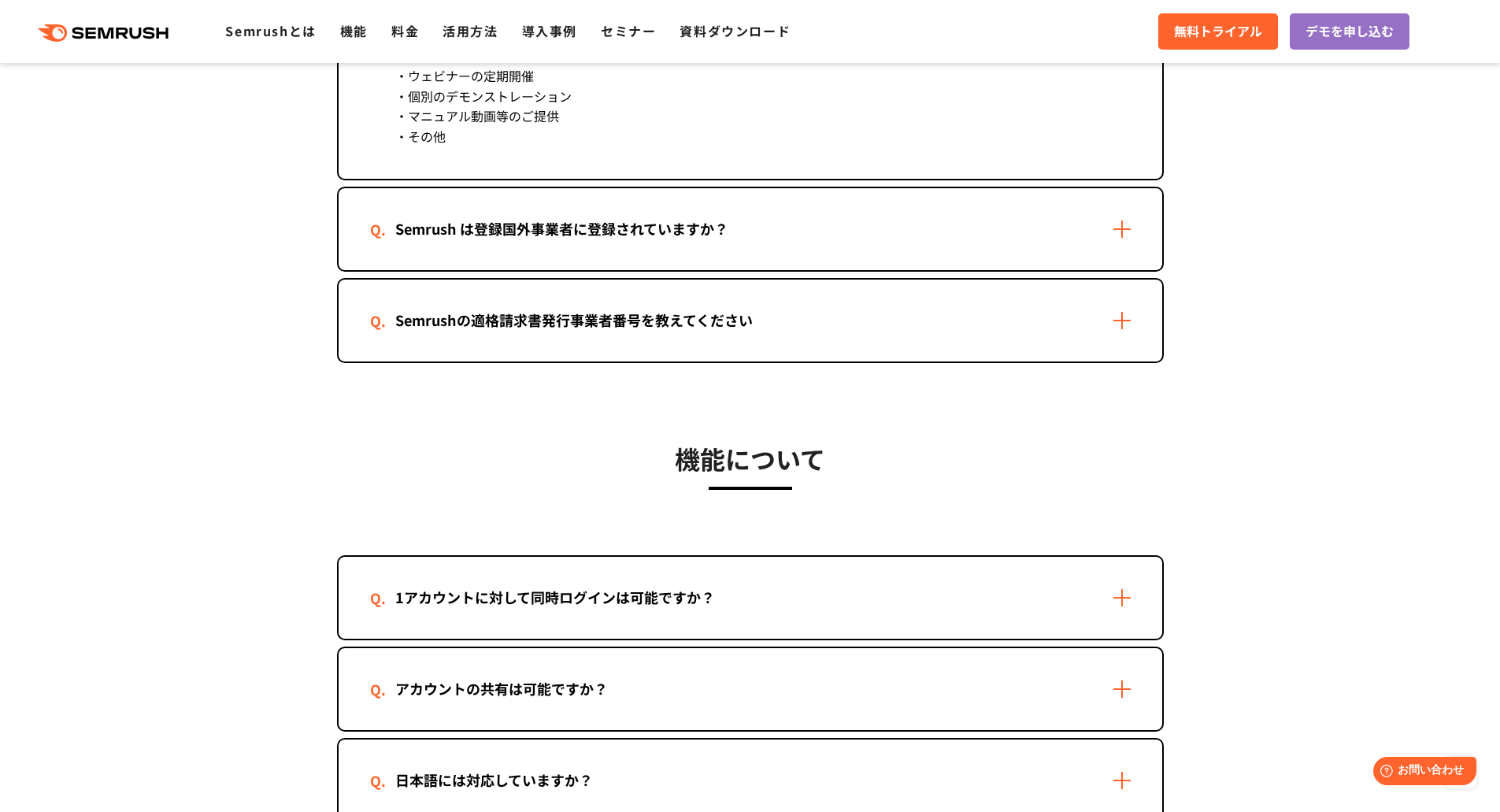
click at [925, 356] on div "Semrushの適格請求書発行事業者番号を教えてください" at bounding box center [750, 321] width 824 height 82
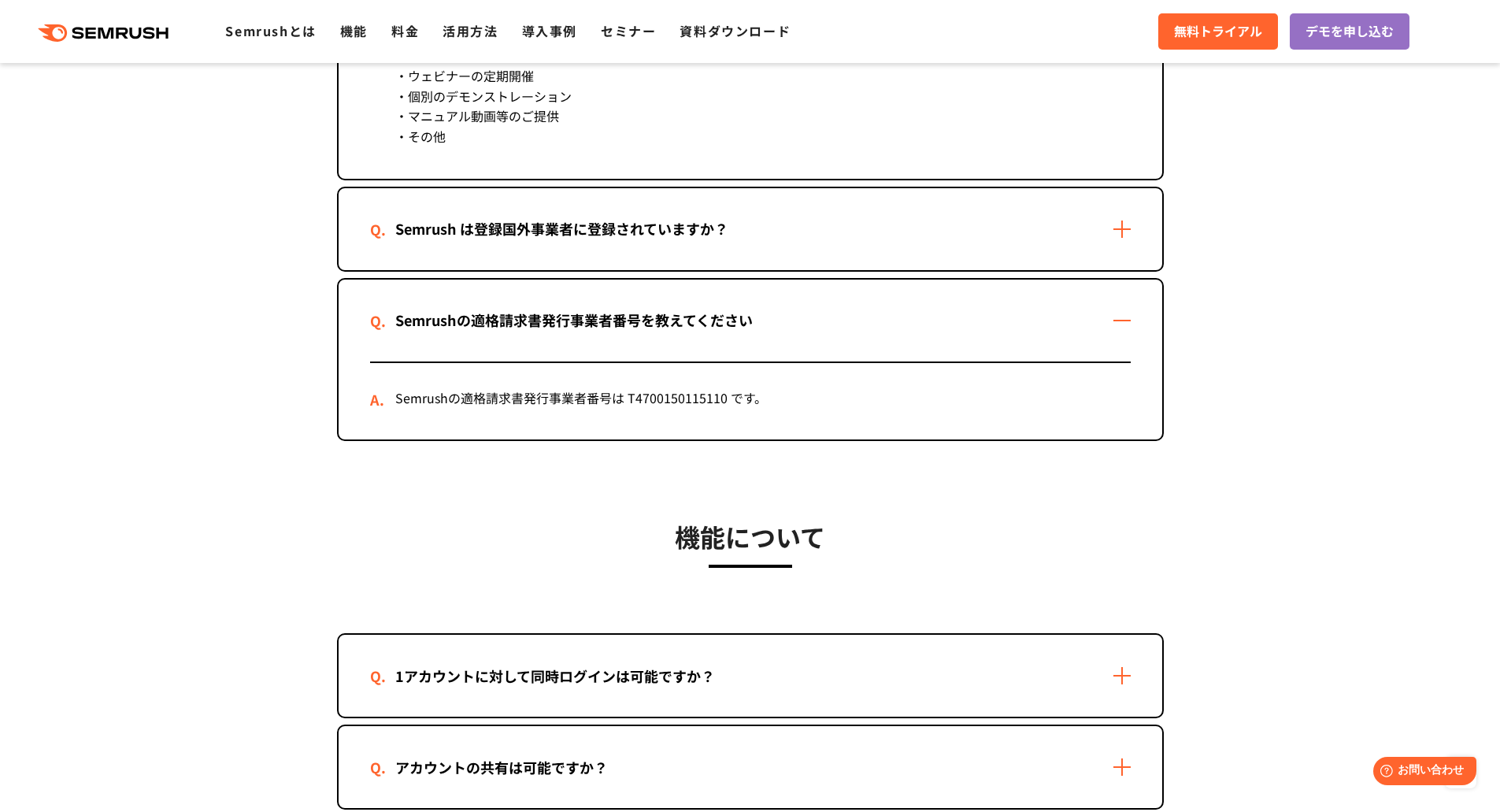
scroll to position [2520, 0]
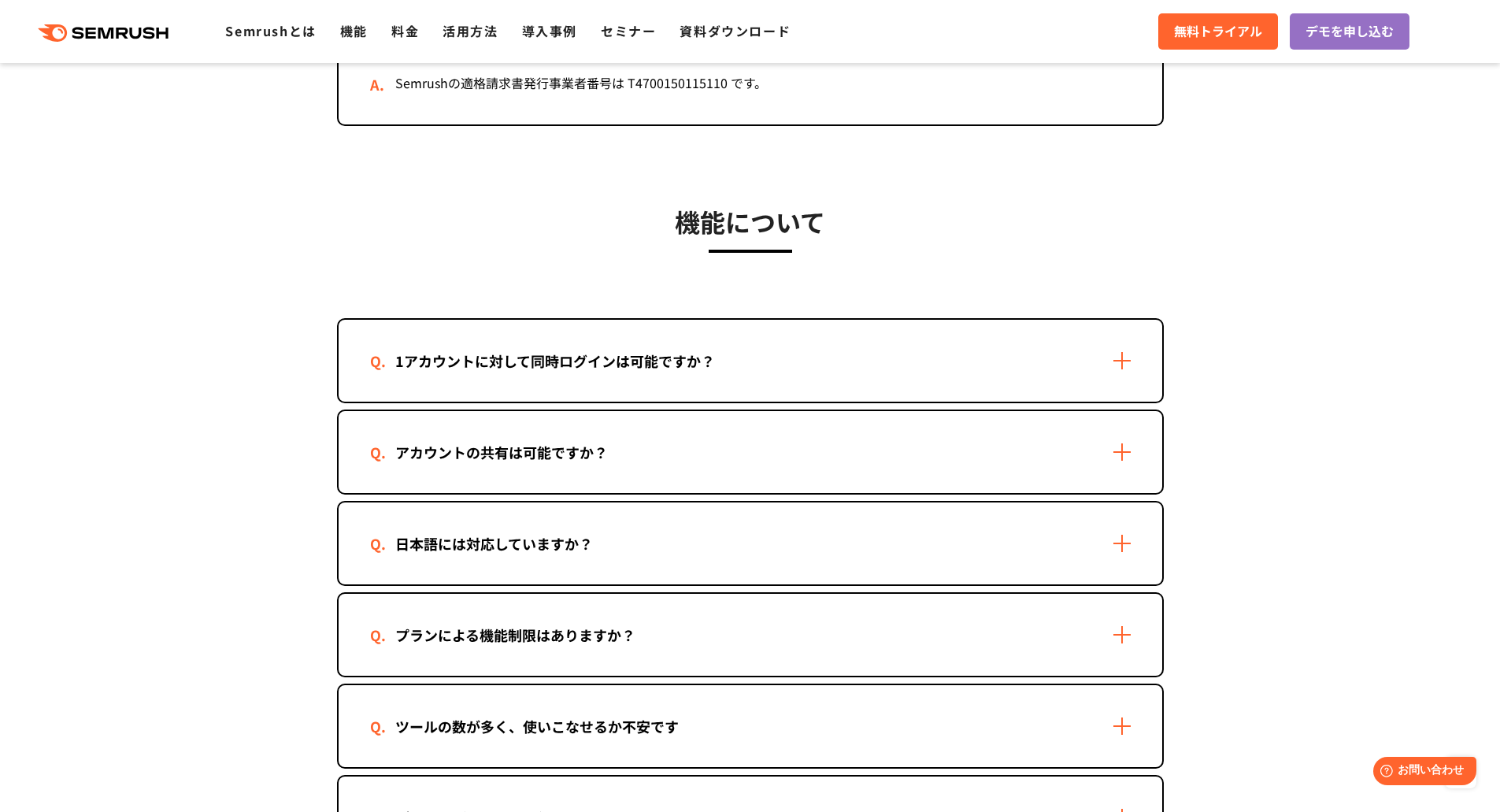
click at [935, 443] on div "アカウントの共有は可能ですか？" at bounding box center [750, 452] width 824 height 82
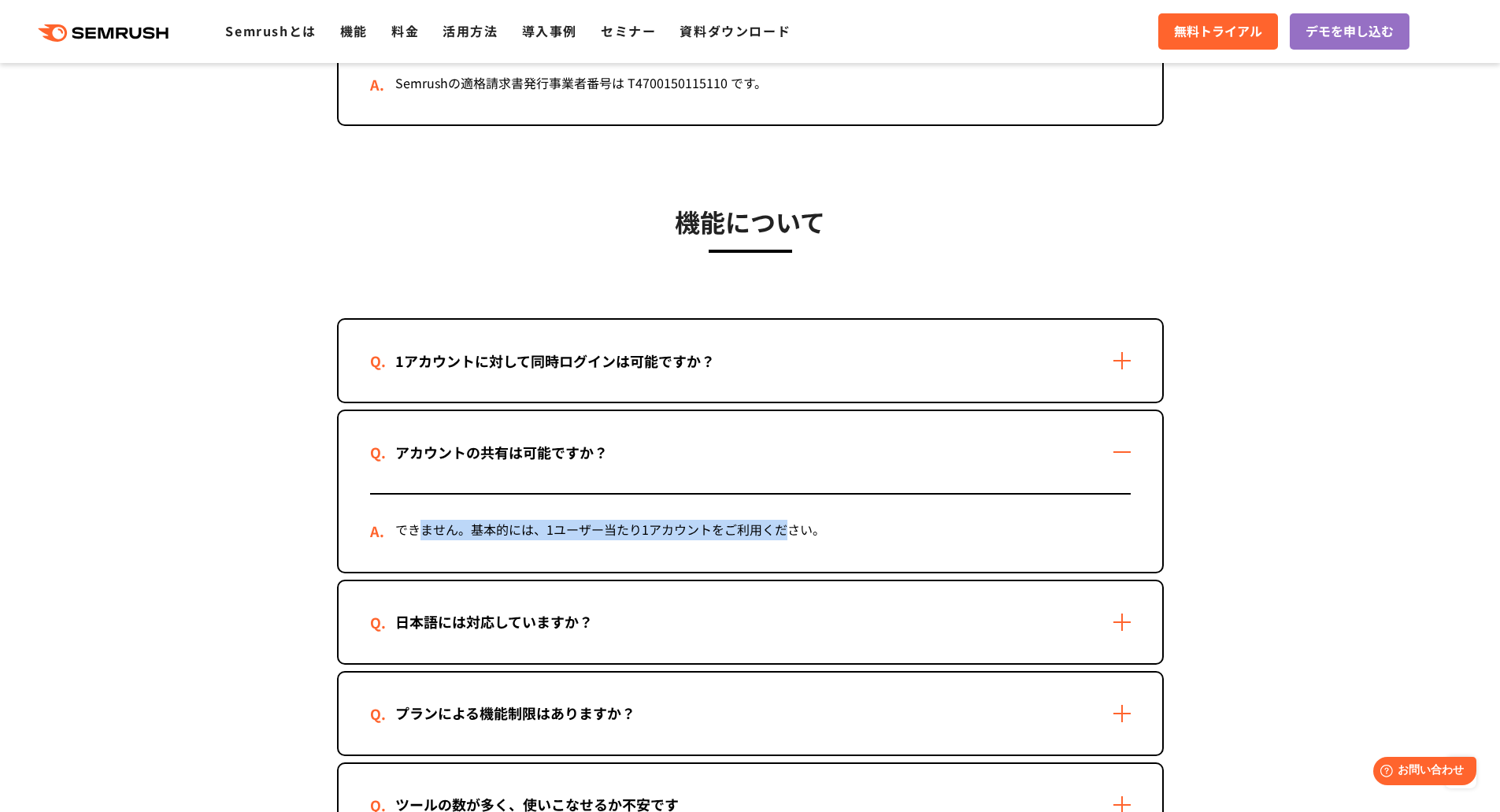
drag, startPoint x: 419, startPoint y: 533, endPoint x: 784, endPoint y: 526, distance: 365.1
click at [784, 526] on div "できません。基本的には、1ユーザー当たり1アカウントをご利用ください。" at bounding box center [750, 533] width 761 height 77
click at [1021, 377] on div "1アカウントに対して同時ログインは可能ですか？" at bounding box center [750, 361] width 824 height 82
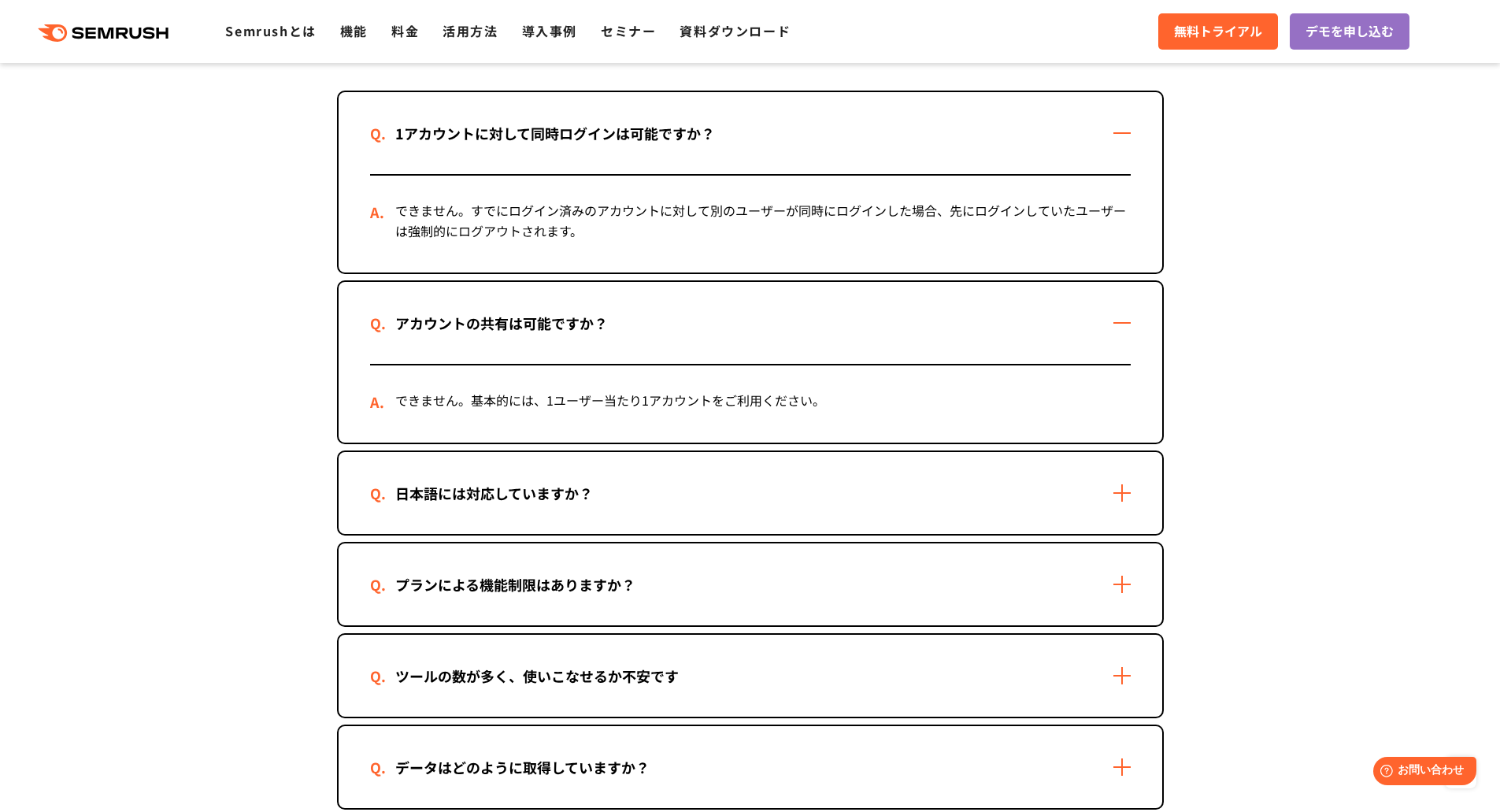
scroll to position [2913, 0]
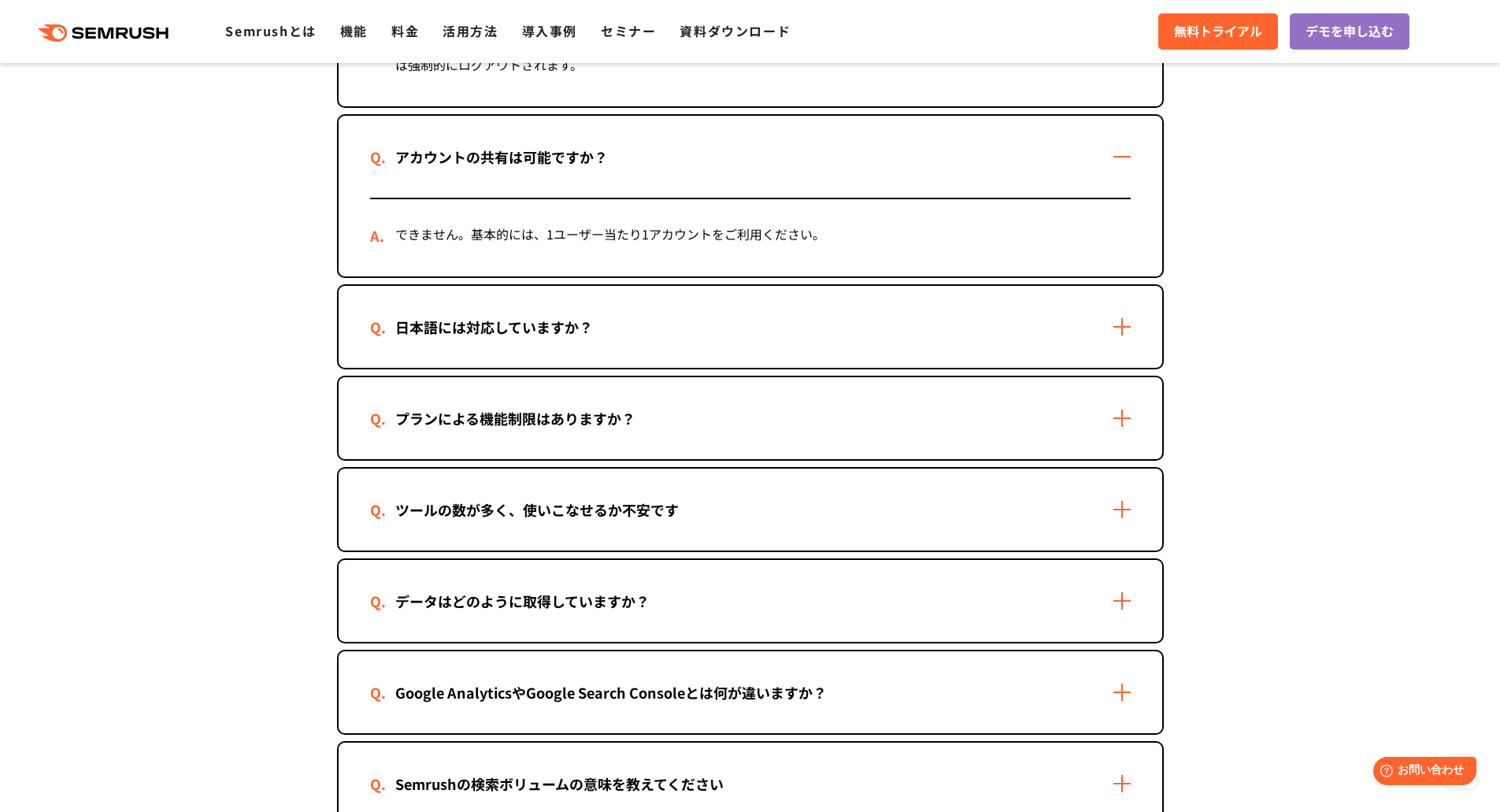
click at [947, 336] on div "日本語には対応していますか？" at bounding box center [750, 327] width 824 height 82
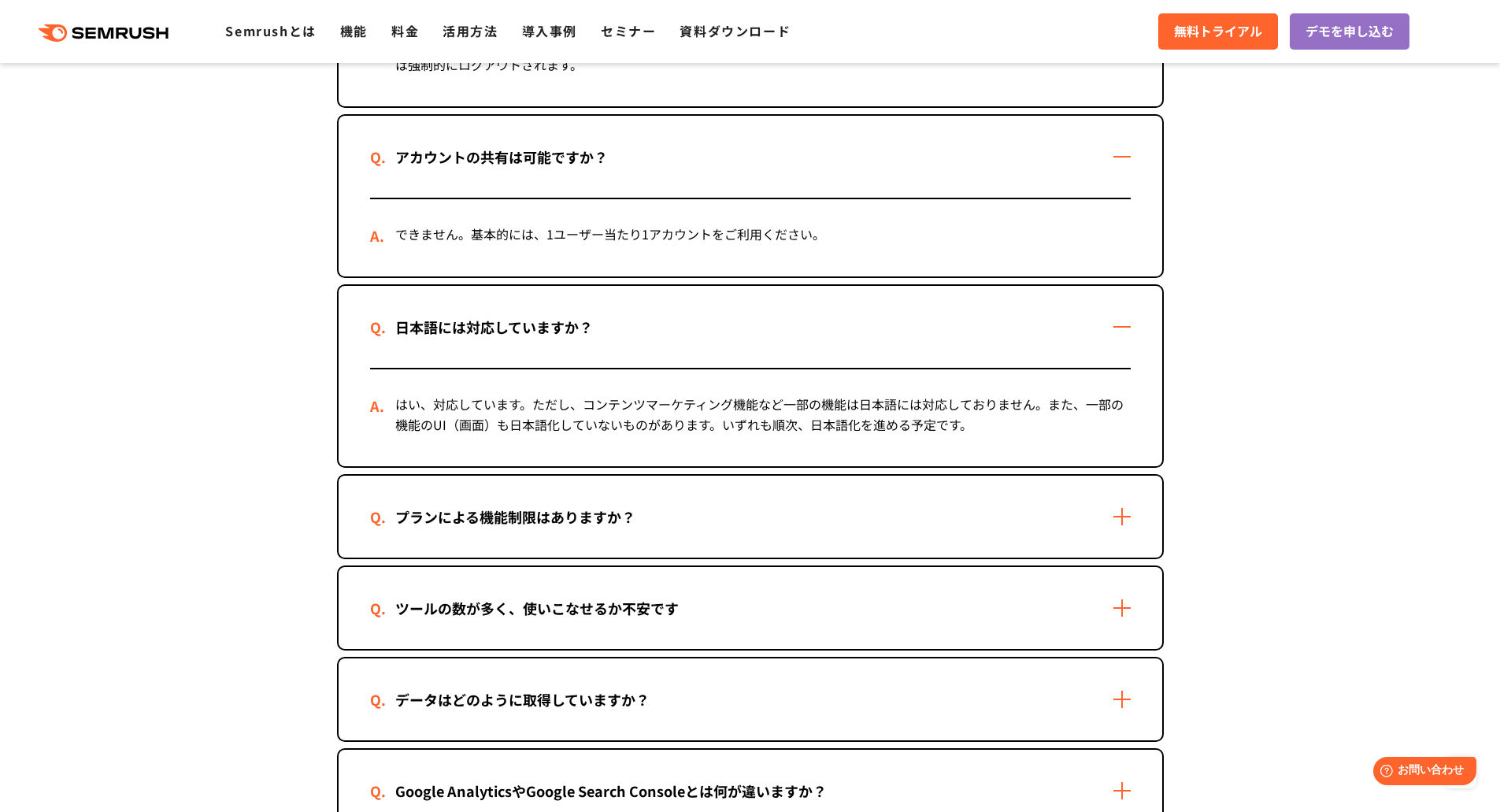
scroll to position [2992, 0]
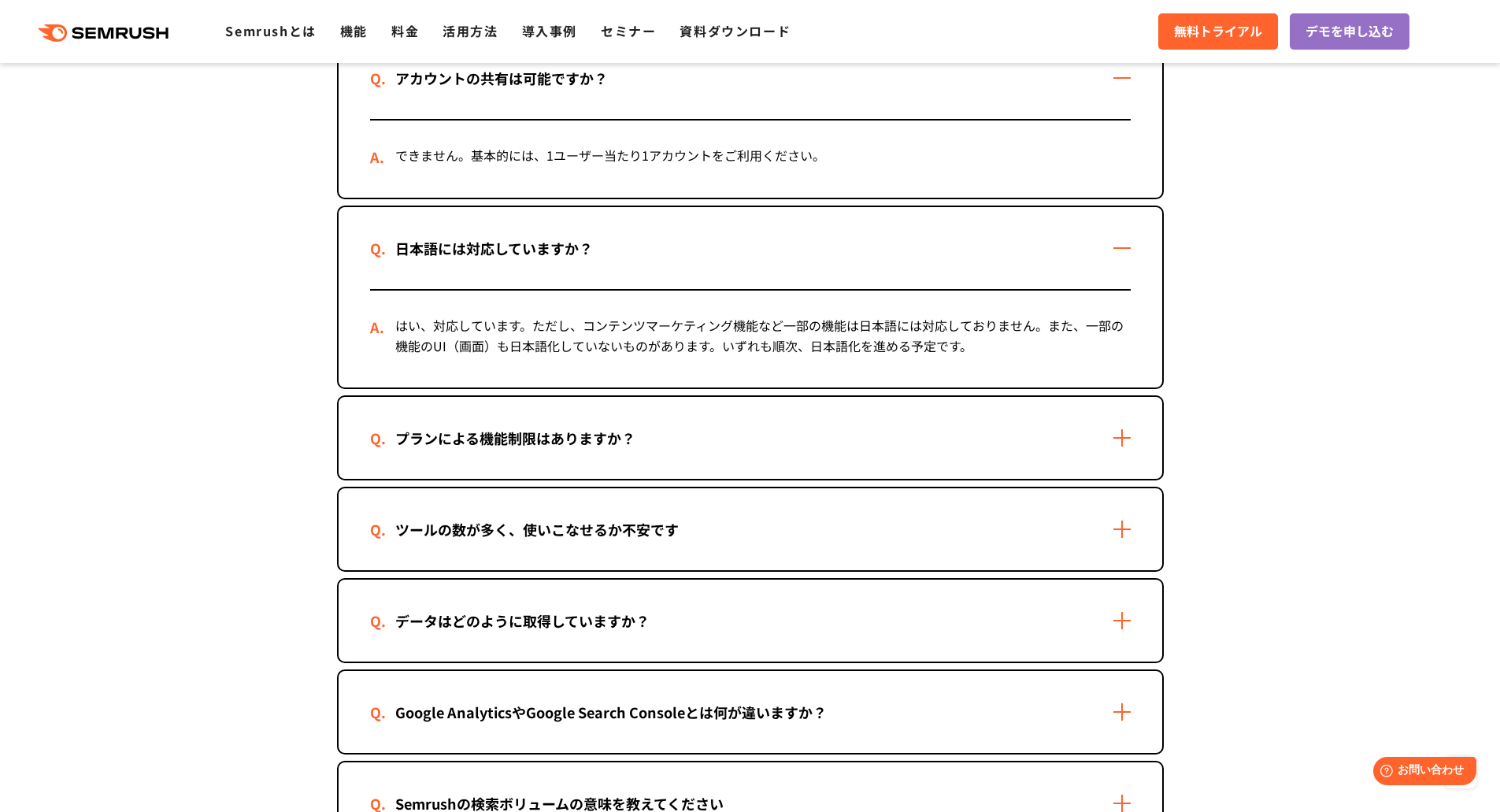
click at [930, 420] on div "プランによる機能制限はありますか？" at bounding box center [750, 438] width 824 height 82
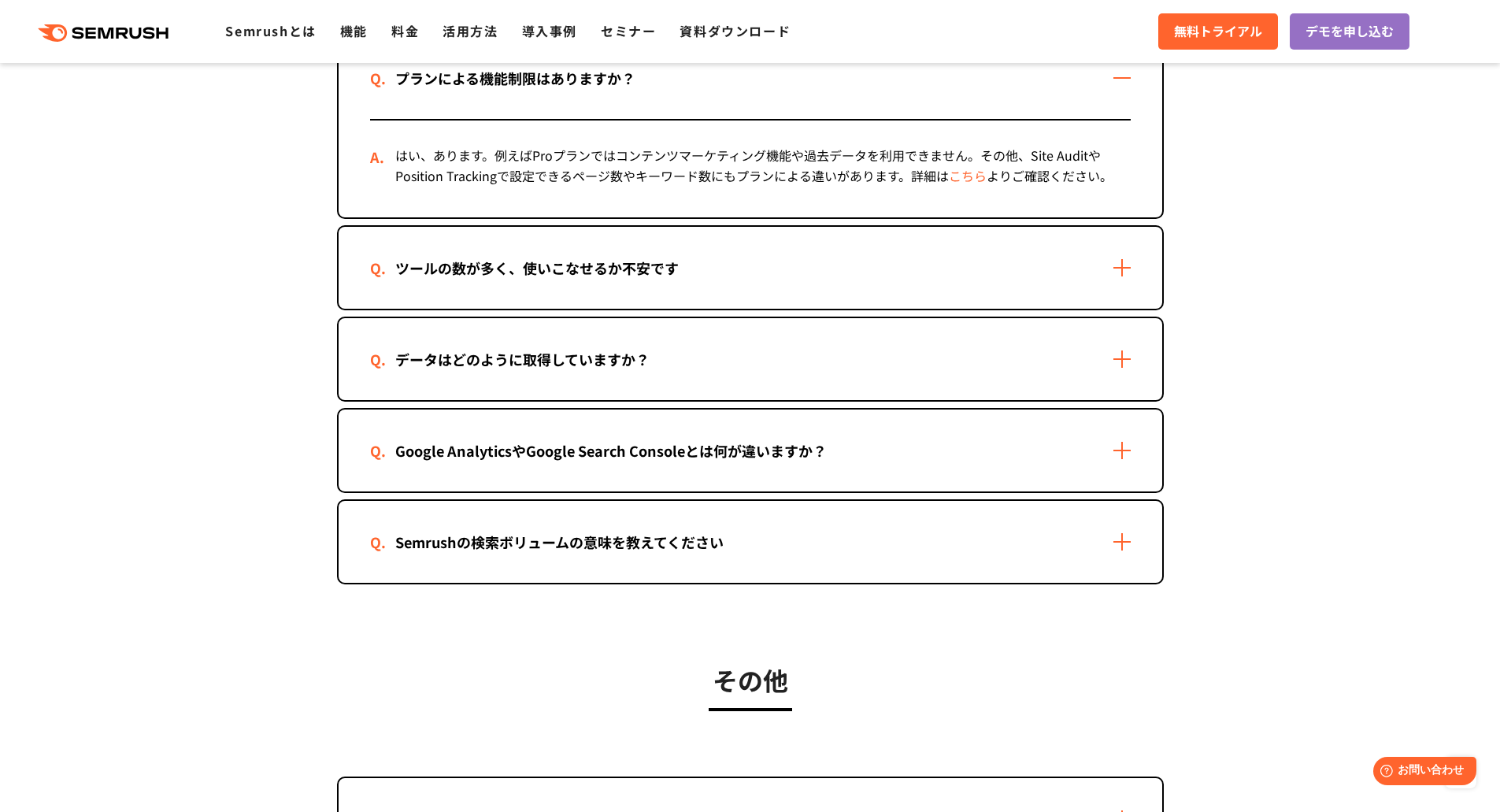
scroll to position [3386, 0]
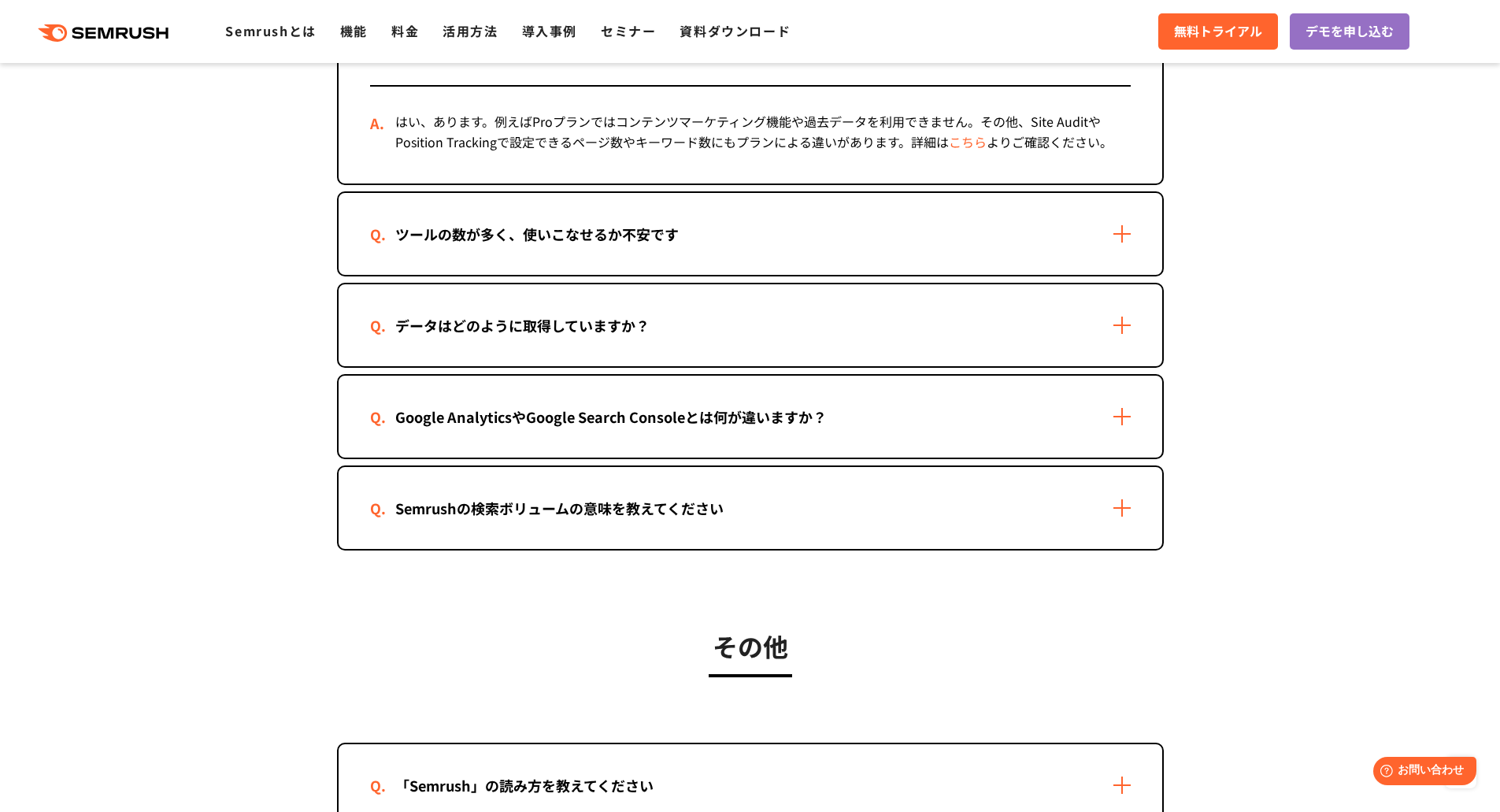
click at [1009, 244] on div "ツールの数が多く、使いこなせるか不安です" at bounding box center [750, 234] width 824 height 82
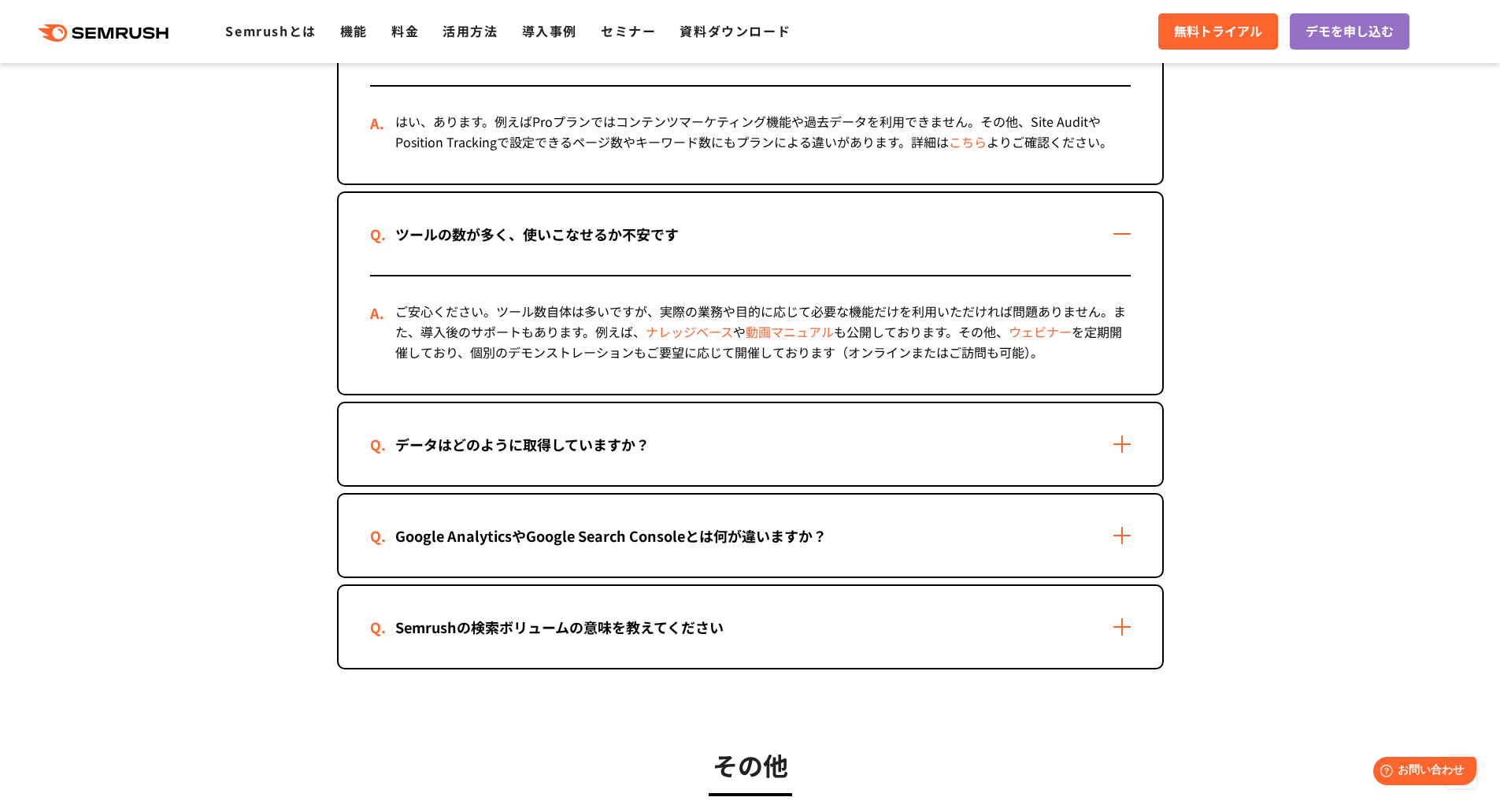
click at [693, 336] on link "ナレッジベース" at bounding box center [689, 332] width 87 height 19
